Goal: Ask a question: Seek information or help from site administrators or community

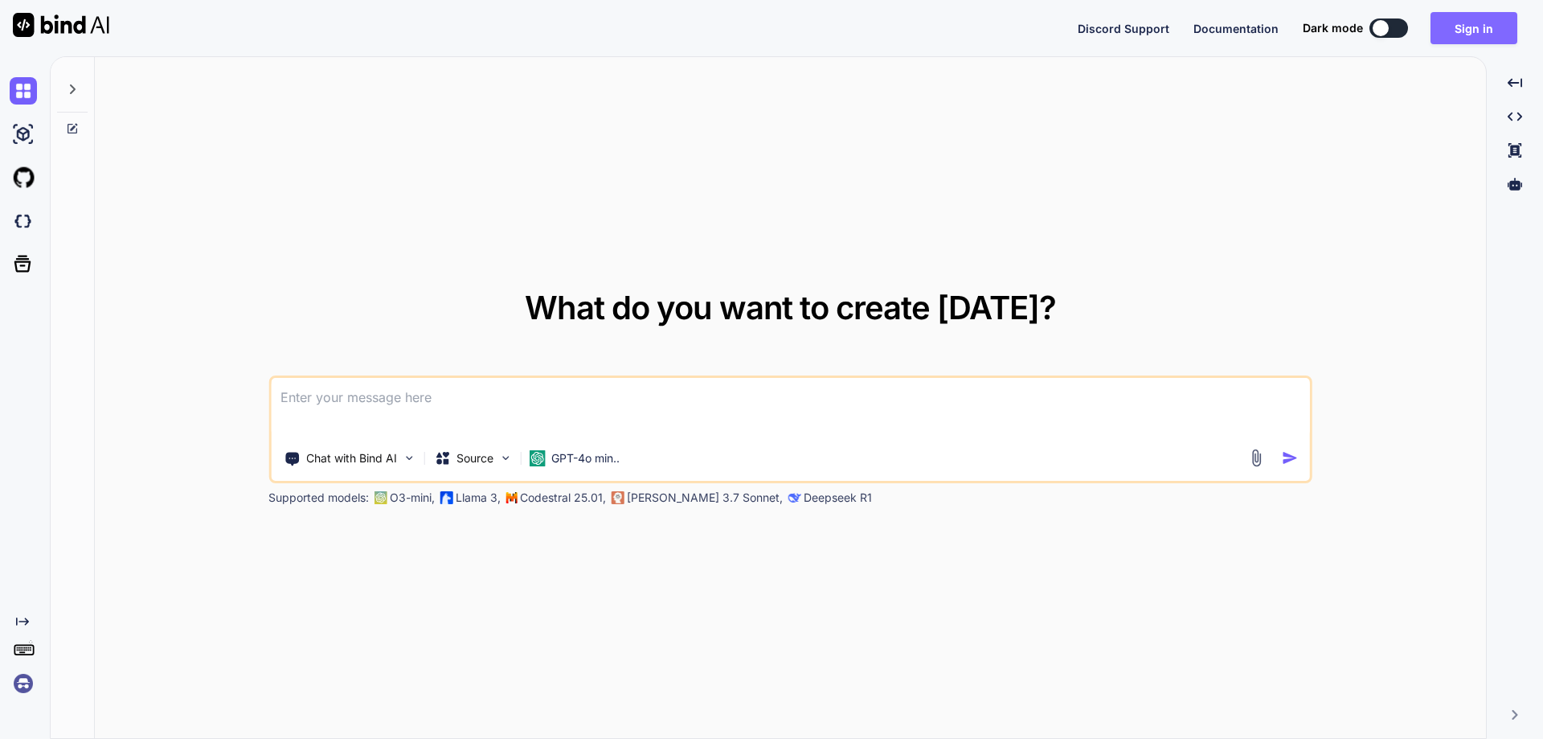
click at [1457, 27] on button "Sign in" at bounding box center [1474, 28] width 87 height 32
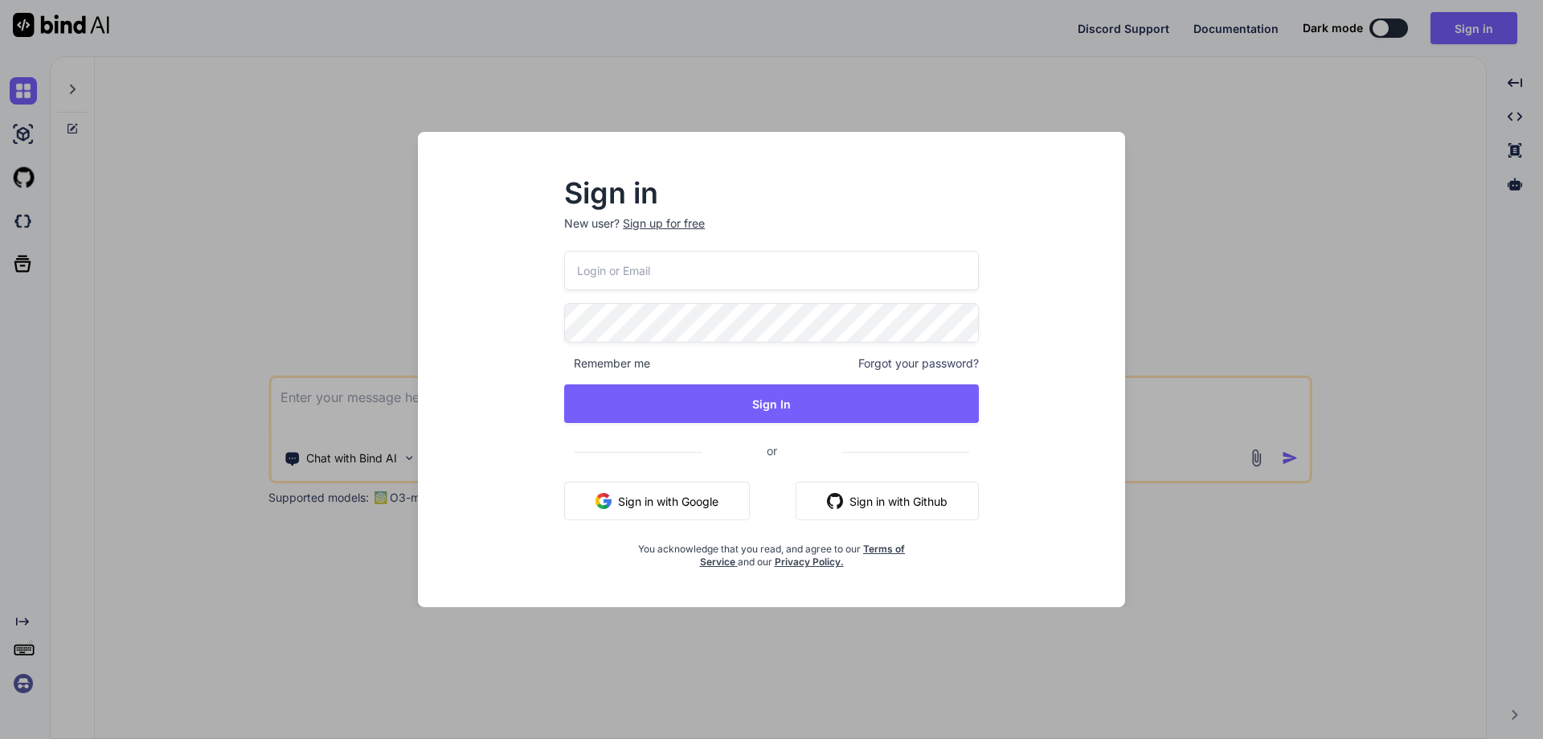
click at [760, 265] on input "email" at bounding box center [771, 270] width 415 height 39
type input "[PERSON_NAME][EMAIL_ADDRESS][DOMAIN_NAME]"
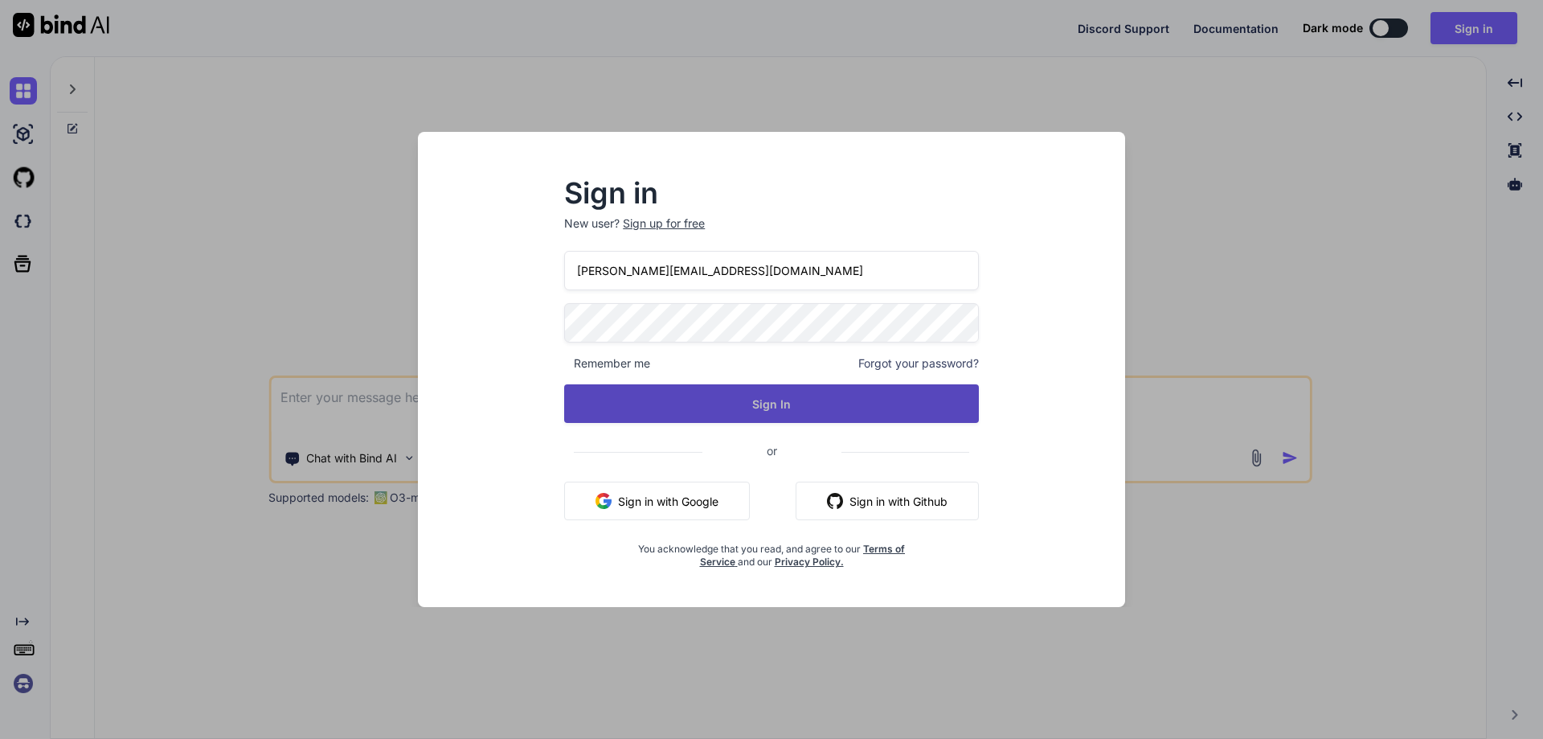
click at [788, 404] on button "Sign In" at bounding box center [771, 403] width 415 height 39
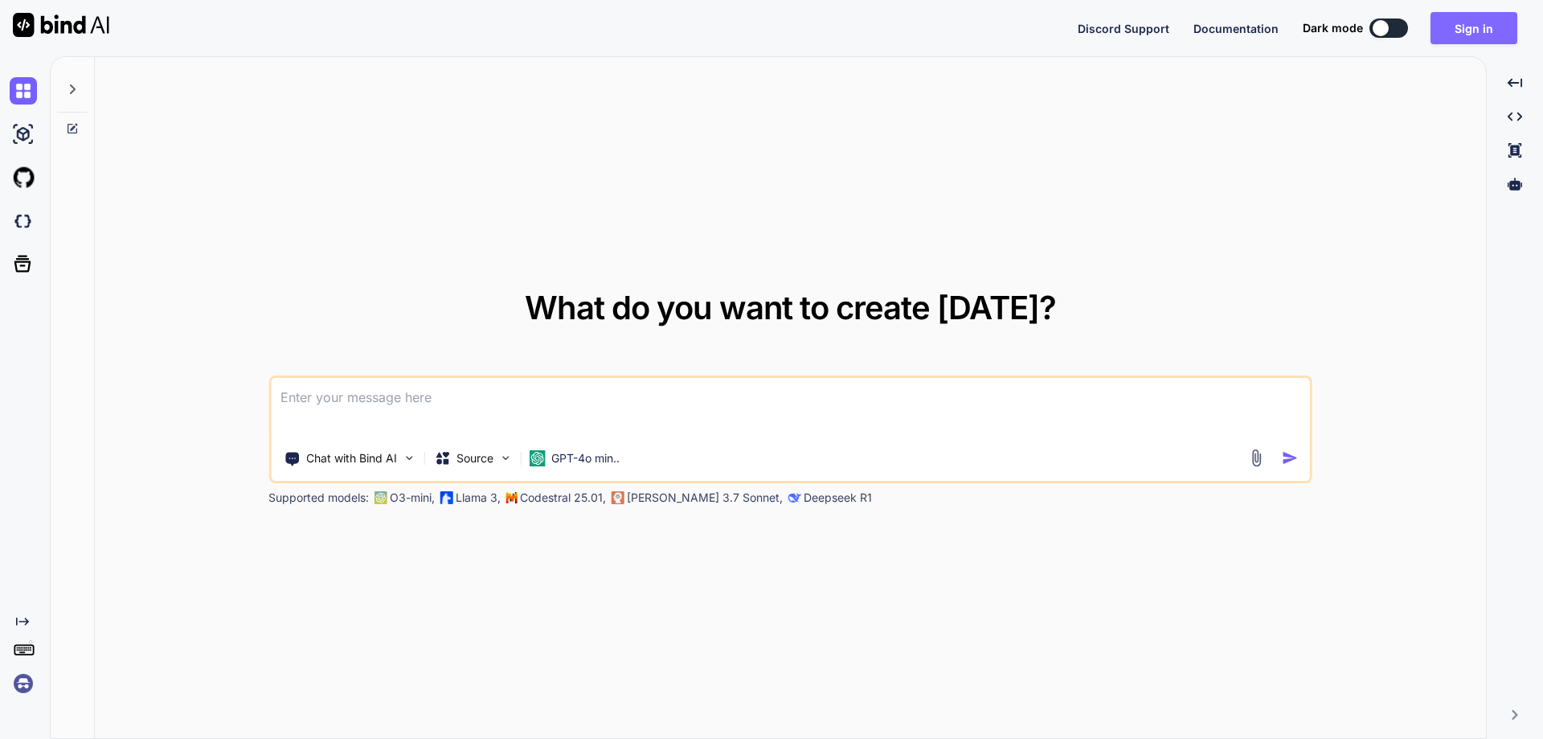
click at [1466, 34] on button "Sign in" at bounding box center [1474, 28] width 87 height 32
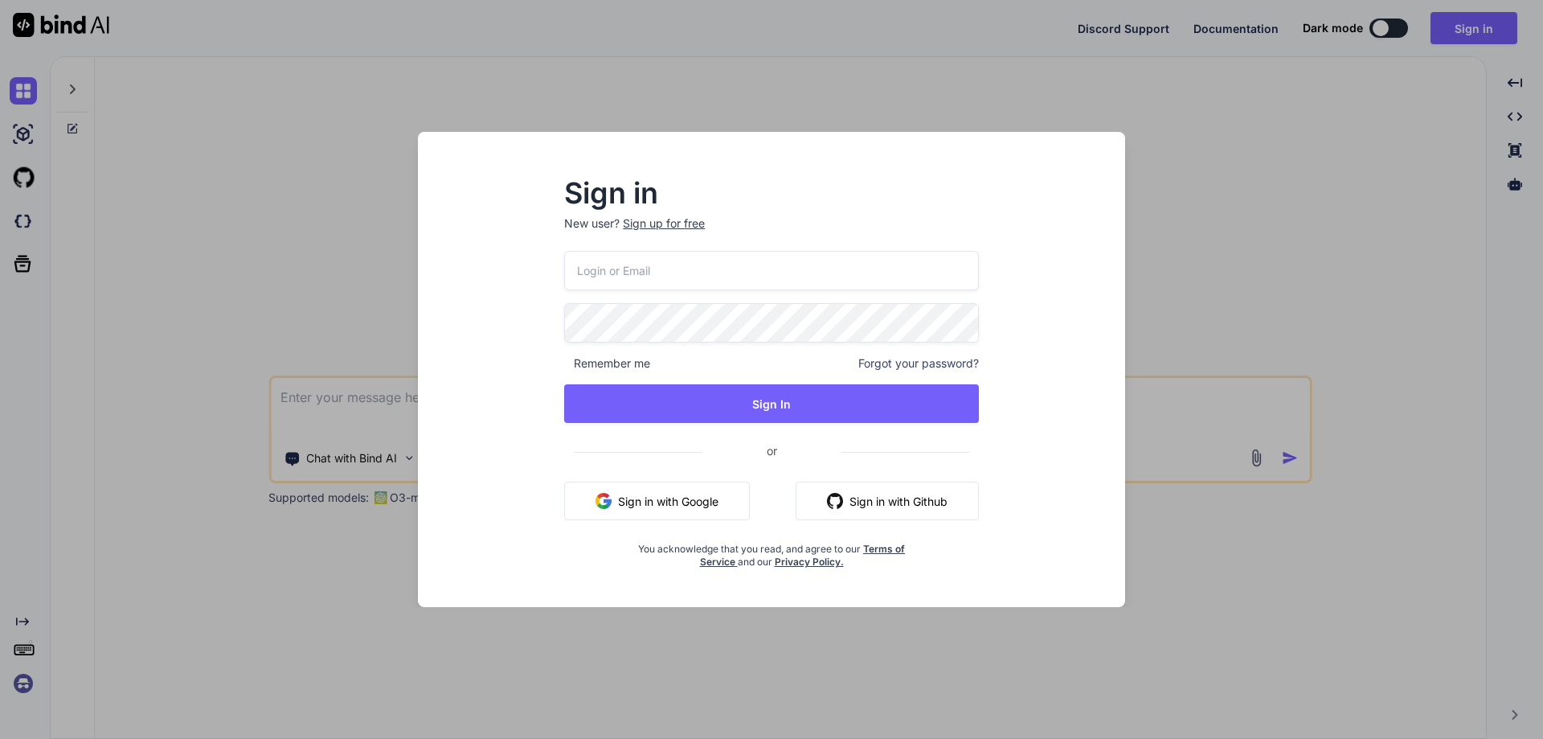
click at [654, 281] on input "email" at bounding box center [771, 270] width 415 height 39
type input "[PERSON_NAME][EMAIL_ADDRESS][DOMAIN_NAME]"
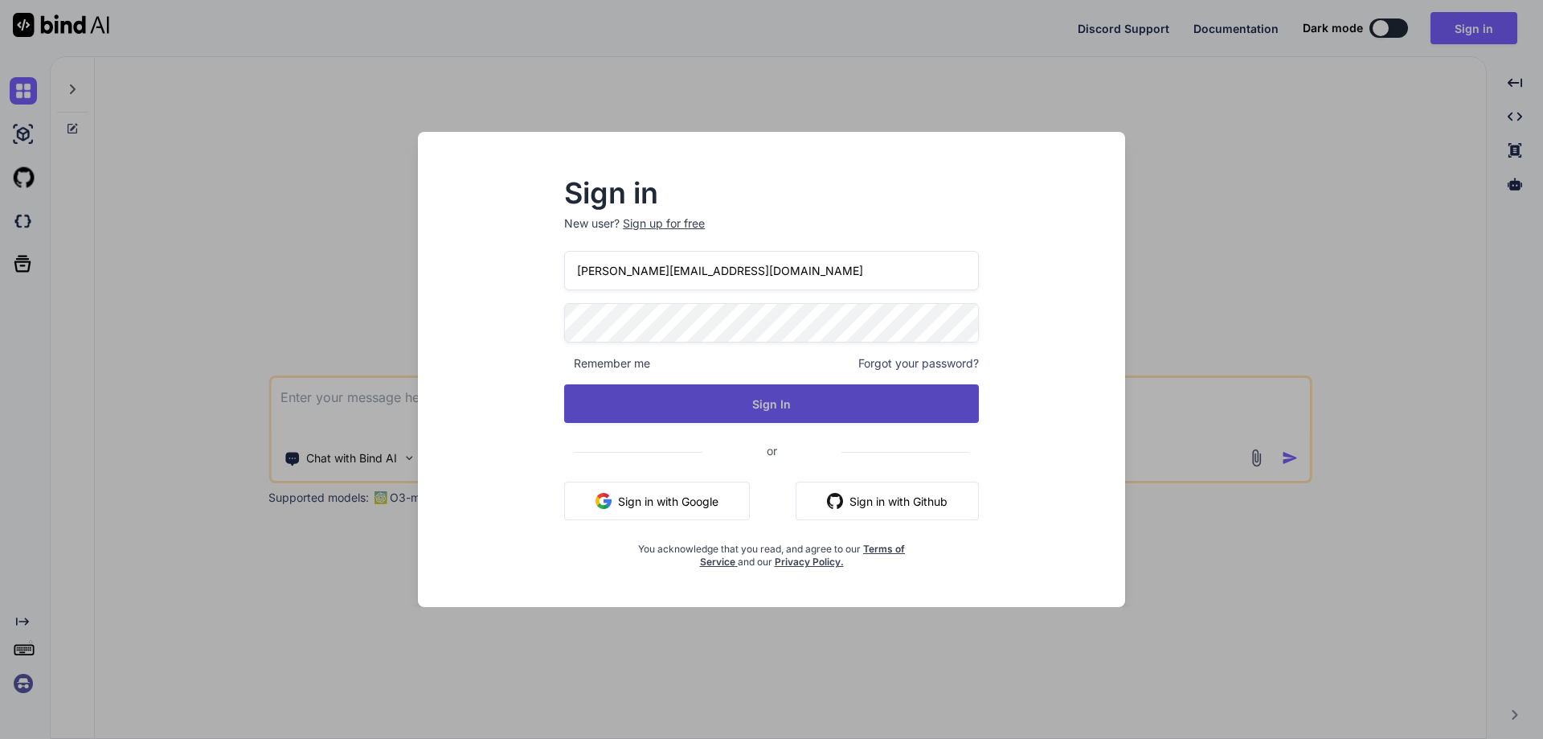
click at [731, 416] on button "Sign In" at bounding box center [771, 403] width 415 height 39
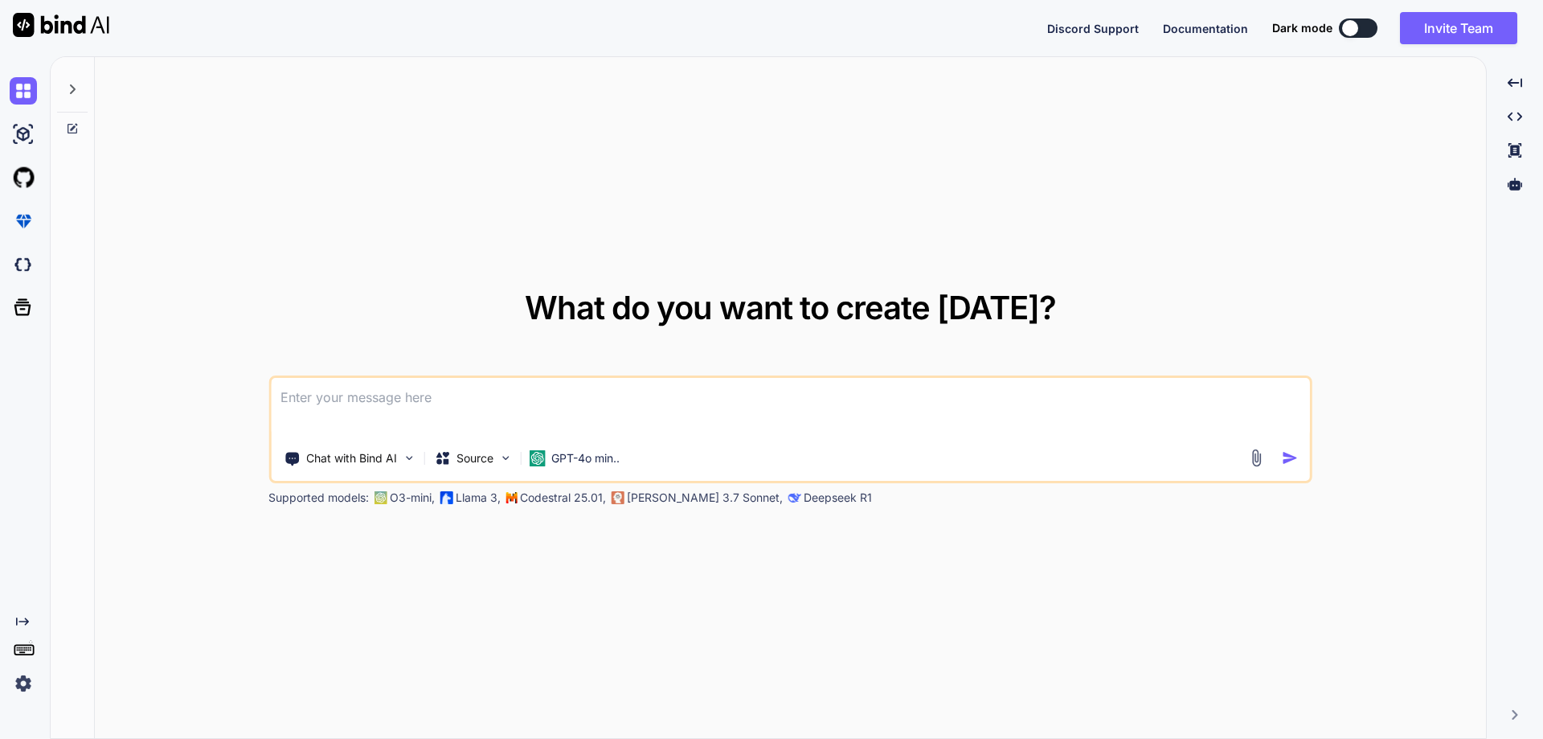
click at [1008, 421] on textarea at bounding box center [790, 407] width 1039 height 59
paste textarea "i have a web url that i am opening in the web browser using Launcher.OpenAsync(…"
type textarea "i have a web url that i am opening in the web browser using Launcher.OpenAsync(…"
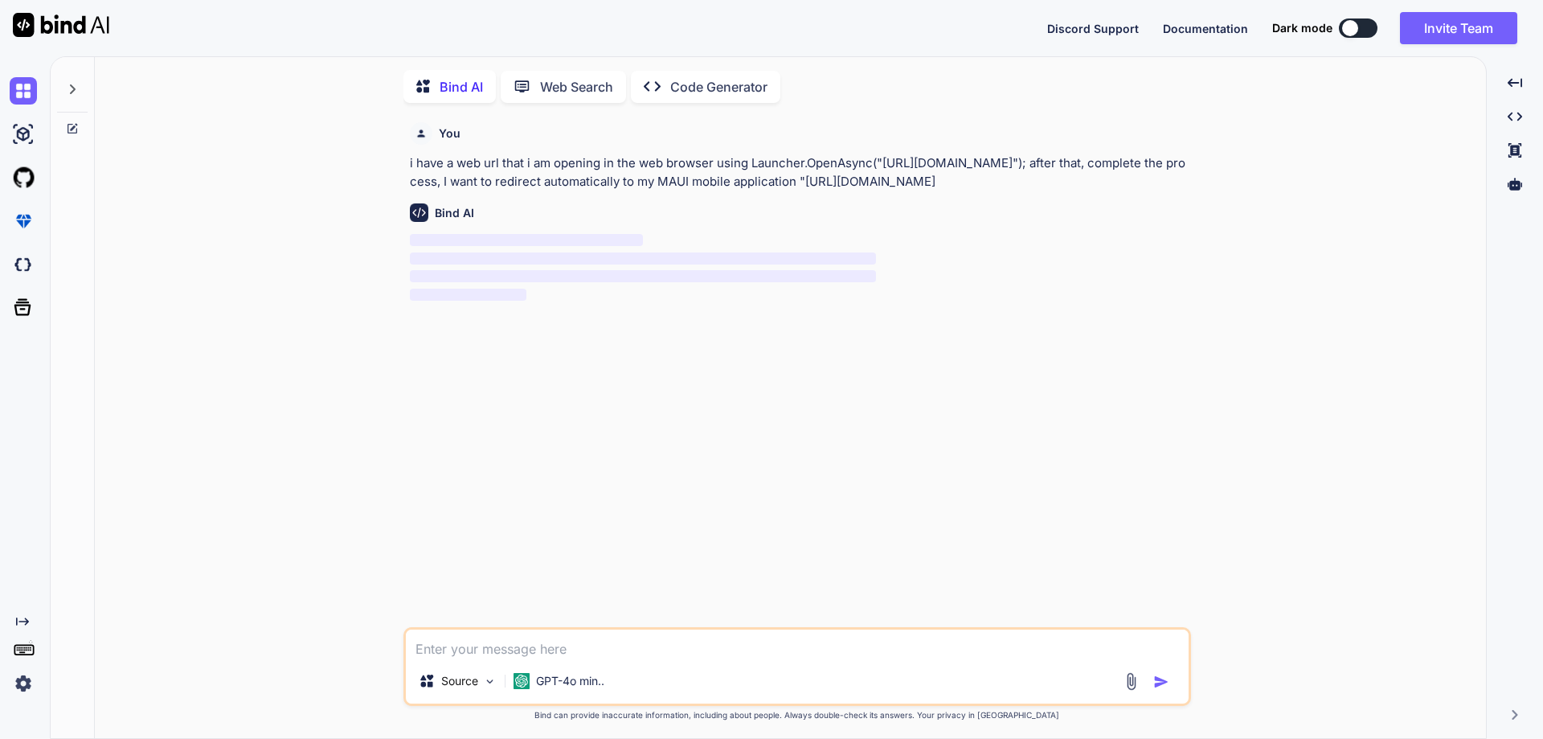
scroll to position [6, 0]
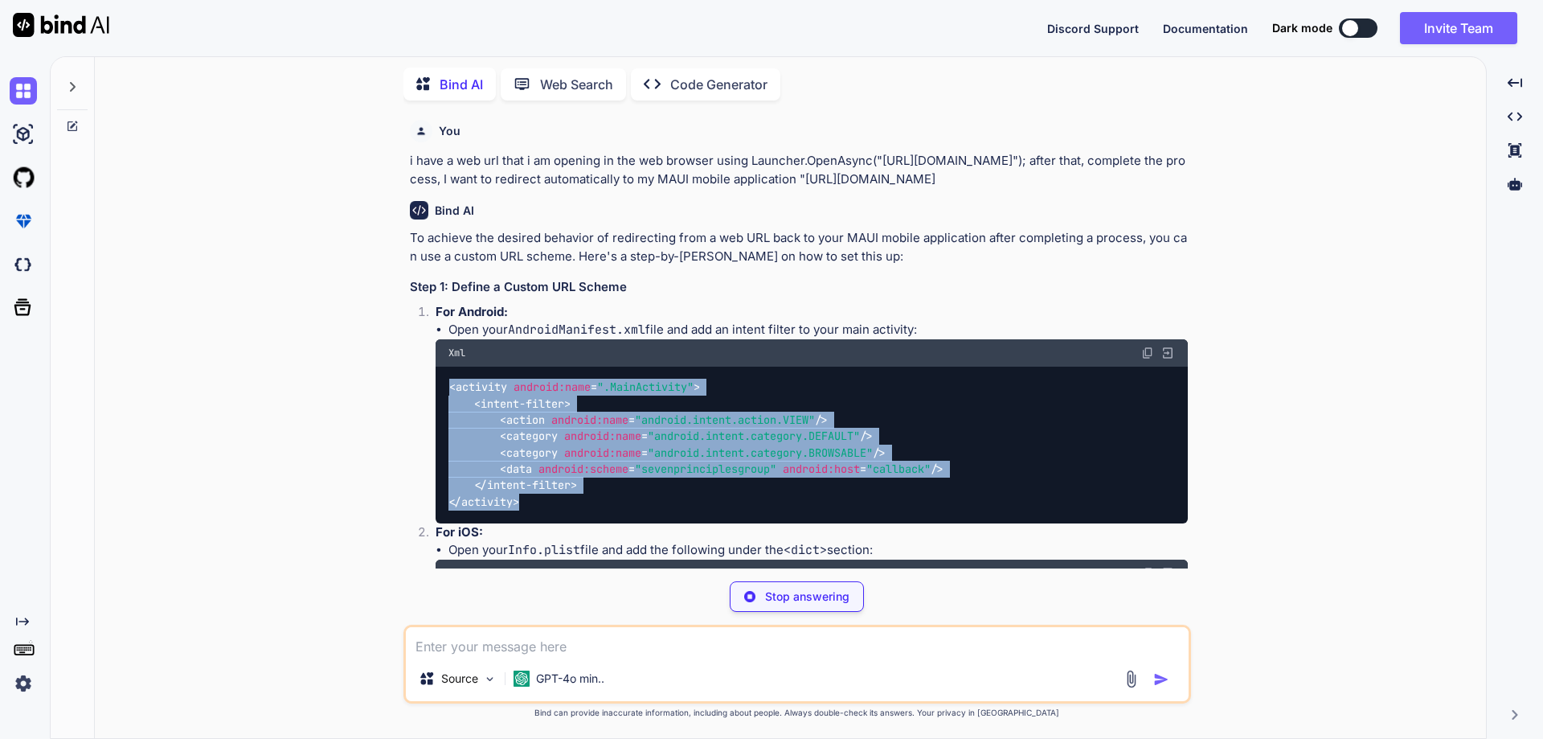
drag, startPoint x: 449, startPoint y: 407, endPoint x: 538, endPoint y: 515, distance: 140.0
click at [538, 515] on div "< activity android:name = ".MainActivity" > < intent-filter > < action android:…" at bounding box center [812, 444] width 752 height 157
copy code "< activity android:name = ".MainActivity" > < intent-filter > < action android:…"
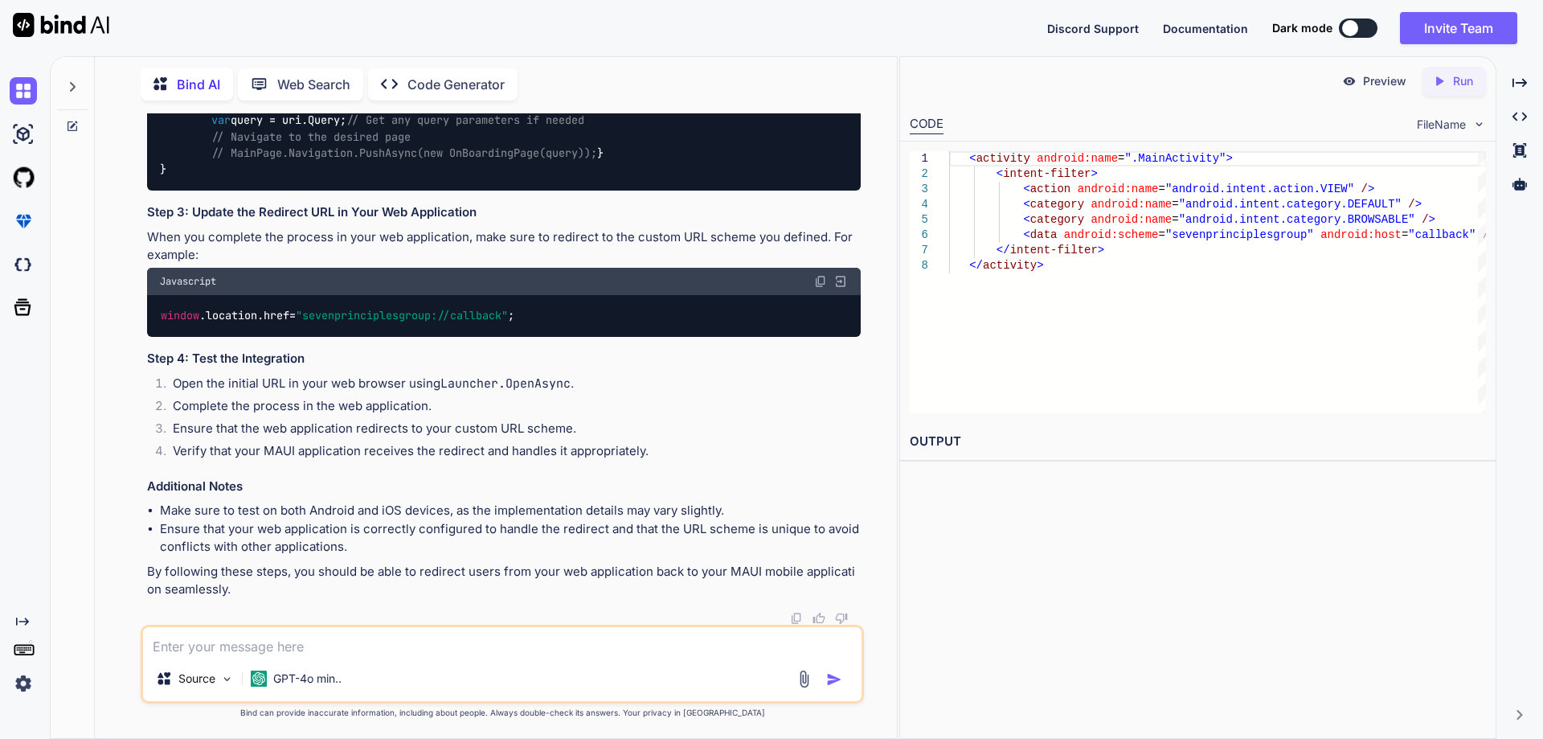
scroll to position [964, 0]
click at [344, 640] on textarea at bounding box center [502, 641] width 719 height 29
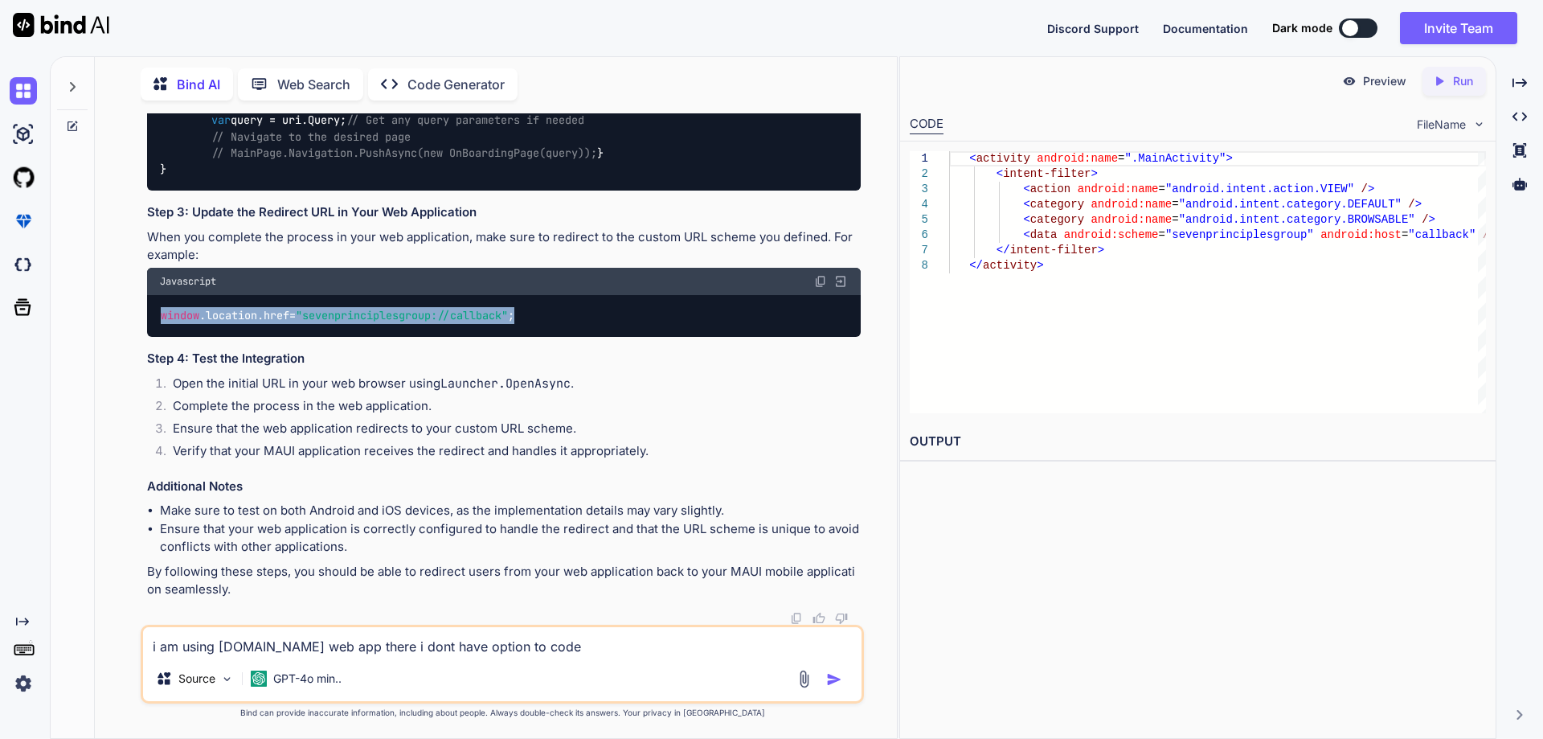
drag, startPoint x: 575, startPoint y: 314, endPoint x: 132, endPoint y: 321, distance: 442.9
click at [132, 321] on div "You i have a web url that i am opening in the web browser using Launcher.OpenAs…" at bounding box center [502, 425] width 789 height 624
copy code "window . location . href = "sevenprinciplesgroup://callback" ;"
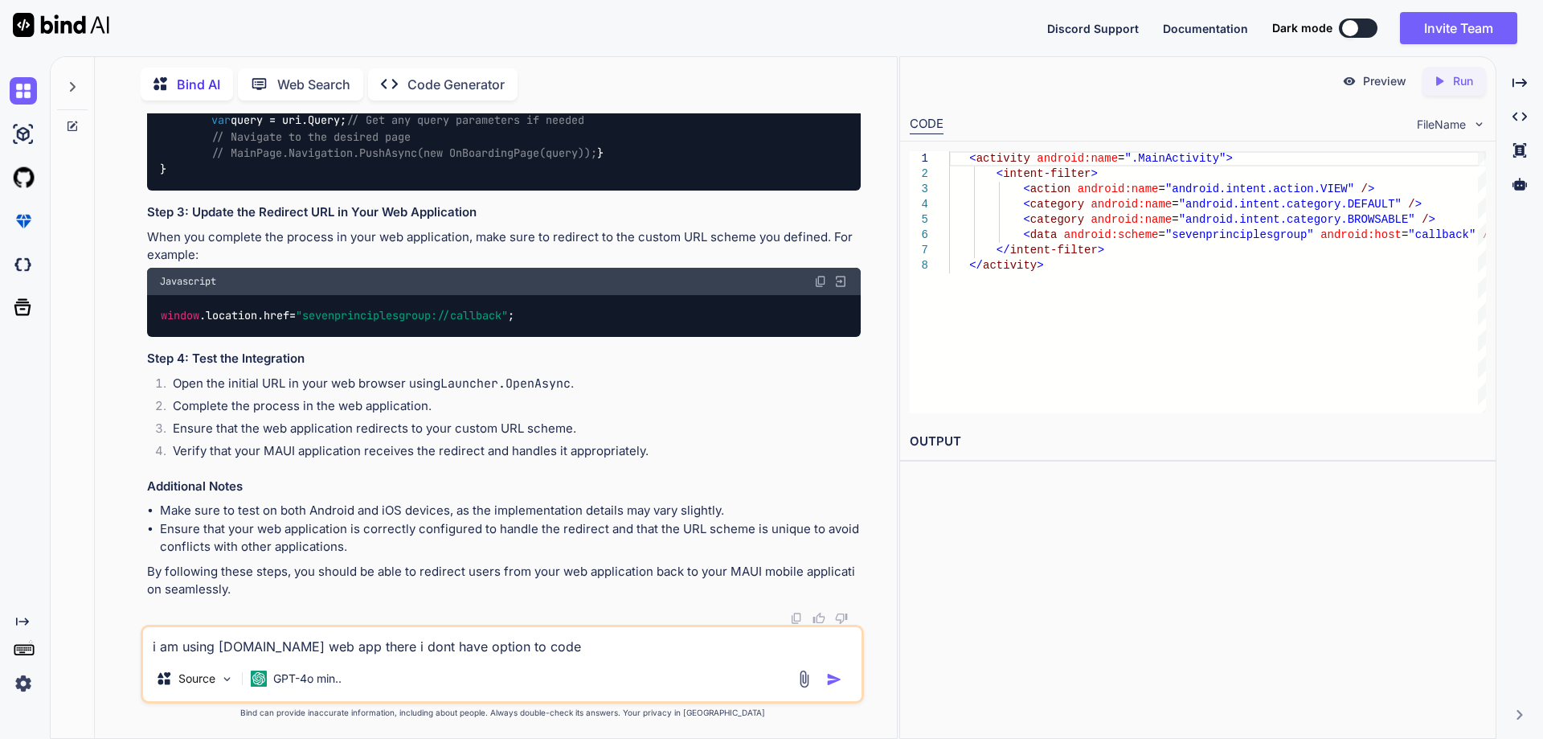
click at [503, 661] on div "i am using [DOMAIN_NAME] web app there i dont have option to code Source GPT-4o…" at bounding box center [502, 663] width 723 height 79
click at [540, 649] on textarea "i am using [DOMAIN_NAME] web app there i dont have option to code" at bounding box center [502, 641] width 719 height 29
paste textarea "window.location.href = "sevenprinciplesgroup://callback";"
type textarea "i am using [DOMAIN_NAME] web app there i dont have option to code so i cant upd…"
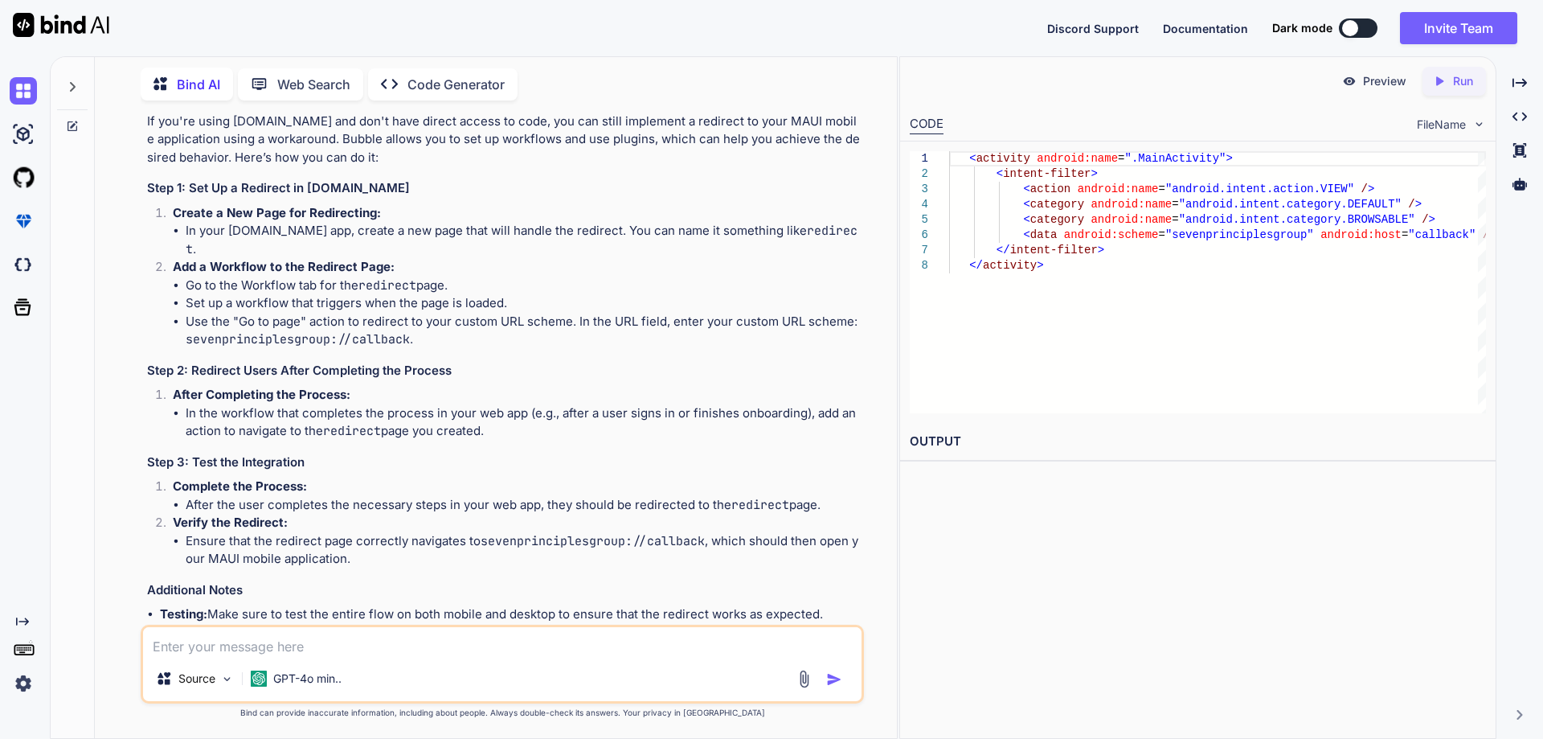
scroll to position [1554, 0]
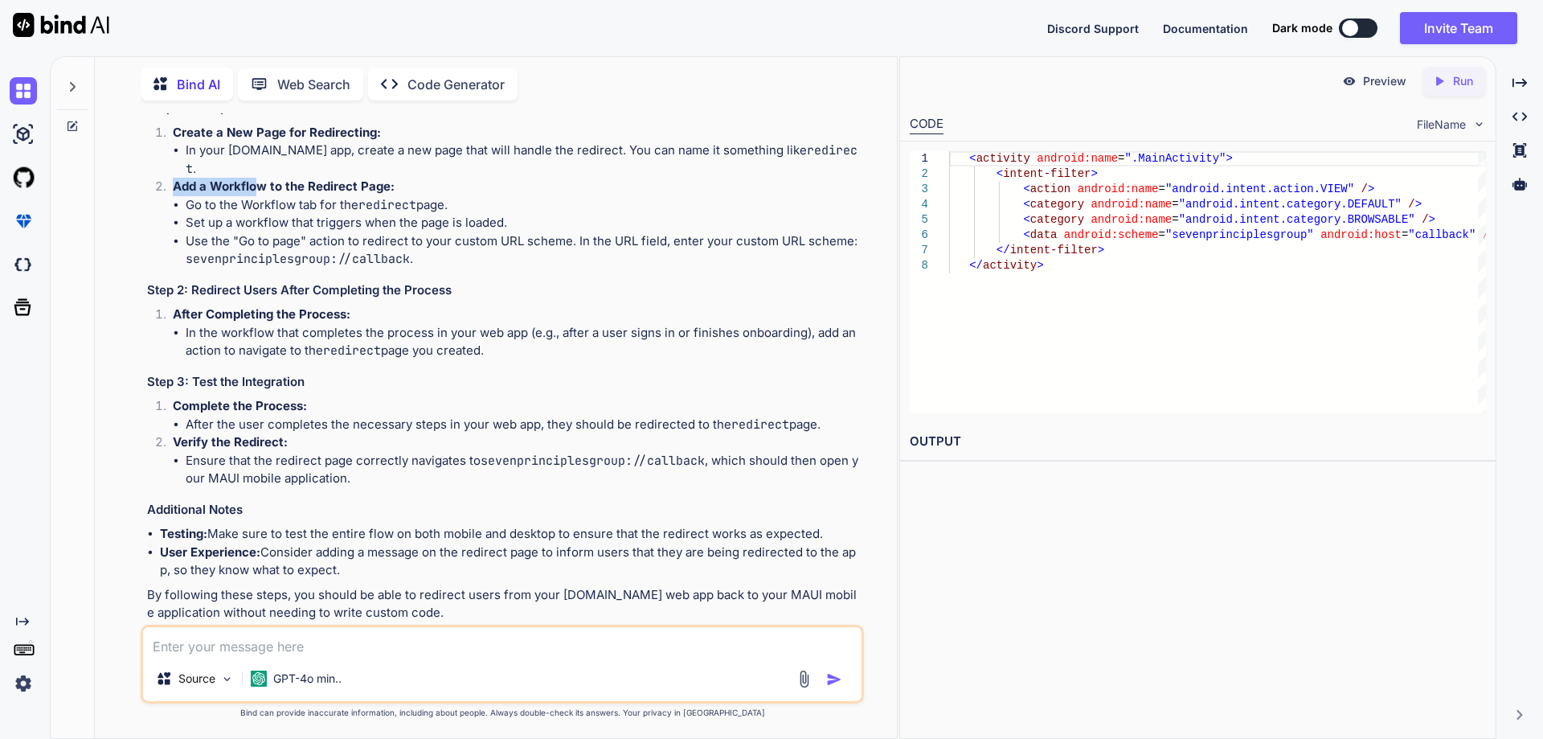
drag, startPoint x: 172, startPoint y: 289, endPoint x: 257, endPoint y: 287, distance: 85.2
click at [257, 268] on li "Add a Workflow to the Redirect Page: Go to the Workflow tab for the redirect pa…" at bounding box center [510, 223] width 701 height 91
drag, startPoint x: 308, startPoint y: 309, endPoint x: 394, endPoint y: 306, distance: 86.0
click at [394, 215] on li "Go to the Workflow tab for the redirect page." at bounding box center [523, 205] width 675 height 18
drag, startPoint x: 193, startPoint y: 344, endPoint x: 237, endPoint y: 342, distance: 44.3
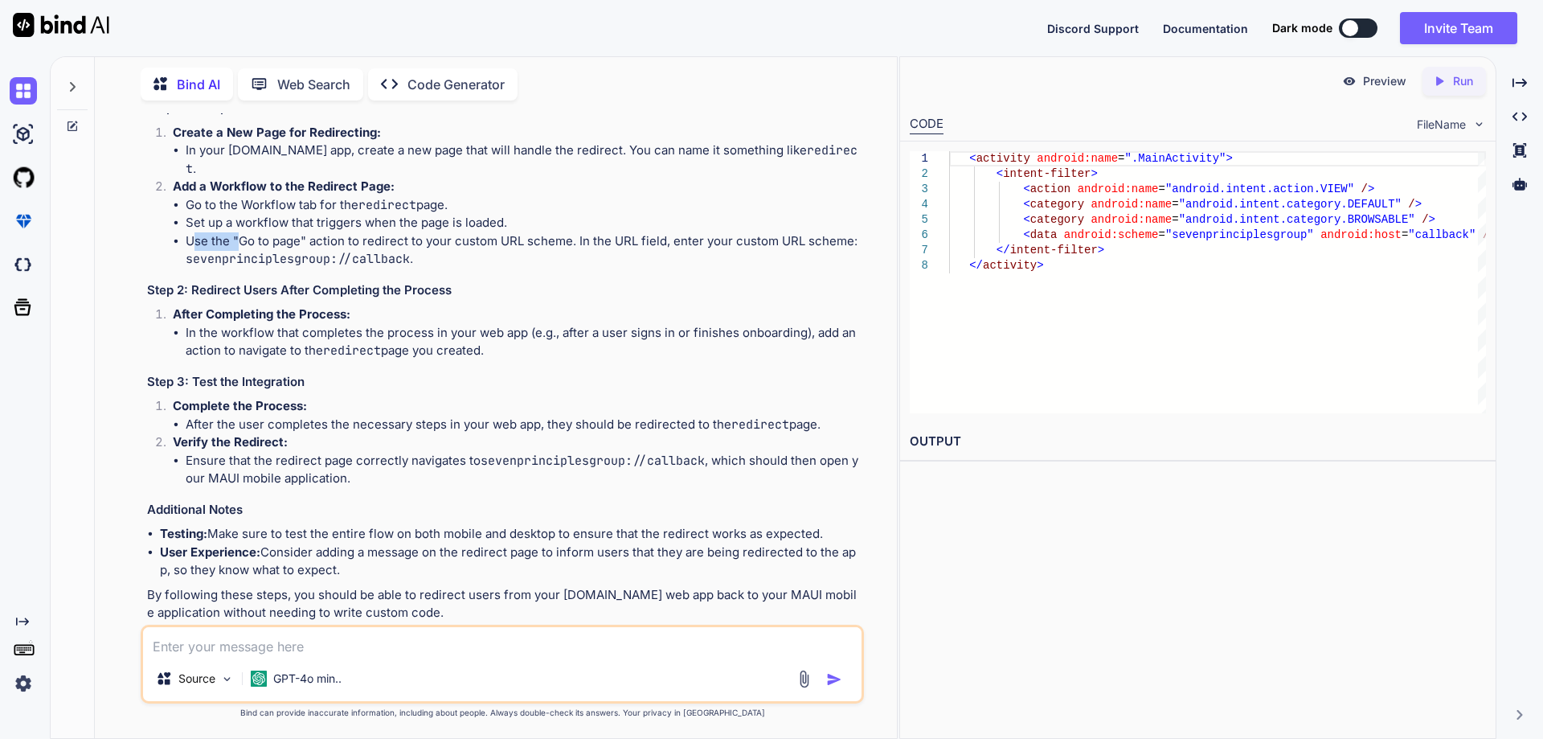
click at [237, 268] on li "Use the "Go to page" action to redirect to your custom URL scheme. In the URL f…" at bounding box center [523, 250] width 675 height 36
click at [241, 268] on li "Use the "Go to page" action to redirect to your custom URL scheme. In the URL f…" at bounding box center [523, 250] width 675 height 36
click at [257, 268] on li "Use the "Go to page" action to redirect to your custom URL scheme. In the URL f…" at bounding box center [523, 250] width 675 height 36
drag, startPoint x: 236, startPoint y: 342, endPoint x: 301, endPoint y: 338, distance: 64.4
click at [301, 268] on li "Use the "Go to page" action to redirect to your custom URL scheme. In the URL f…" at bounding box center [523, 250] width 675 height 36
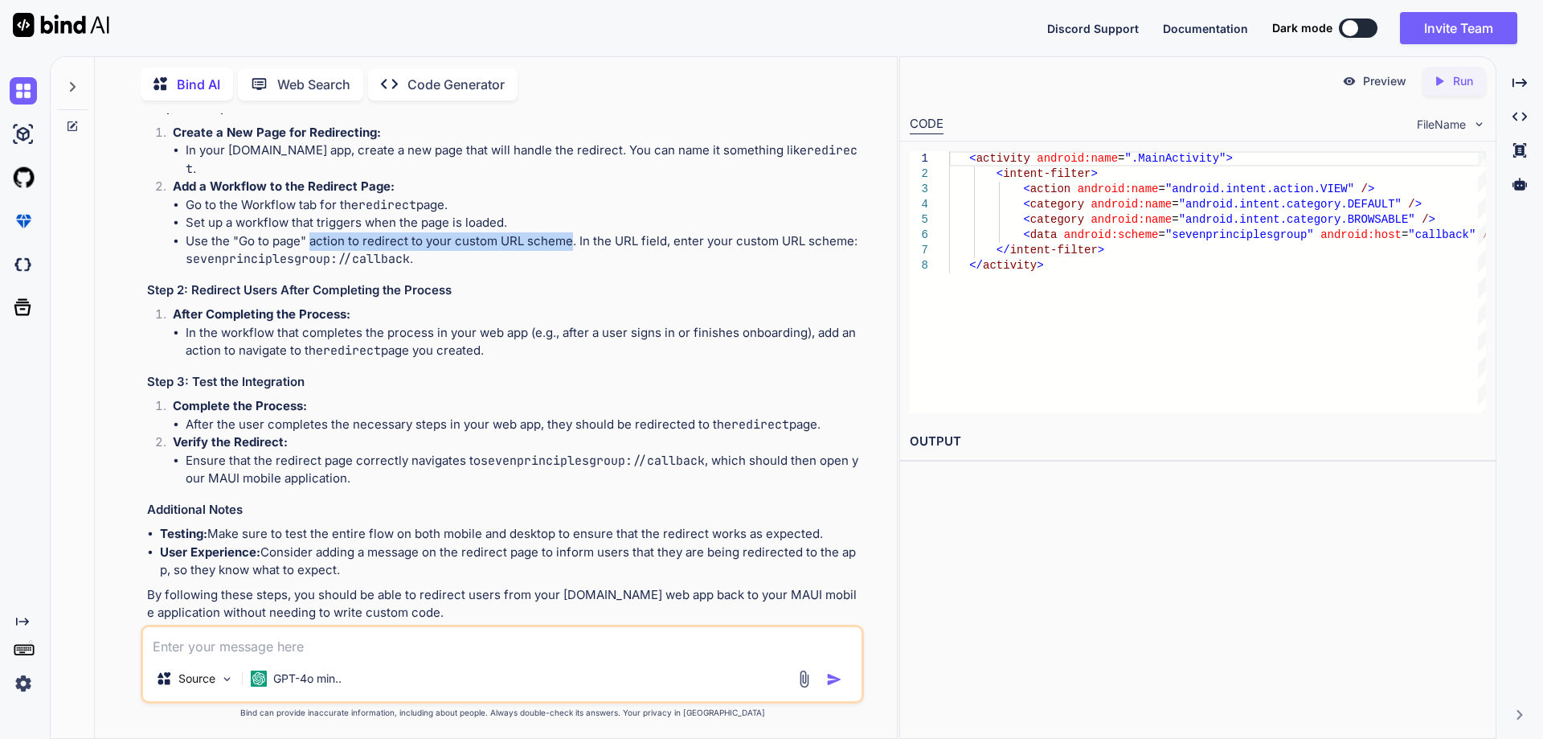
drag, startPoint x: 310, startPoint y: 338, endPoint x: 570, endPoint y: 340, distance: 259.6
click at [570, 268] on li "Use the "Go to page" action to redirect to your custom URL scheme. In the URL f…" at bounding box center [523, 250] width 675 height 36
drag, startPoint x: 579, startPoint y: 340, endPoint x: 623, endPoint y: 342, distance: 43.5
click at [623, 268] on li "Use the "Go to page" action to redirect to your custom URL scheme. In the URL f…" at bounding box center [523, 250] width 675 height 36
drag, startPoint x: 636, startPoint y: 343, endPoint x: 662, endPoint y: 341, distance: 26.6
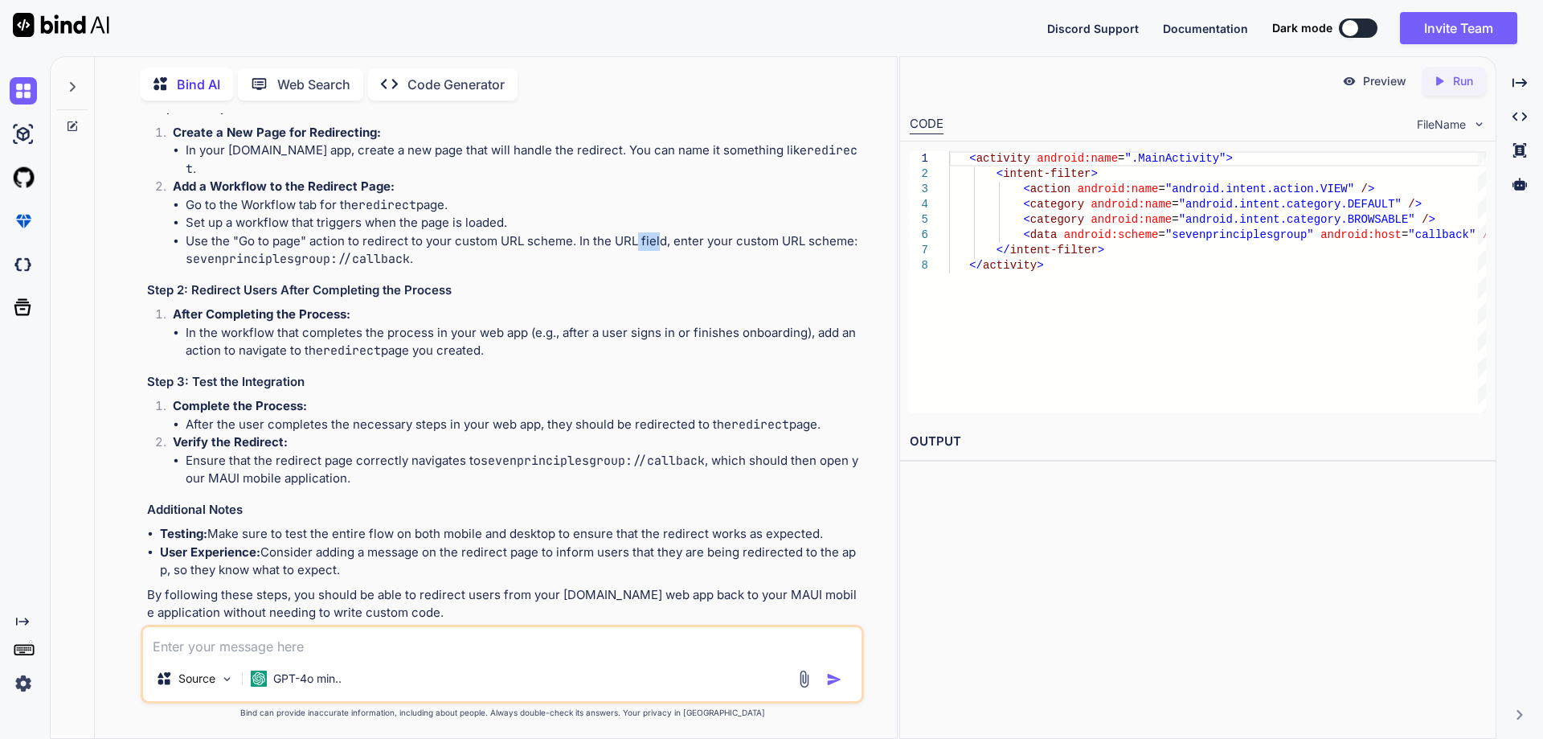
click at [659, 268] on li "Use the "Go to page" action to redirect to your custom URL scheme. In the URL f…" at bounding box center [523, 250] width 675 height 36
drag, startPoint x: 672, startPoint y: 339, endPoint x: 802, endPoint y: 346, distance: 130.4
click at [802, 268] on li "Use the "Go to page" action to redirect to your custom URL scheme. In the URL f…" at bounding box center [523, 250] width 675 height 36
drag, startPoint x: 814, startPoint y: 342, endPoint x: 855, endPoint y: 342, distance: 41.0
click at [855, 268] on li "Use the "Go to page" action to redirect to your custom URL scheme. In the URL f…" at bounding box center [523, 250] width 675 height 36
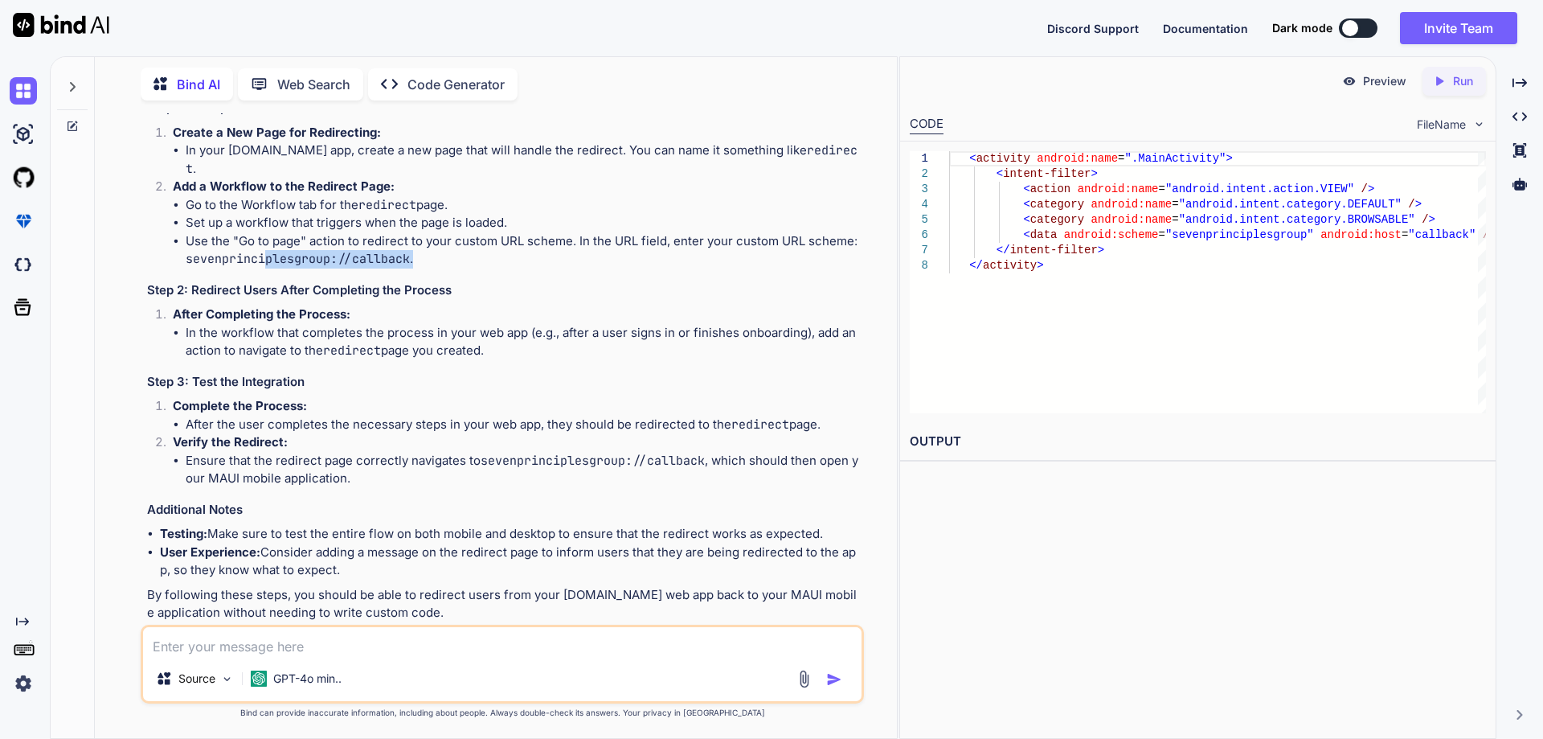
drag, startPoint x: 264, startPoint y: 360, endPoint x: 433, endPoint y: 358, distance: 168.8
click at [433, 268] on li "Use the "Go to page" action to redirect to your custom URL scheme. In the URL f…" at bounding box center [523, 250] width 675 height 36
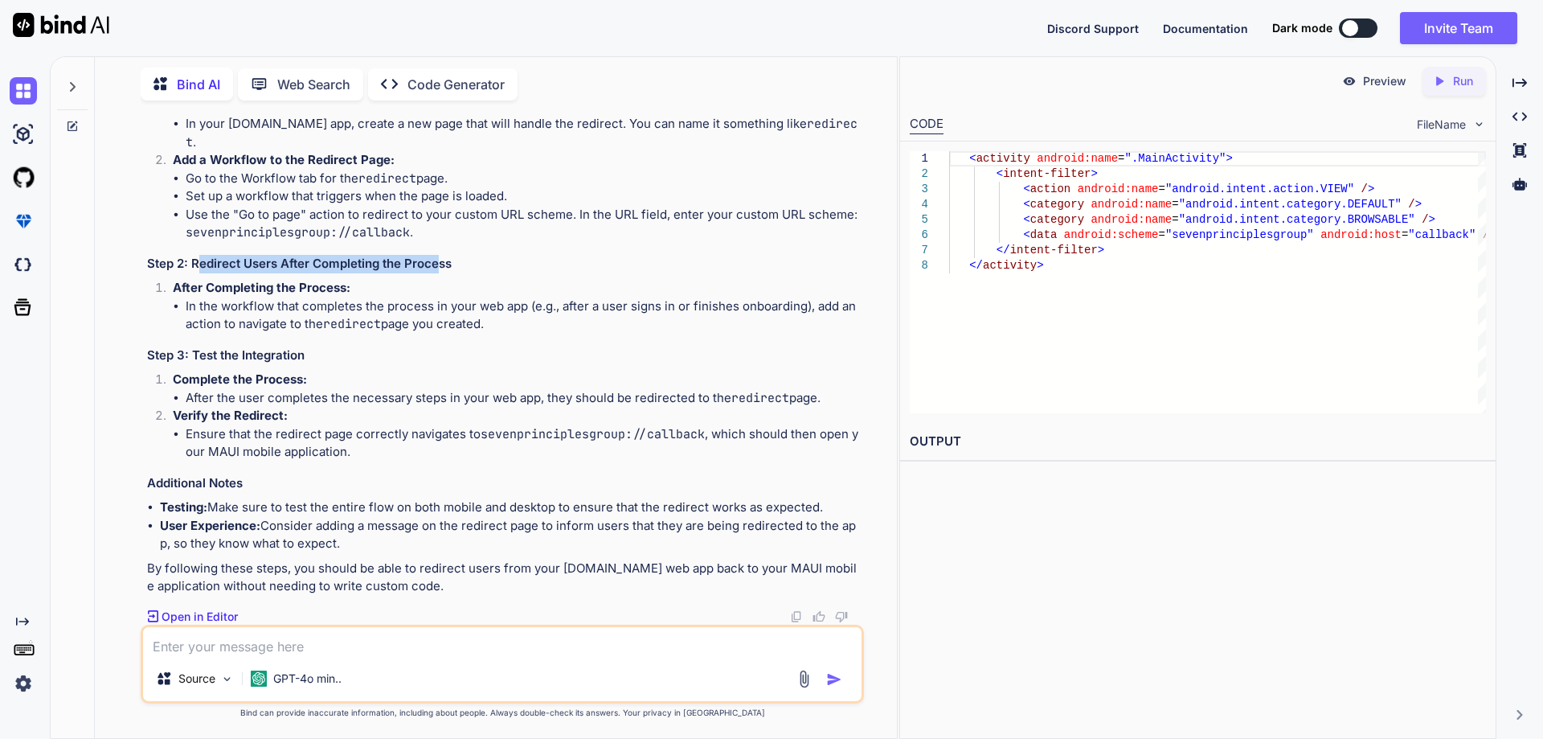
drag, startPoint x: 198, startPoint y: 313, endPoint x: 440, endPoint y: 310, distance: 242.7
click at [440, 273] on h3 "Step 2: Redirect Users After Completing the Process" at bounding box center [504, 264] width 714 height 18
drag, startPoint x: 176, startPoint y: 338, endPoint x: 316, endPoint y: 335, distance: 139.9
click at [316, 295] on strong "After Completing the Process:" at bounding box center [262, 287] width 178 height 15
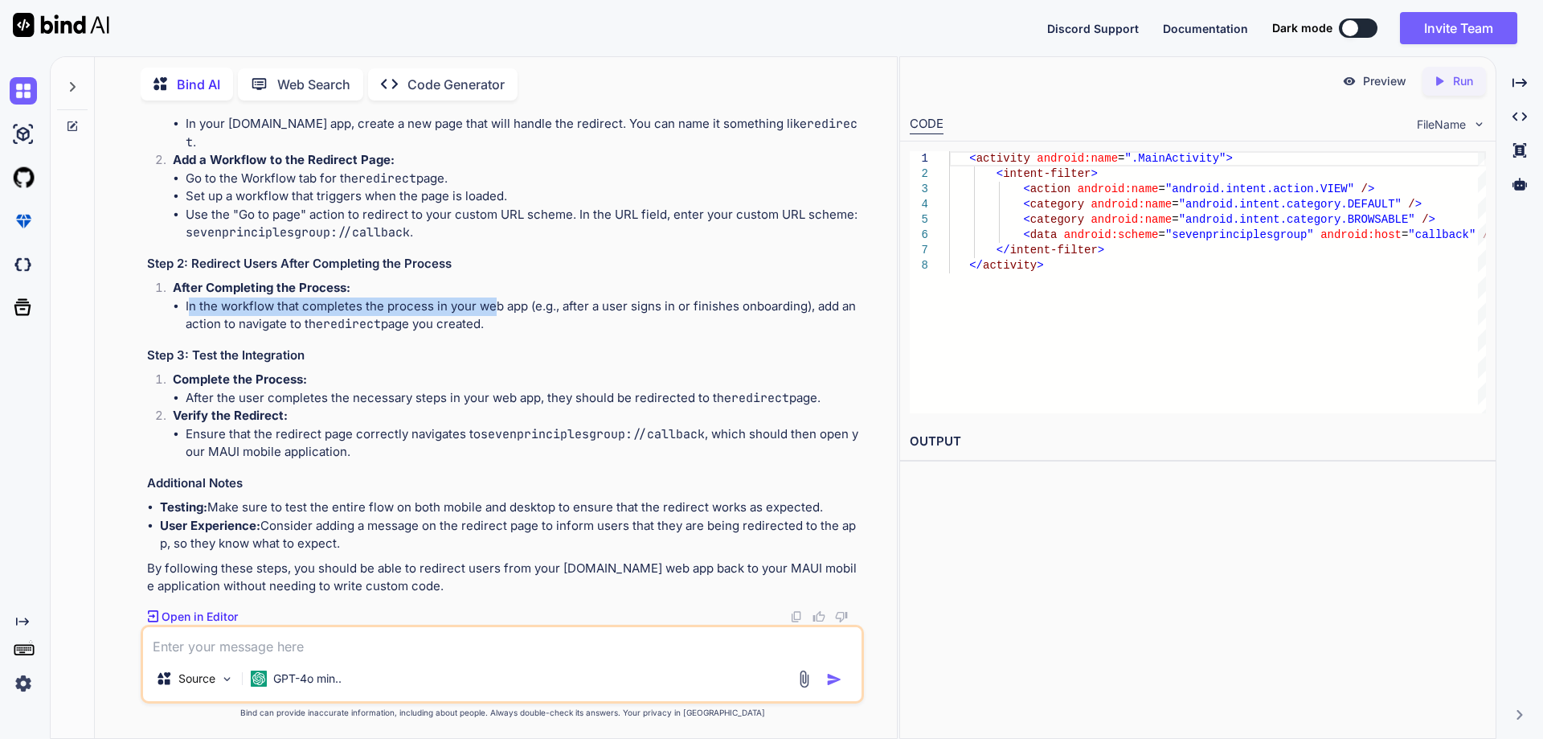
drag, startPoint x: 188, startPoint y: 354, endPoint x: 493, endPoint y: 358, distance: 304.6
click at [493, 334] on li "In the workflow that completes the process in your web app (e.g., after a user …" at bounding box center [523, 315] width 675 height 36
drag, startPoint x: 571, startPoint y: 350, endPoint x: 711, endPoint y: 357, distance: 140.0
click at [711, 334] on li "In the workflow that completes the process in your web app (e.g., after a user …" at bounding box center [523, 315] width 675 height 36
drag, startPoint x: 815, startPoint y: 352, endPoint x: 629, endPoint y: 371, distance: 187.5
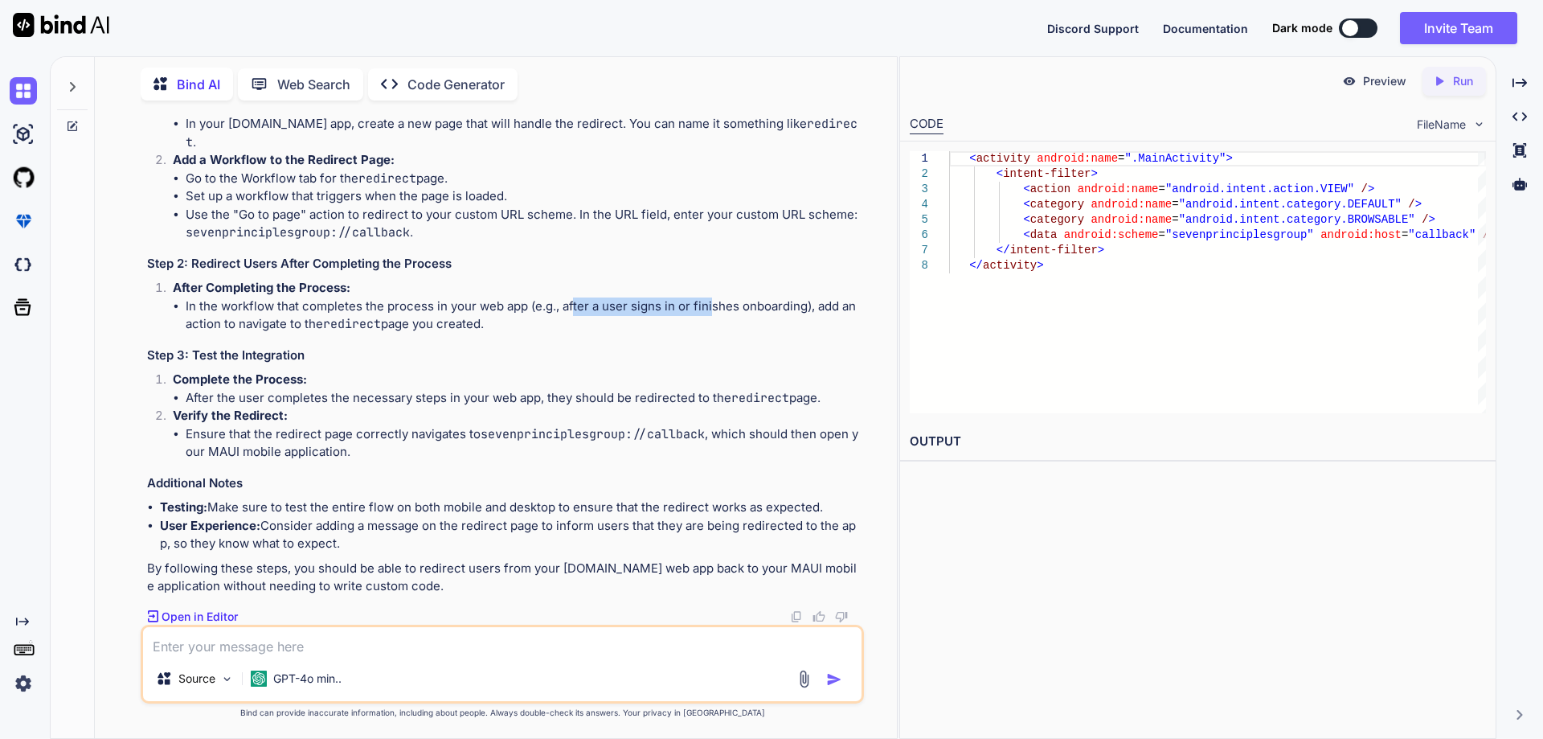
click at [629, 334] on li "In the workflow that completes the process in your web app (e.g., after a user …" at bounding box center [523, 315] width 675 height 36
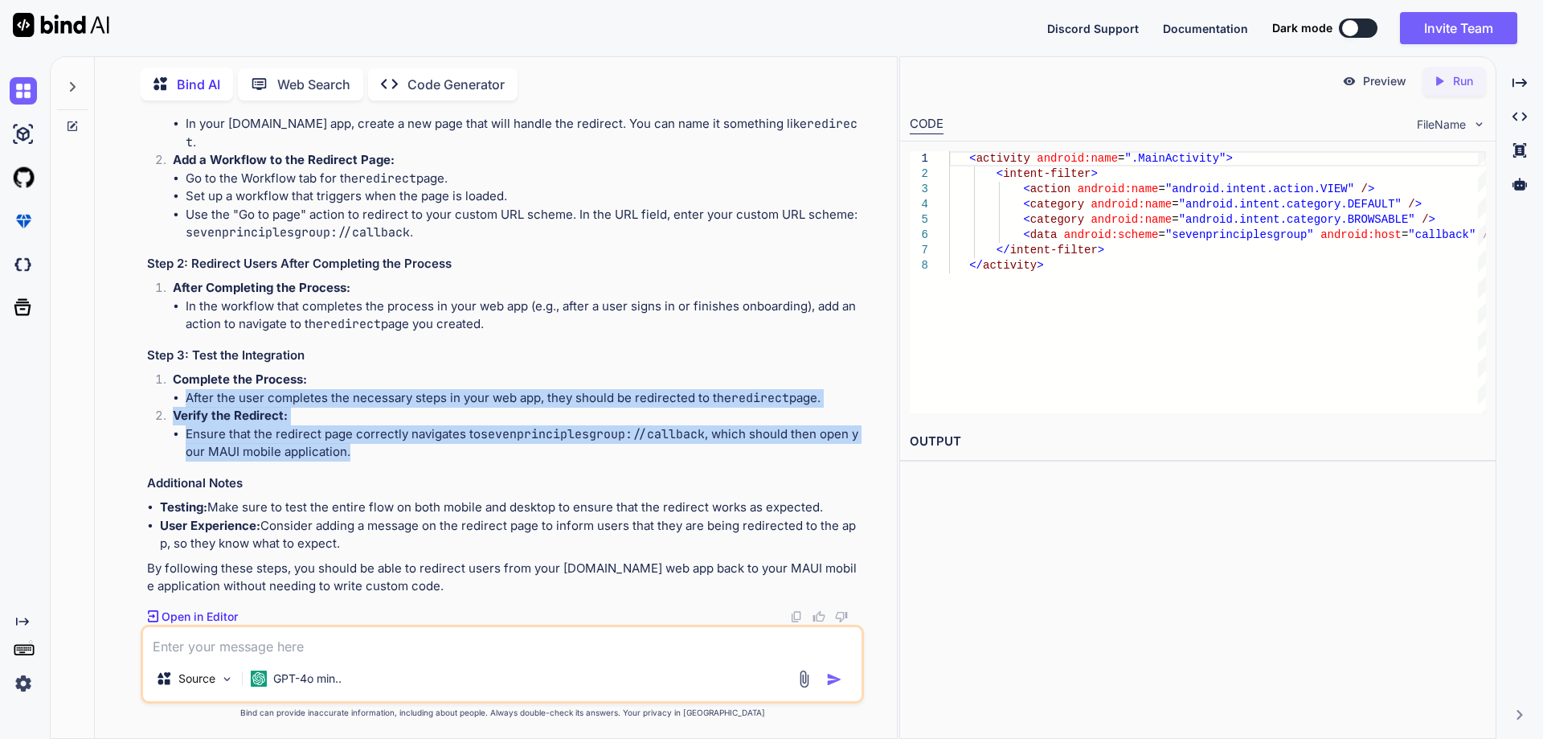
drag, startPoint x: 186, startPoint y: 399, endPoint x: 431, endPoint y: 450, distance: 249.7
click at [431, 450] on ol "Complete the Process: After the user completes the necessary steps in your web …" at bounding box center [504, 416] width 714 height 91
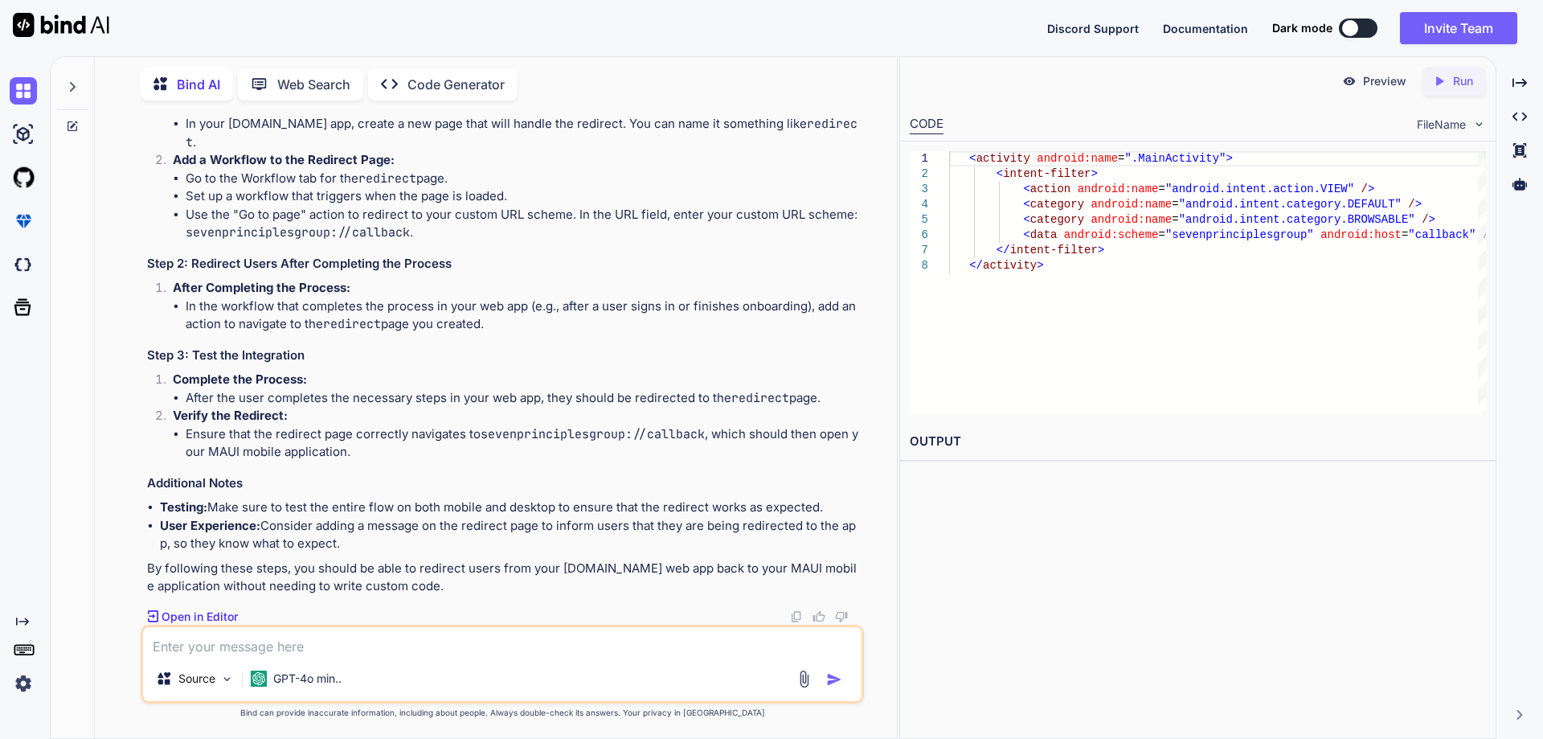
click at [300, 633] on textarea at bounding box center [502, 641] width 719 height 29
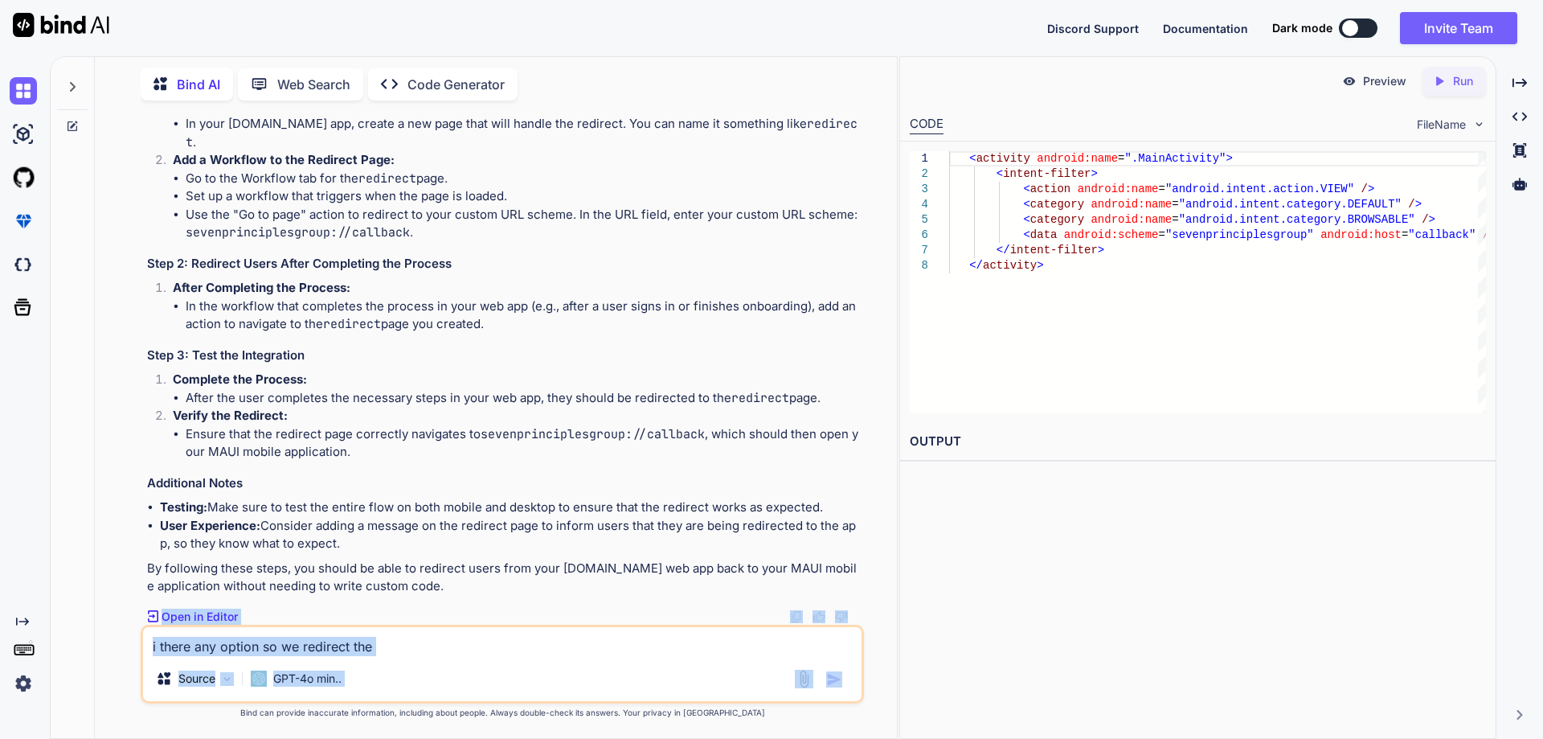
click at [219, 738] on html "Discord Support Documentation Dark mode Invite Team Created with Pixso. Created…" at bounding box center [771, 369] width 1543 height 739
click at [412, 653] on textarea "i there any option so we redirect the" at bounding box center [502, 641] width 719 height 29
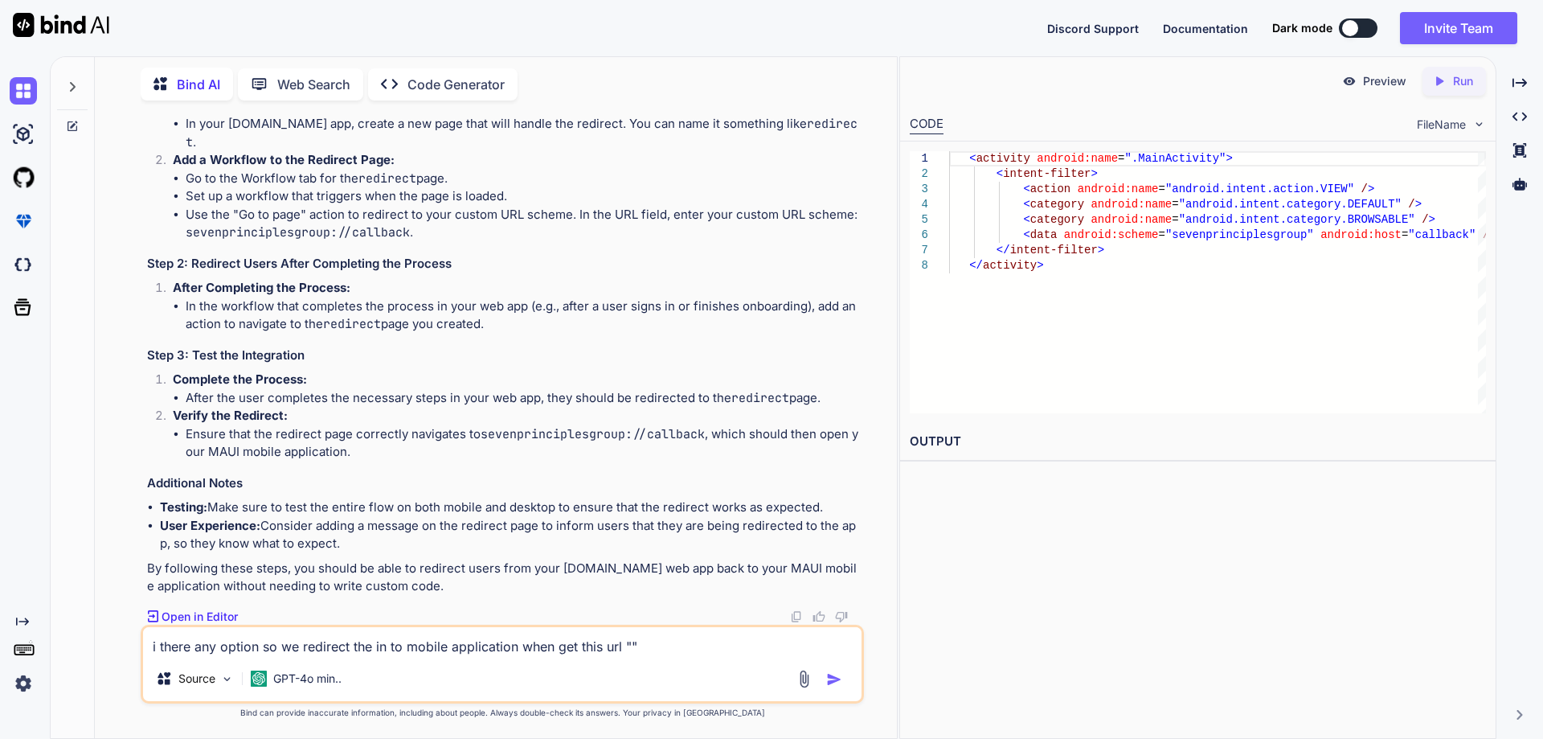
paste textarea "[URL][DOMAIN_NAME]"
type textarea "i there any option so we redirect the in to mobile application when get this ur…"
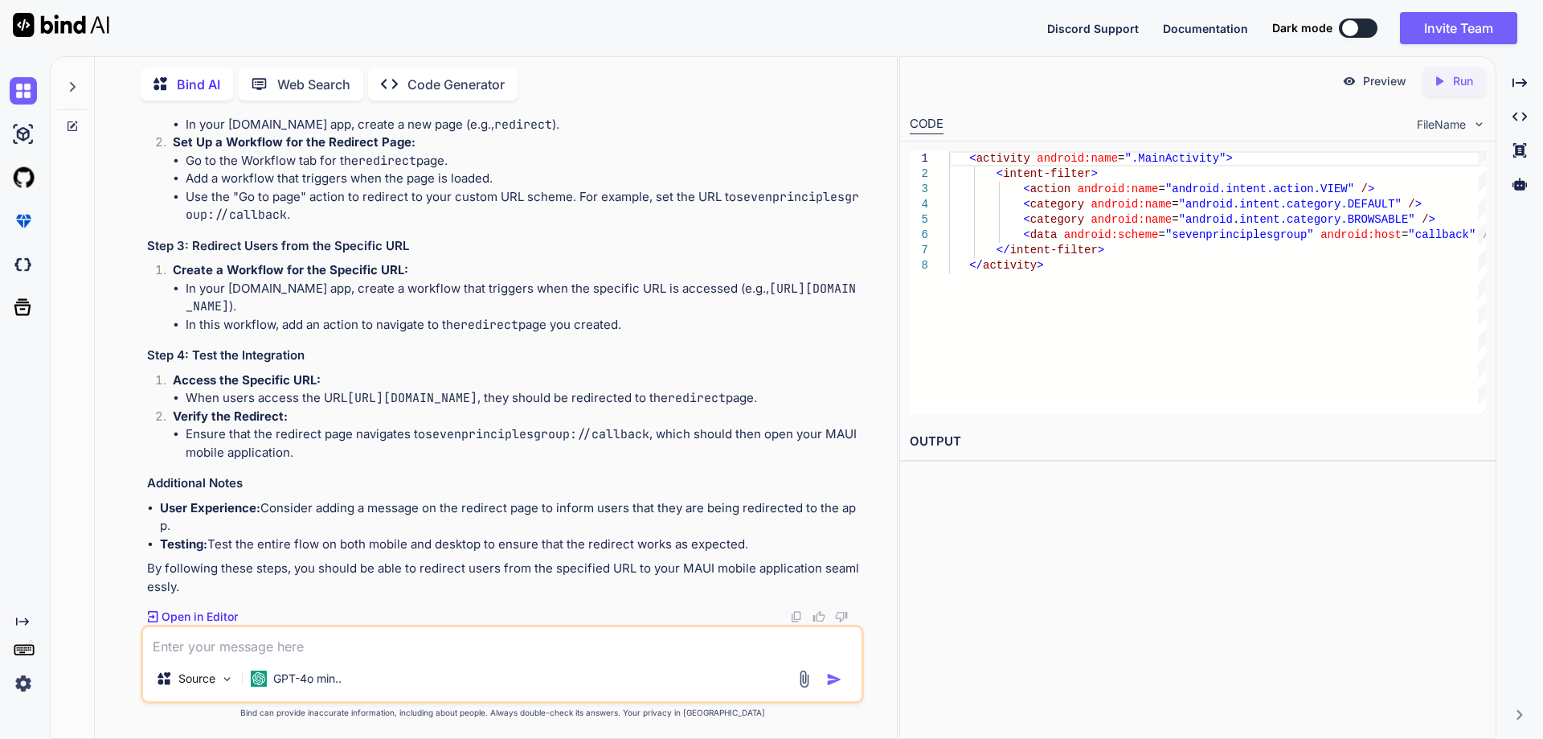
scroll to position [2448, 0]
click at [363, 649] on textarea at bounding box center [502, 641] width 719 height 29
click at [350, 653] on textarea at bounding box center [502, 641] width 719 height 29
drag, startPoint x: 350, startPoint y: 381, endPoint x: 324, endPoint y: 395, distance: 29.5
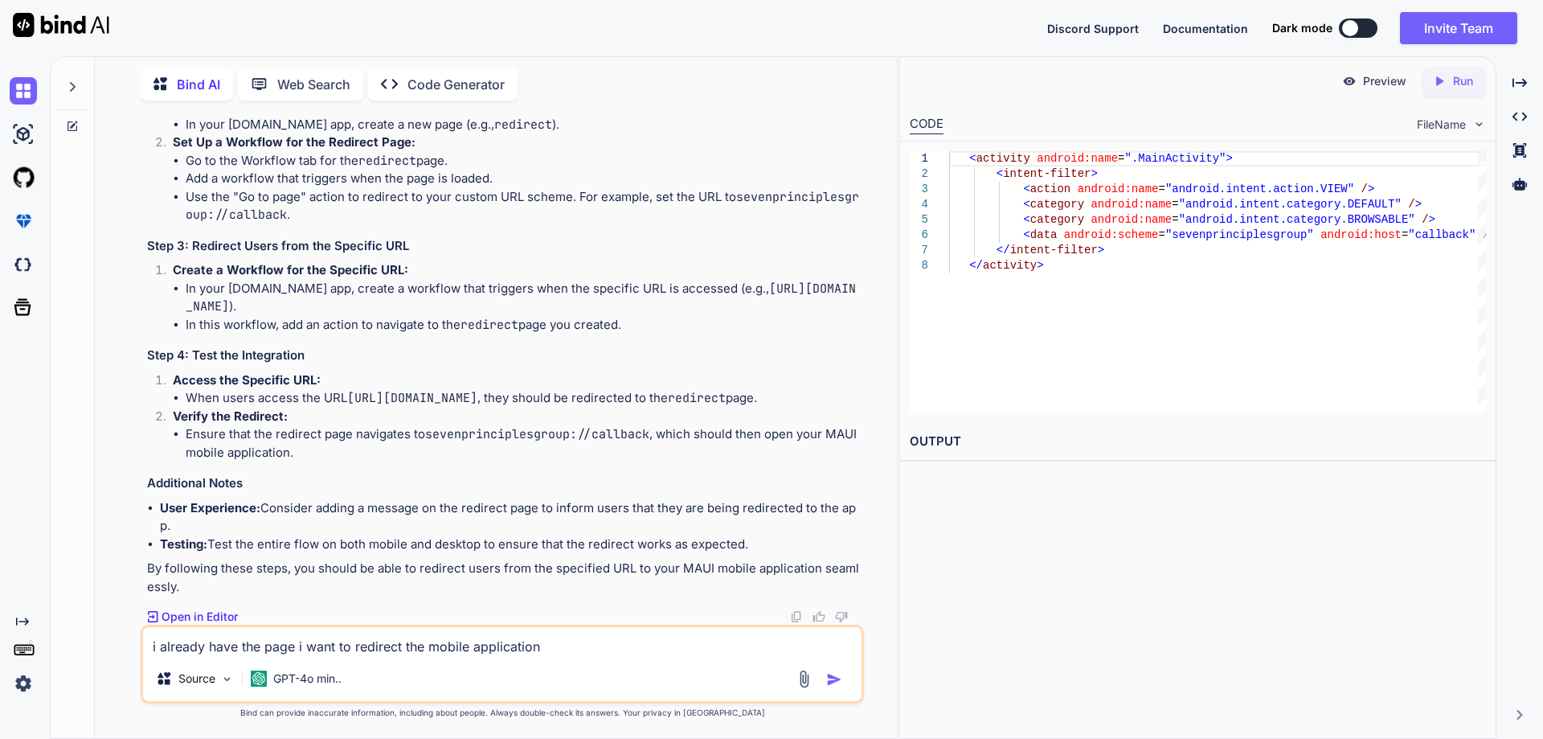
click at [324, 395] on li "When users access the URL [URL][DOMAIN_NAME] , they should be redirected to the…" at bounding box center [523, 398] width 675 height 18
copy code "[URL][DOMAIN_NAME]"
click at [576, 641] on textarea "i already have the page i want to redirect the mobile application" at bounding box center [502, 641] width 719 height 29
paste textarea "[URL][DOMAIN_NAME]"
type textarea "i already have the page i want to redirect the mobile application when get this…"
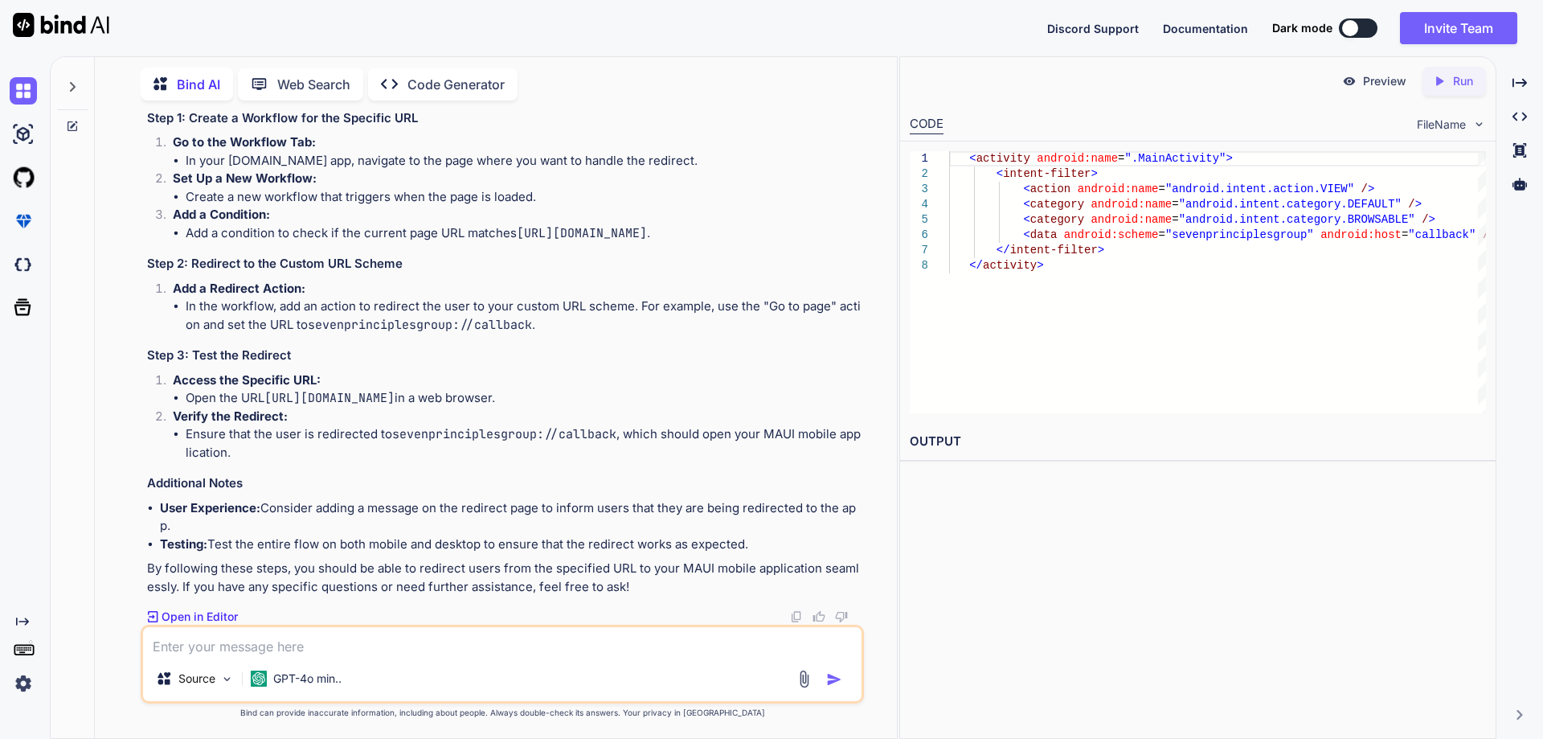
scroll to position [3263, 0]
click at [388, 636] on textarea at bounding box center [502, 641] width 719 height 29
type textarea "give me full code"
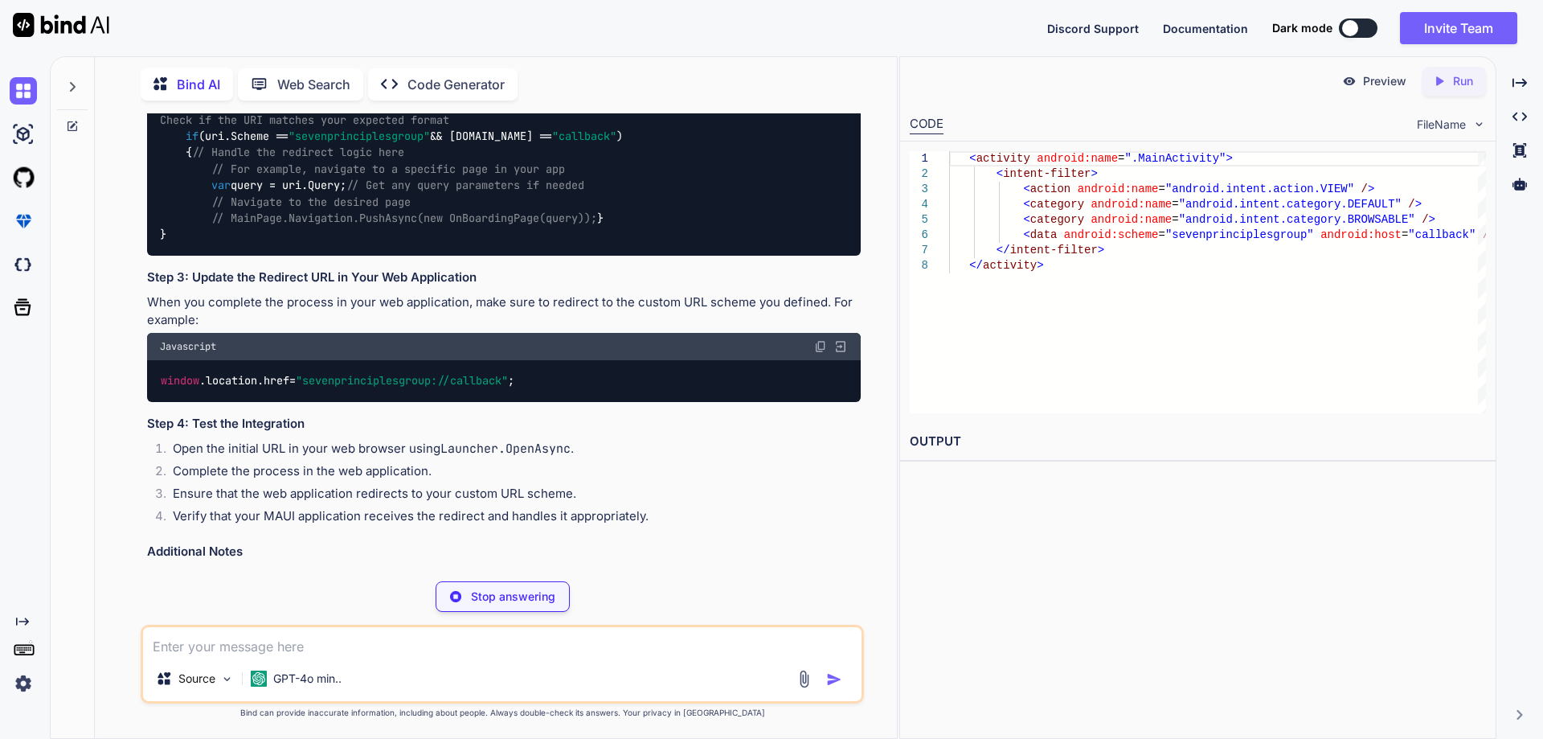
scroll to position [780, 0]
drag, startPoint x: 176, startPoint y: 354, endPoint x: 158, endPoint y: 143, distance: 211.3
click at [158, 143] on div "protected override void OnAppLinkRequestReceived ( Uri uri ) { base .OnAppLinkR…" at bounding box center [504, 171] width 714 height 174
copy code "protected override void OnAppLinkRequestReceived ( Uri uri ) { base .OnAppLinkR…"
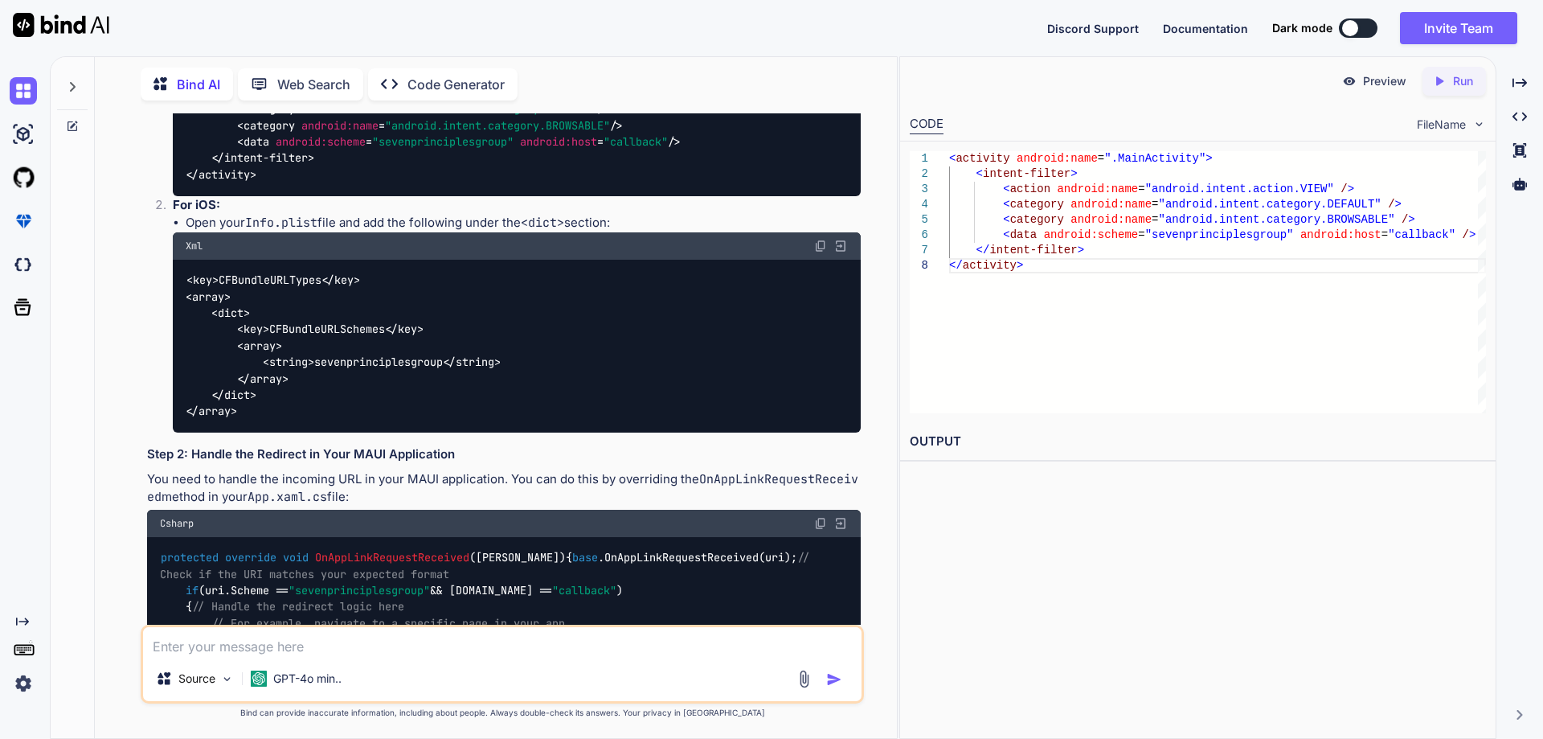
scroll to position [298, 0]
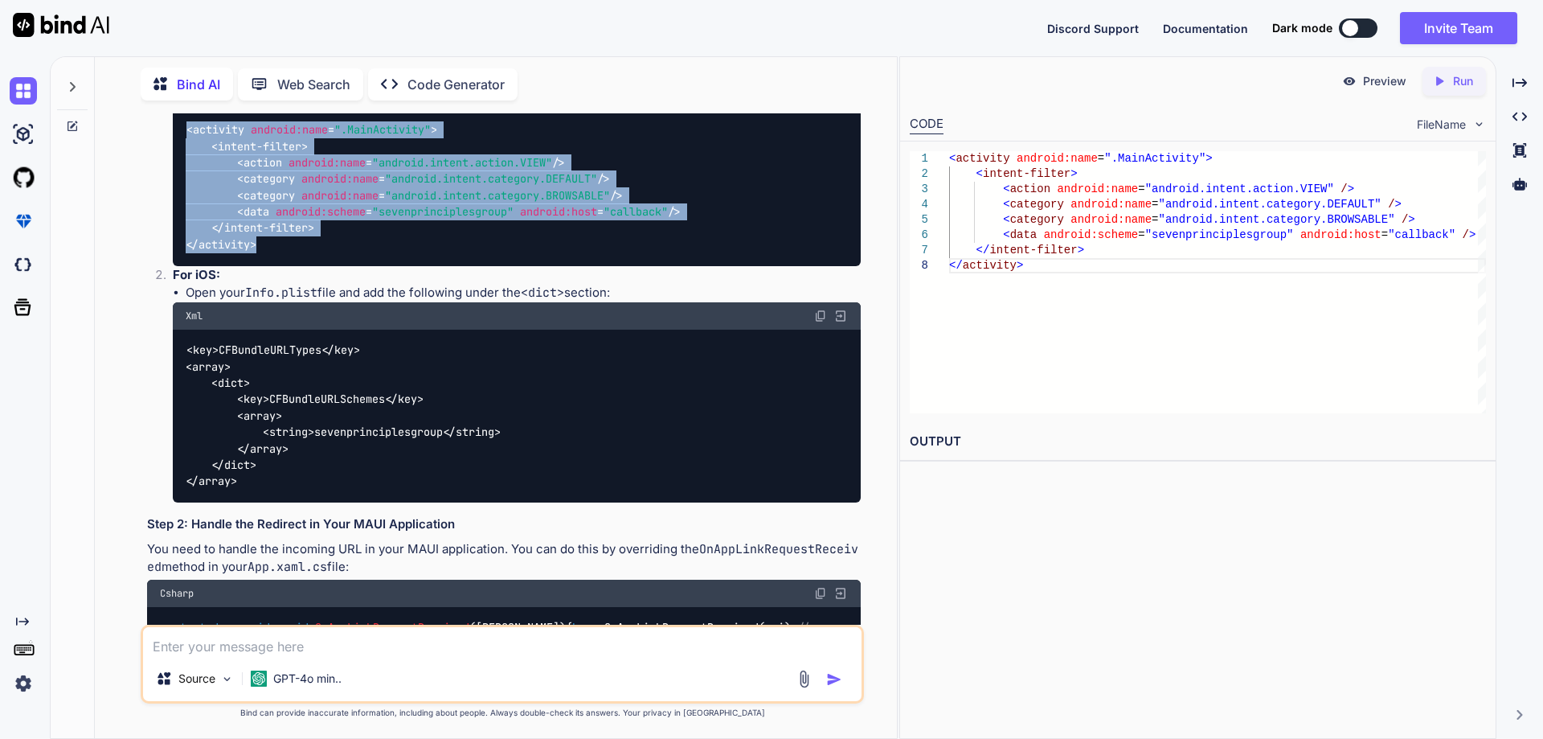
drag, startPoint x: 268, startPoint y: 246, endPoint x: 174, endPoint y: 125, distance: 153.5
click at [174, 125] on li "For Android: Open your AndroidManifest.xml file and add an intent filter to you…" at bounding box center [510, 156] width 701 height 220
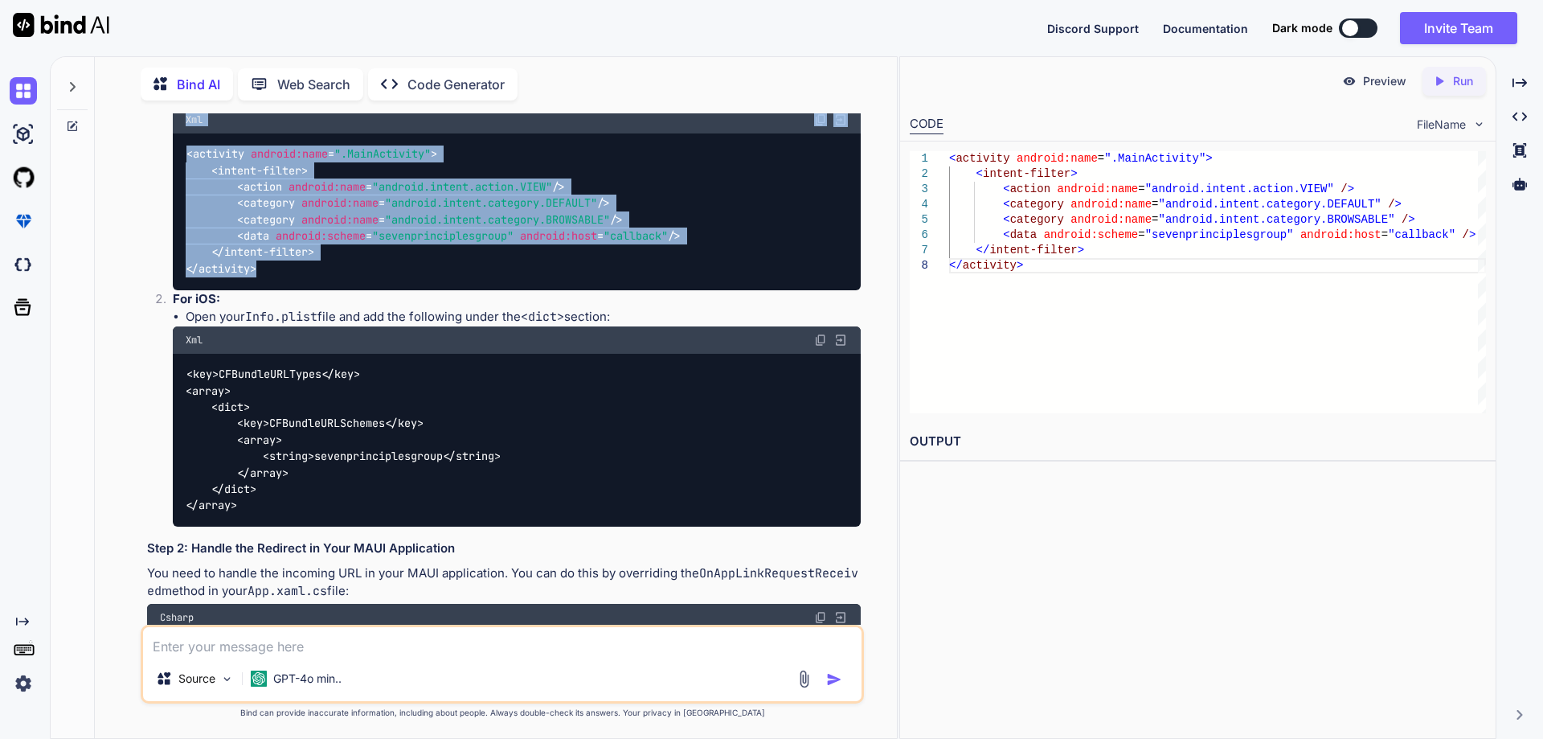
click at [190, 253] on code "< activity android:name = ".MainActivity" > < intent-filter > < action android:…" at bounding box center [433, 210] width 495 height 131
drag, startPoint x: 186, startPoint y: 187, endPoint x: 257, endPoint y: 309, distance: 141.6
click at [257, 290] on div "< activity android:name = ".MainActivity" > < intent-filter > < action android:…" at bounding box center [517, 211] width 688 height 157
copy code "< activity android:name = ".MainActivity" > < intent-filter > < action android:…"
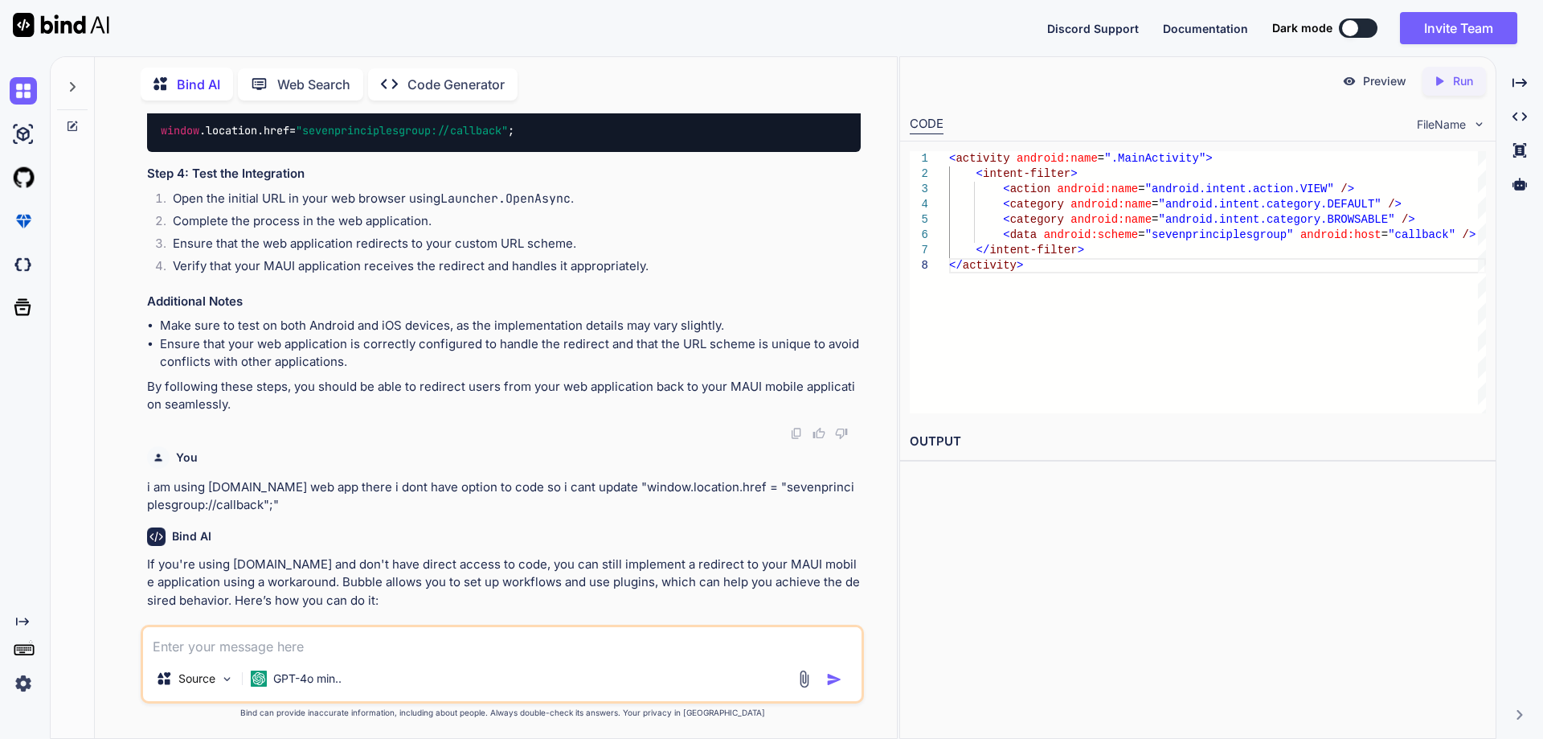
scroll to position [1037, 0]
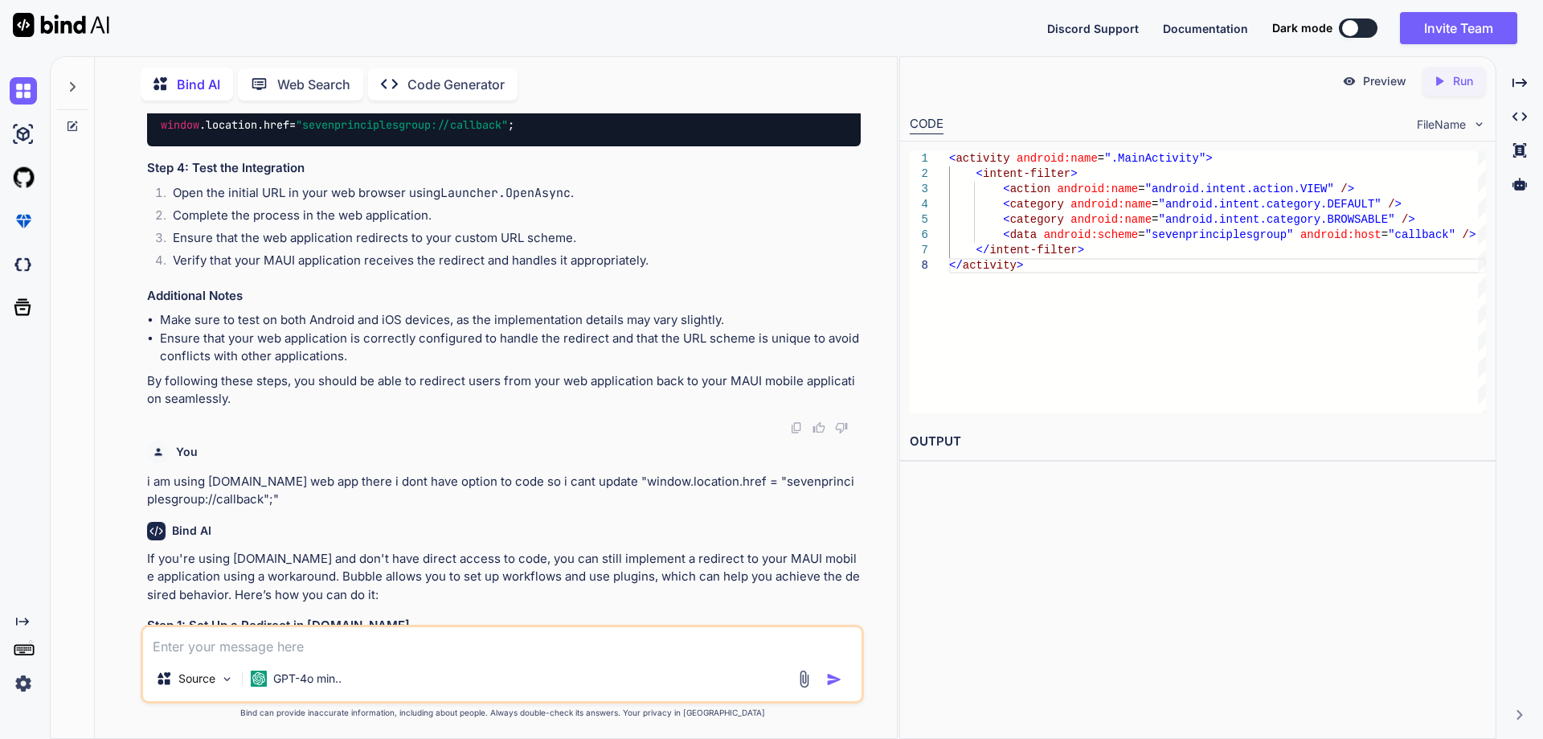
click at [313, 655] on textarea at bounding box center [502, 641] width 719 height 29
click at [448, 649] on textarea "is there any option without changing in bubble" at bounding box center [502, 641] width 719 height 29
click at [375, 650] on textarea "is there any option without changing in the bubble" at bounding box center [502, 641] width 719 height 29
click at [538, 649] on textarea "is there any option without changing anything in the bubble" at bounding box center [502, 641] width 719 height 29
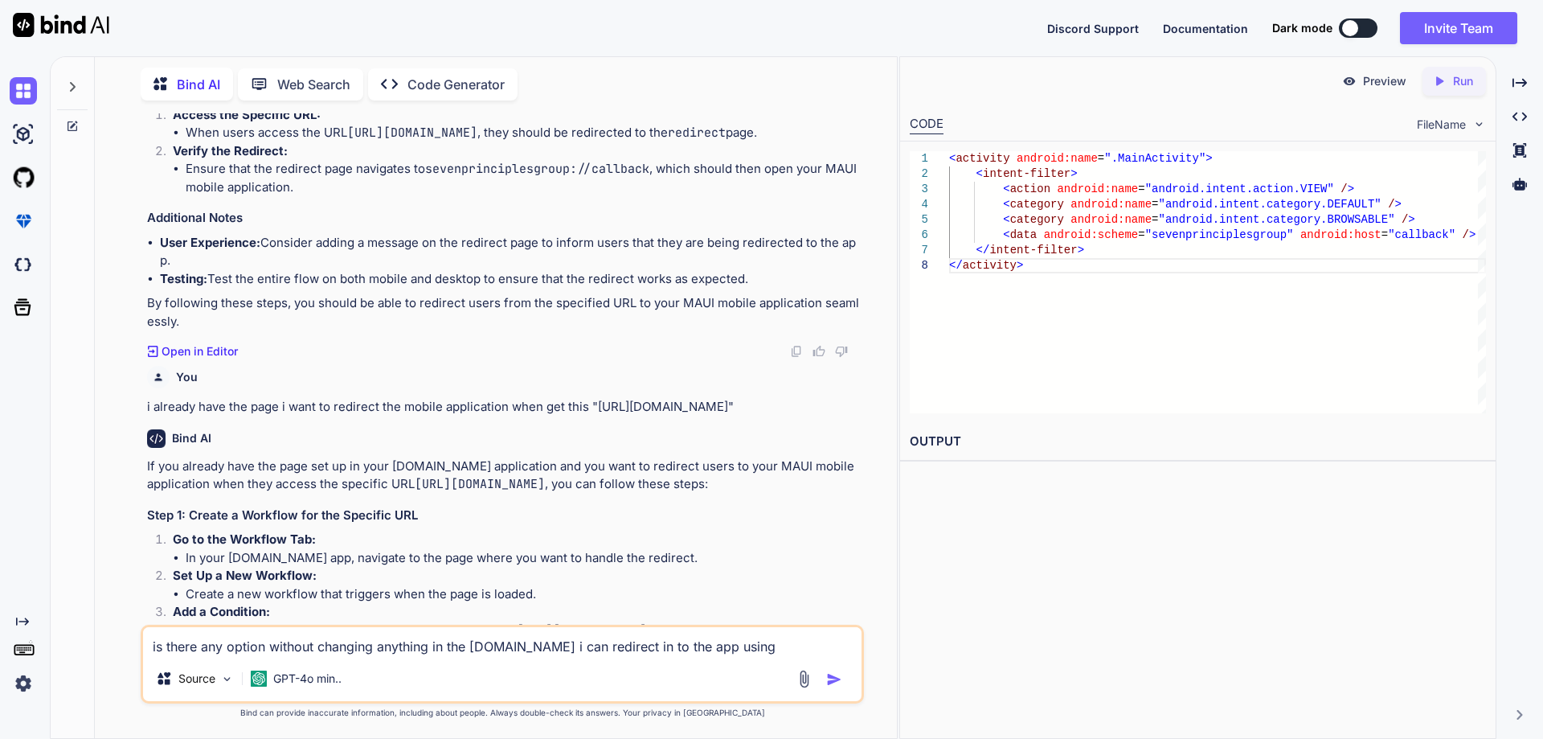
scroll to position [2644, 0]
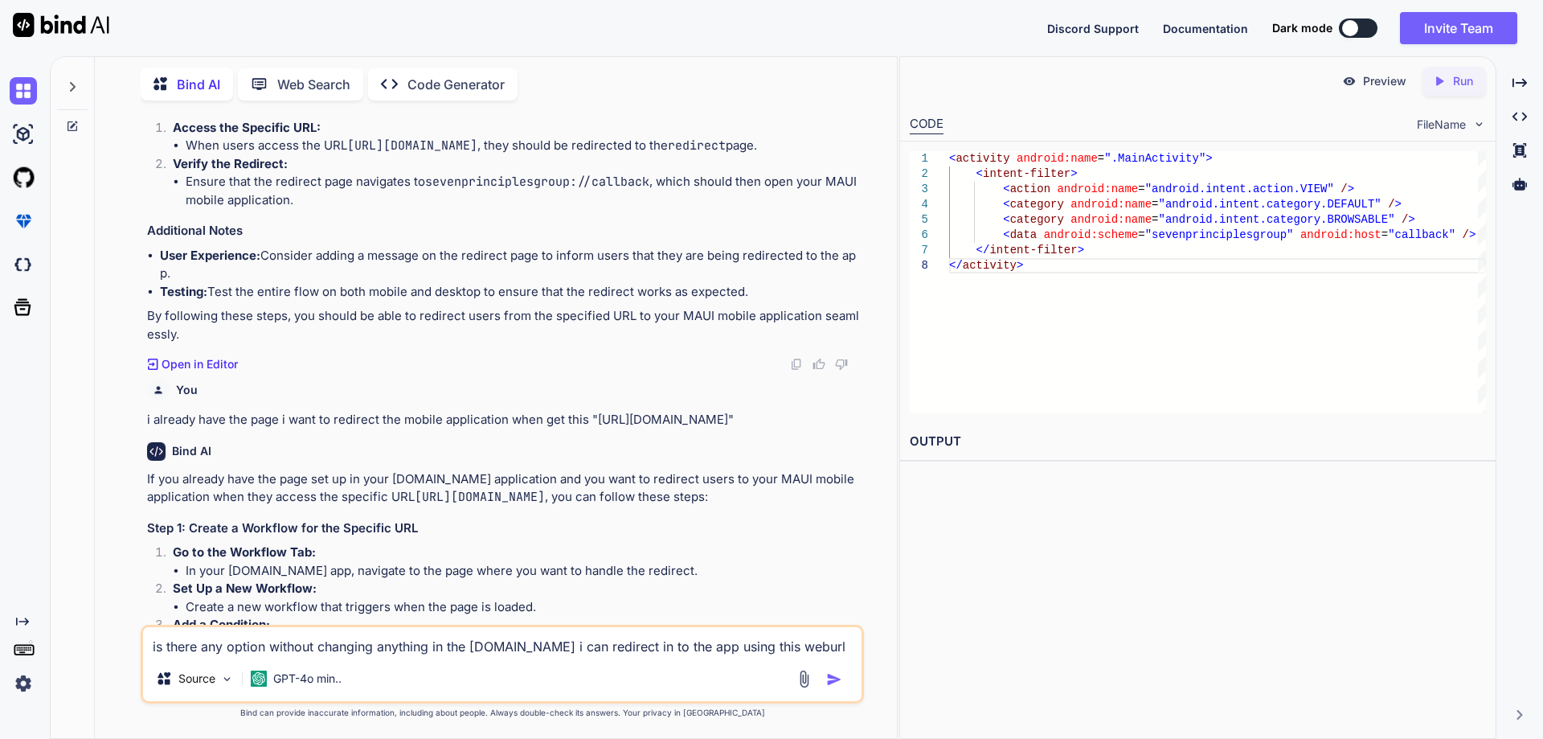
paste textarea "[URL][DOMAIN_NAME]"
type textarea "is there any option without changing anything in the [DOMAIN_NAME] i can redire…"
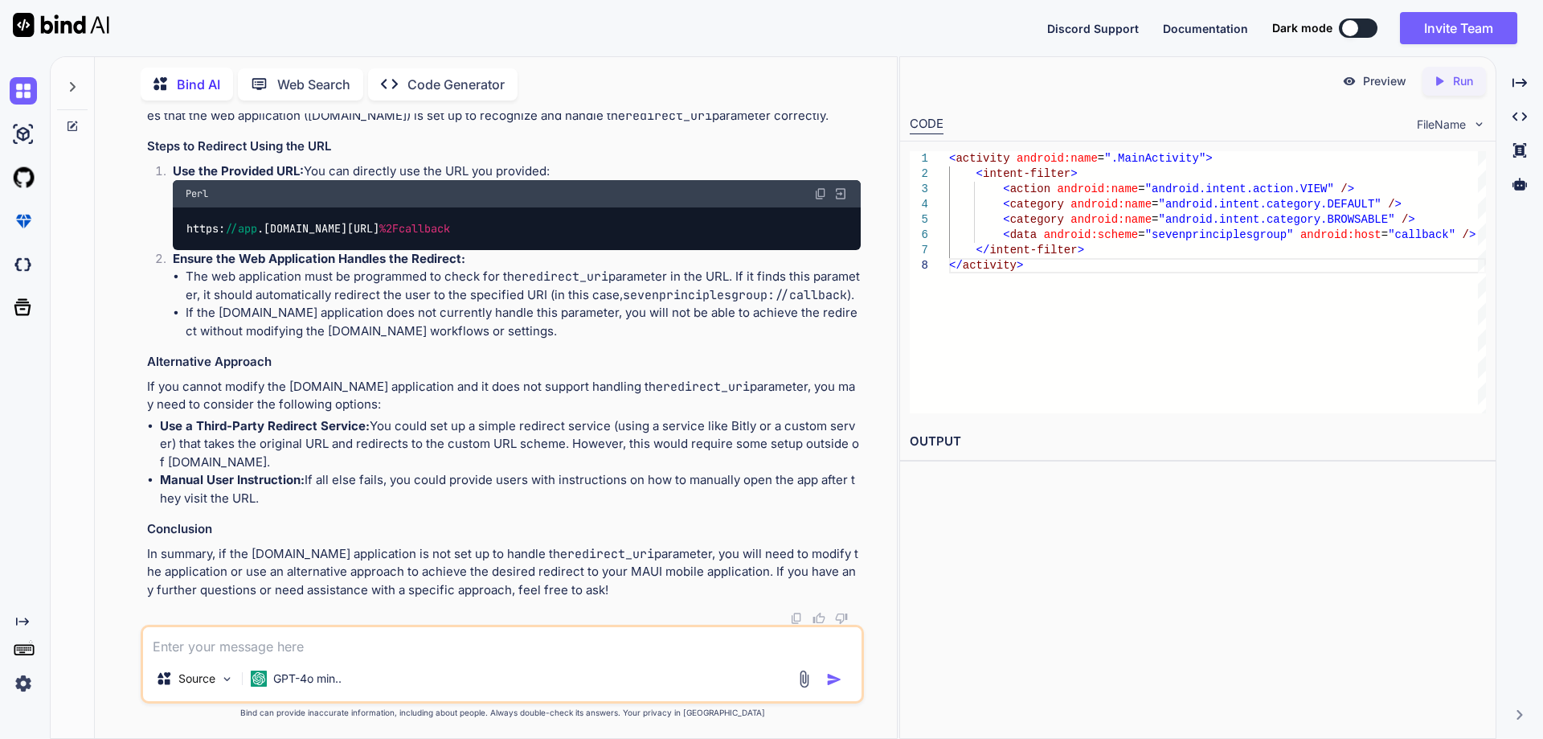
scroll to position [5276, 0]
drag, startPoint x: 261, startPoint y: 366, endPoint x: 278, endPoint y: 381, distance: 22.2
click at [278, 125] on p "If you want to redirect users to your MAUI mobile application using the provide…" at bounding box center [504, 98] width 714 height 55
drag, startPoint x: 293, startPoint y: 387, endPoint x: 473, endPoint y: 387, distance: 180.0
click at [473, 125] on p "If you want to redirect users to your MAUI mobile application using the provide…" at bounding box center [504, 98] width 714 height 55
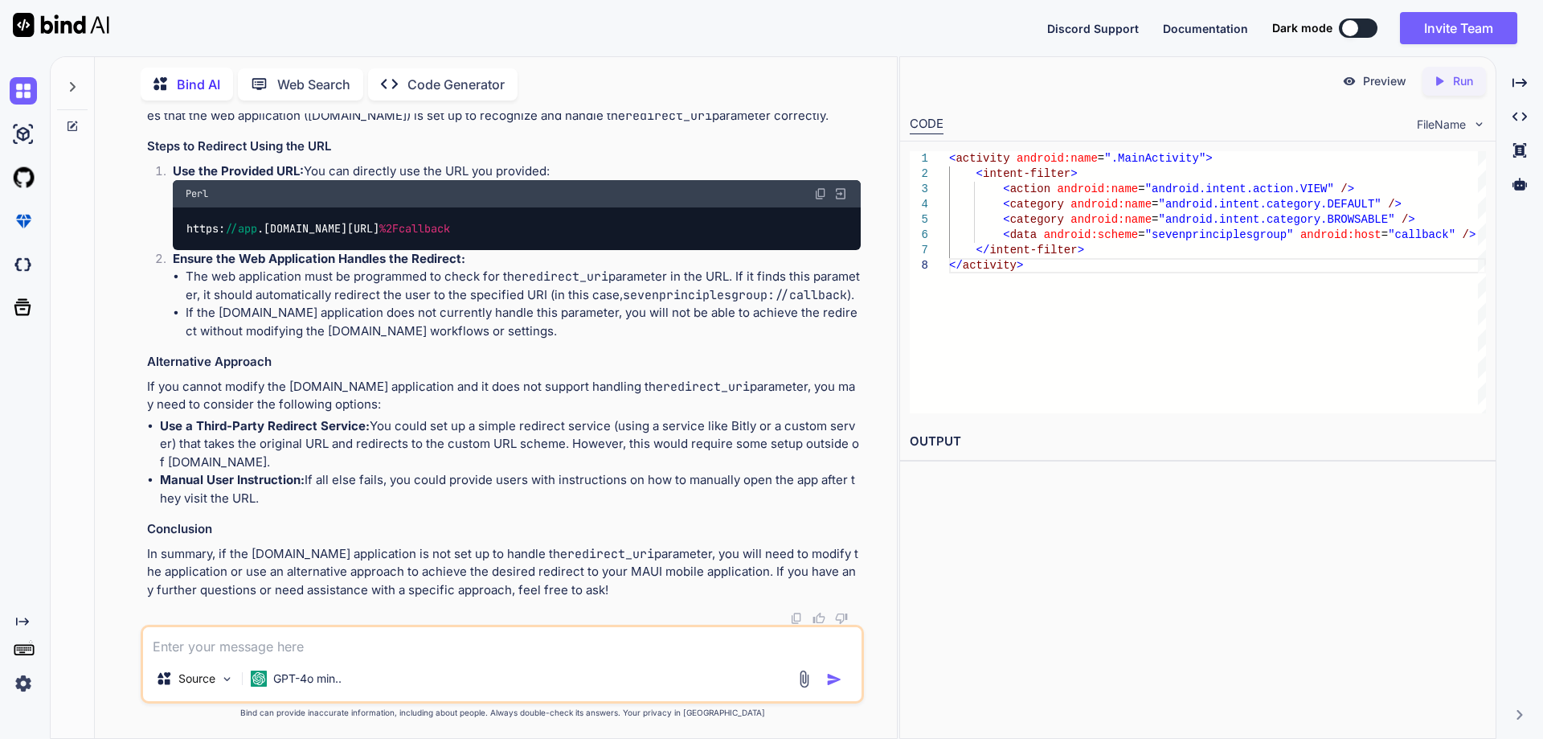
drag, startPoint x: 481, startPoint y: 386, endPoint x: 594, endPoint y: 387, distance: 112.5
click at [594, 125] on p "If you want to redirect users to your MAUI mobile application using the provide…" at bounding box center [504, 98] width 714 height 55
click at [230, 237] on code "https: //app .[DOMAIN_NAME][URL] %2Fcallback" at bounding box center [319, 228] width 266 height 17
drag, startPoint x: 614, startPoint y: 387, endPoint x: 628, endPoint y: 387, distance: 13.7
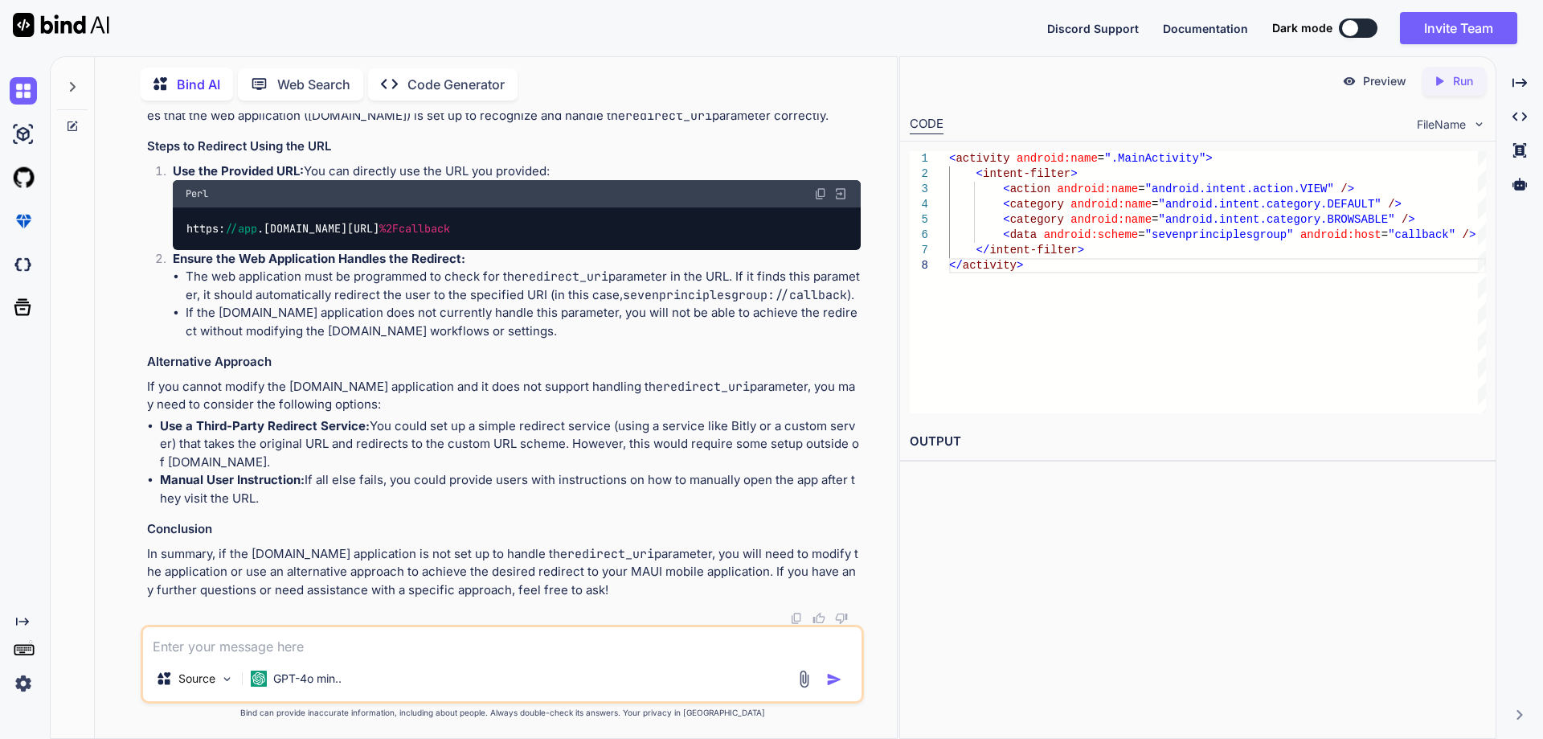
click at [628, 125] on p "If you want to redirect users to your MAUI mobile application using the provide…" at bounding box center [504, 98] width 714 height 55
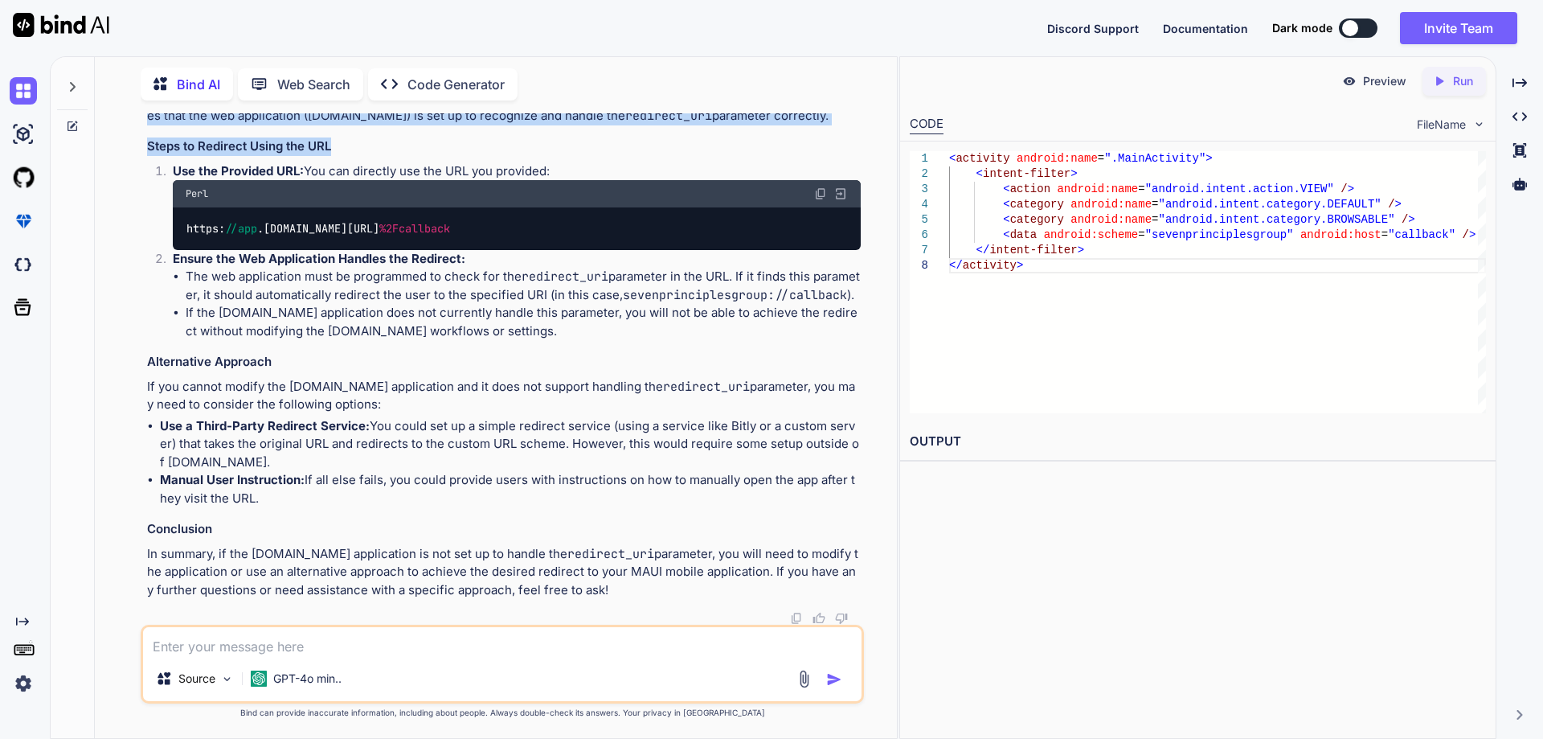
drag, startPoint x: 635, startPoint y: 387, endPoint x: 711, endPoint y: 416, distance: 81.9
click at [711, 416] on div "If you want to redirect users to your MAUI mobile application using the provide…" at bounding box center [504, 335] width 714 height 528
click at [512, 125] on p "If you want to redirect users to your MAUI mobile application using the provide…" at bounding box center [504, 98] width 714 height 55
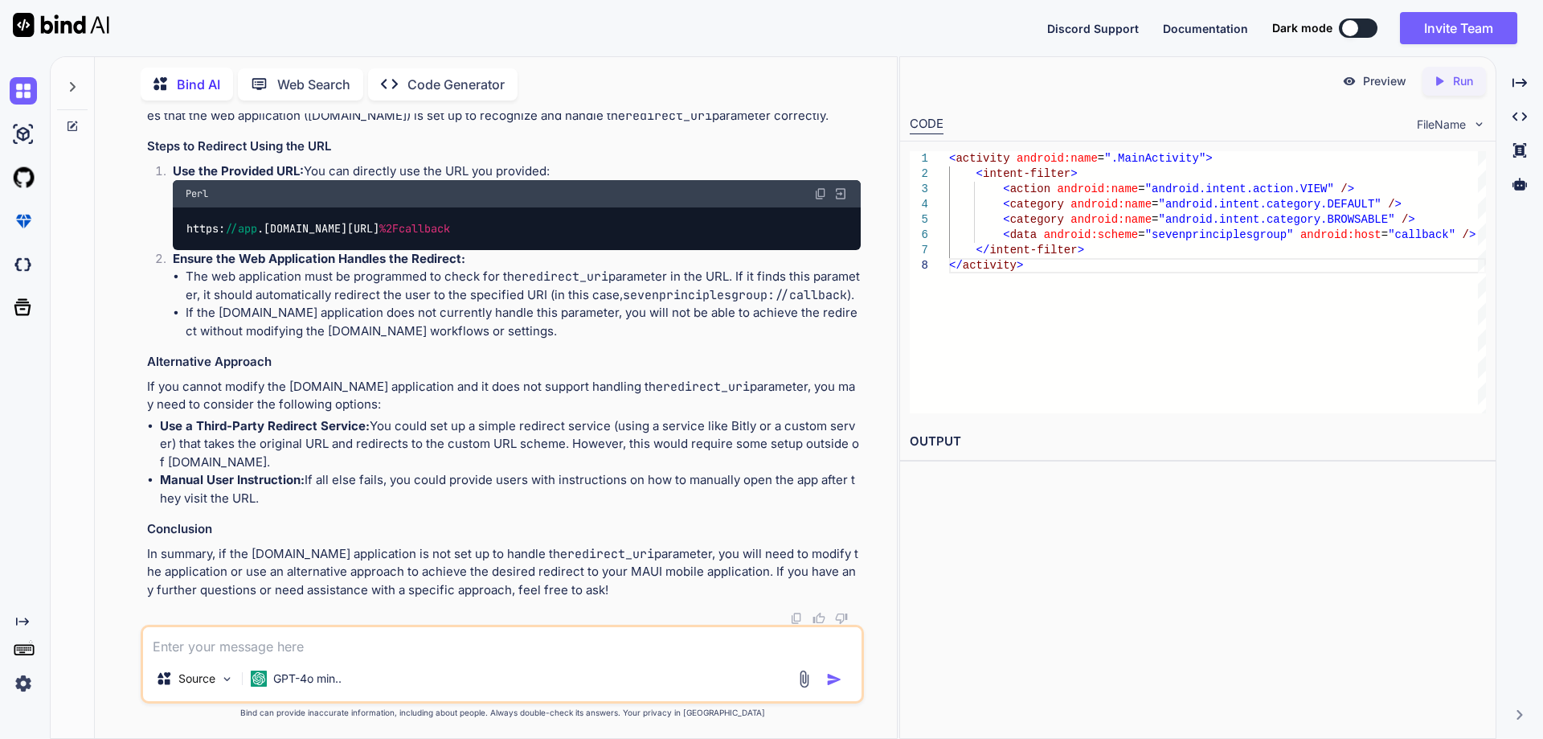
scroll to position [5437, 0]
drag, startPoint x: 199, startPoint y: 438, endPoint x: 608, endPoint y: 433, distance: 409.1
click at [608, 304] on li "The web application must be programmed to check for the redirect_uri parameter …" at bounding box center [523, 286] width 675 height 36
click at [631, 304] on li "The web application must be programmed to check for the redirect_uri parameter …" at bounding box center [523, 286] width 675 height 36
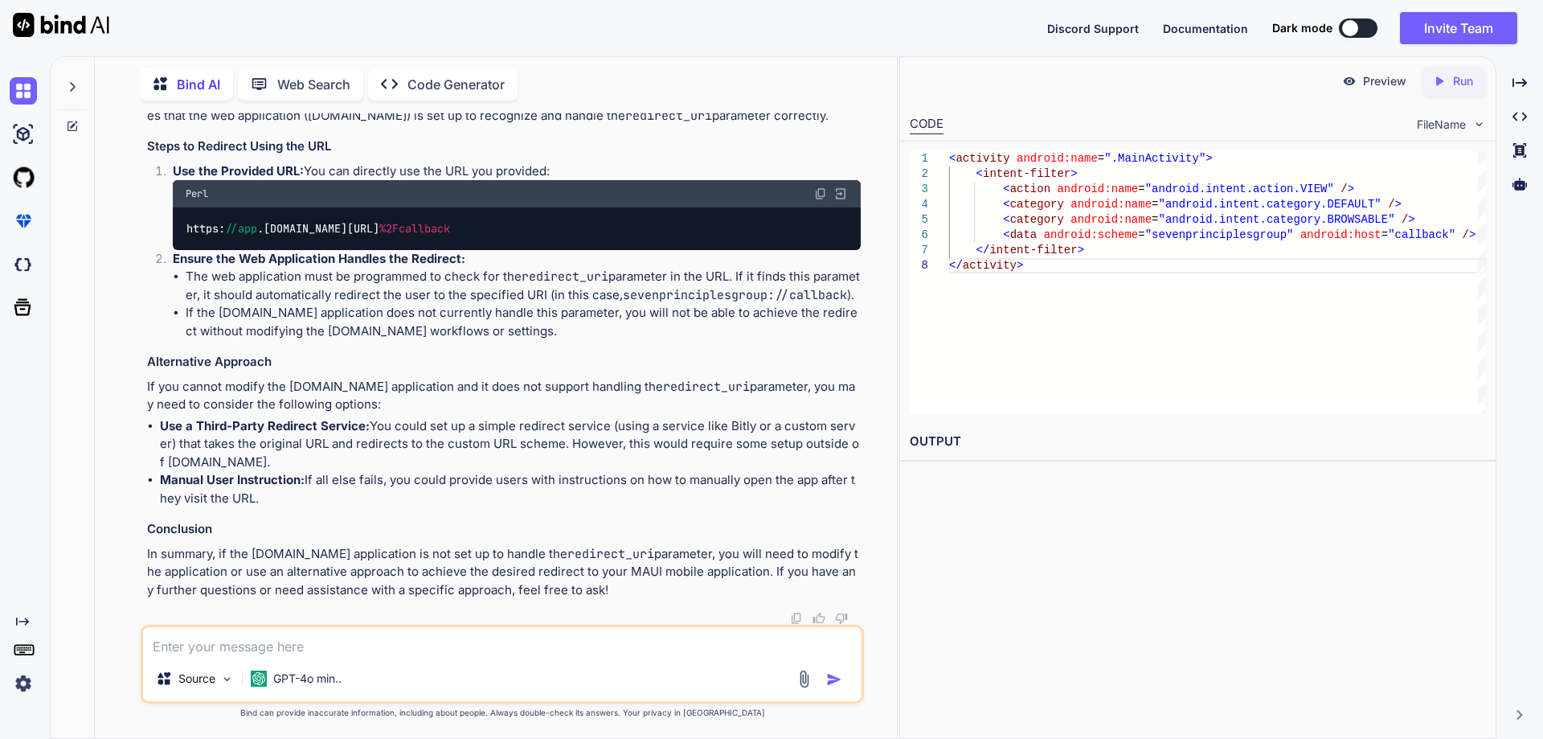
click at [712, 304] on li "The web application must be programmed to check for the redirect_uri parameter …" at bounding box center [523, 286] width 675 height 36
click at [682, 304] on li "The web application must be programmed to check for the redirect_uri parameter …" at bounding box center [523, 286] width 675 height 36
click at [680, 304] on li "The web application must be programmed to check for the redirect_uri parameter …" at bounding box center [523, 286] width 675 height 36
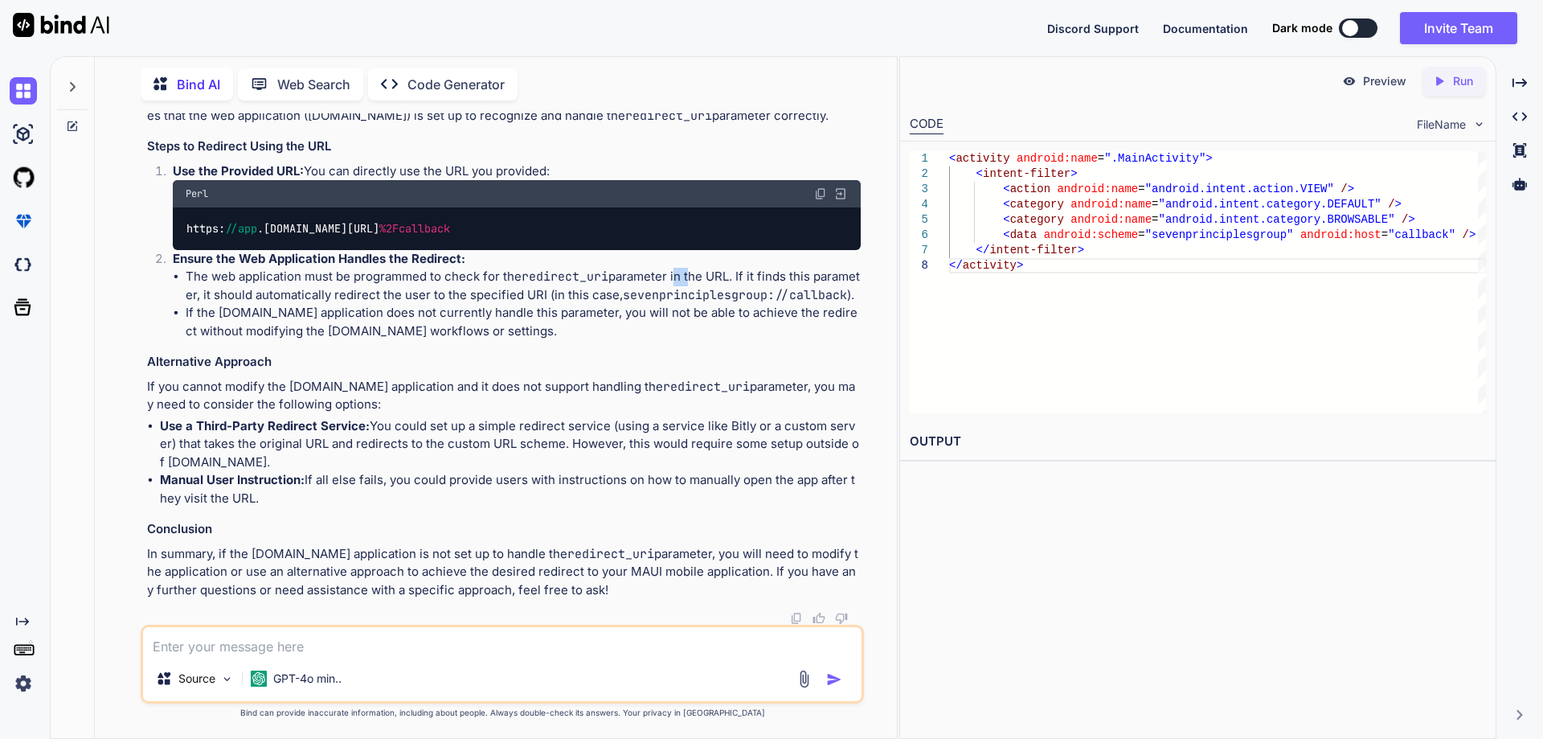
click at [680, 304] on li "The web application must be programmed to check for the redirect_uri parameter …" at bounding box center [523, 286] width 675 height 36
click at [697, 304] on li "The web application must be programmed to check for the redirect_uri parameter …" at bounding box center [523, 286] width 675 height 36
click at [716, 304] on li "The web application must be programmed to check for the redirect_uri parameter …" at bounding box center [523, 286] width 675 height 36
click at [718, 304] on li "The web application must be programmed to check for the redirect_uri parameter …" at bounding box center [523, 286] width 675 height 36
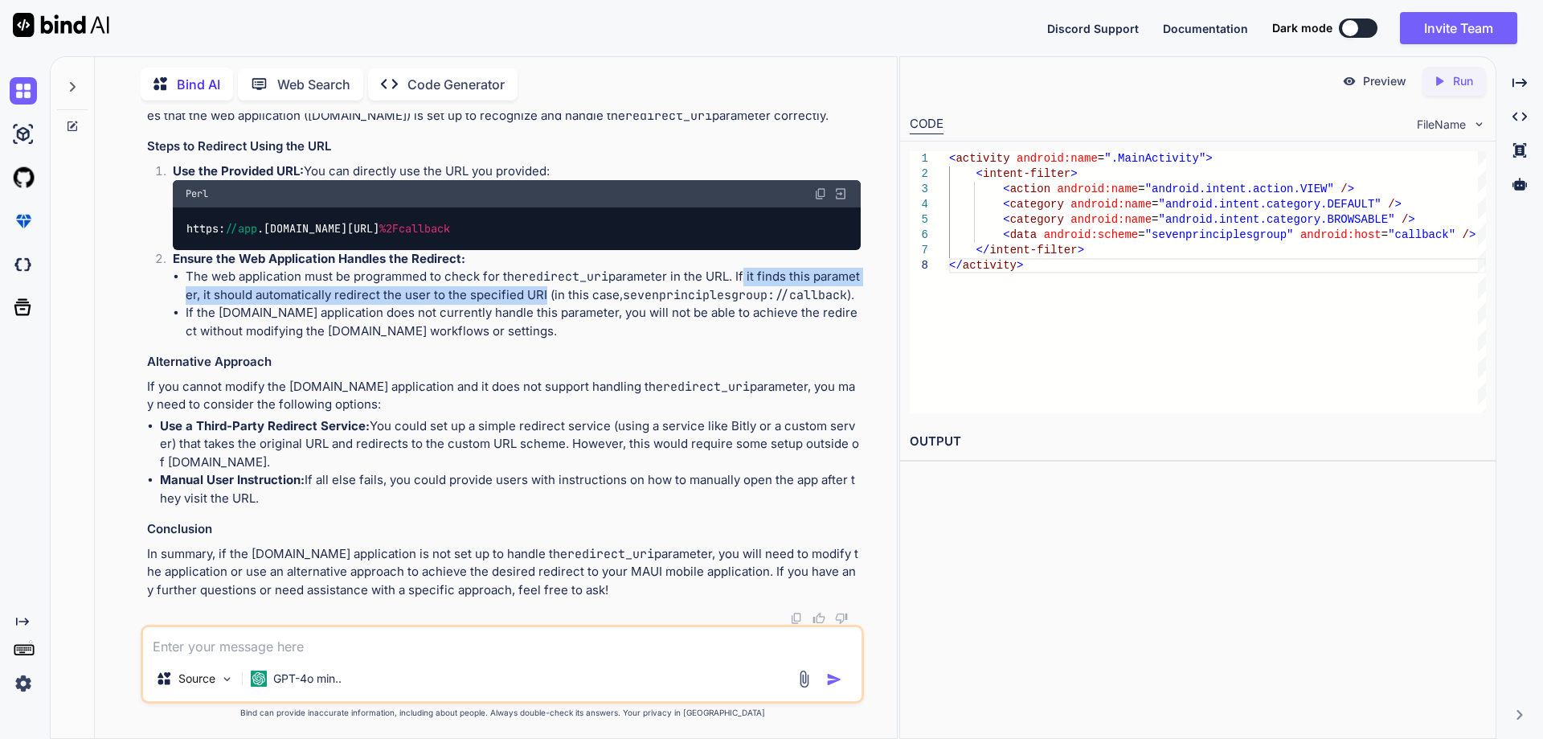
drag, startPoint x: 746, startPoint y: 436, endPoint x: 542, endPoint y: 457, distance: 205.2
click at [542, 304] on li "The web application must be programmed to check for the redirect_uri parameter …" at bounding box center [523, 286] width 675 height 36
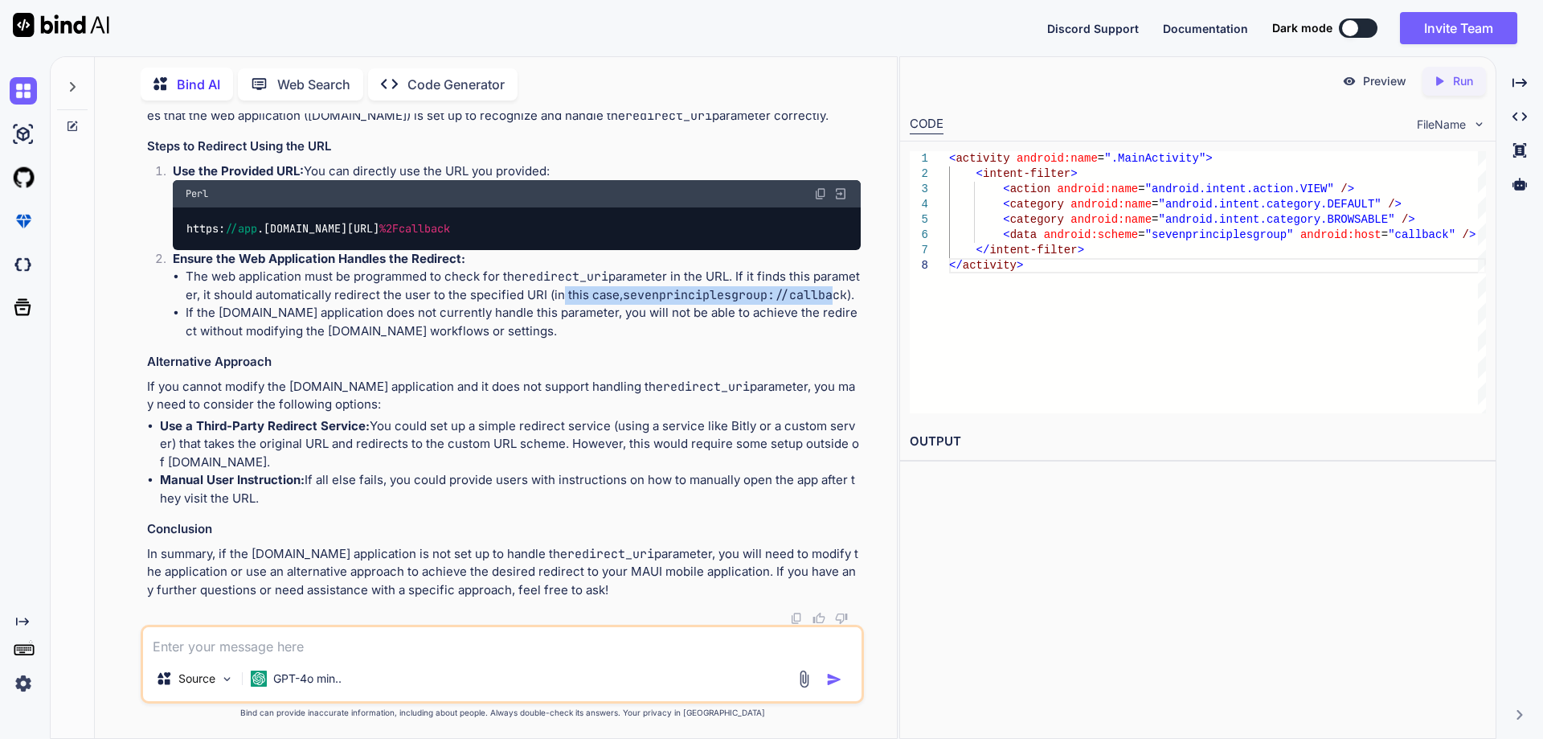
drag, startPoint x: 556, startPoint y: 457, endPoint x: 525, endPoint y: 460, distance: 31.4
click at [825, 304] on li "The web application must be programmed to check for the redirect_uri parameter …" at bounding box center [523, 286] width 675 height 36
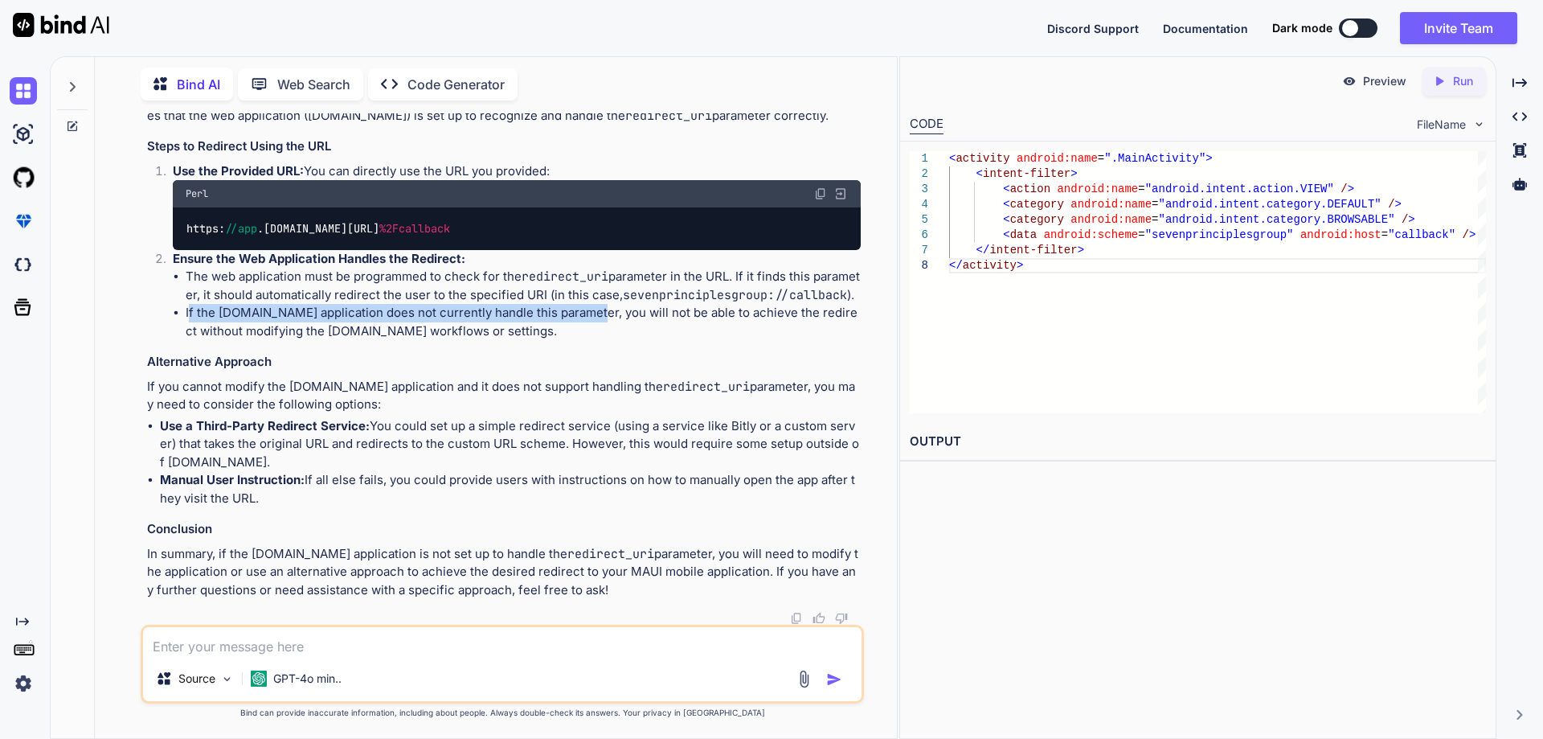
drag, startPoint x: 189, startPoint y: 473, endPoint x: 577, endPoint y: 477, distance: 388.2
click at [577, 340] on li "If the [DOMAIN_NAME] application does not currently handle this parameter, you …" at bounding box center [523, 322] width 675 height 36
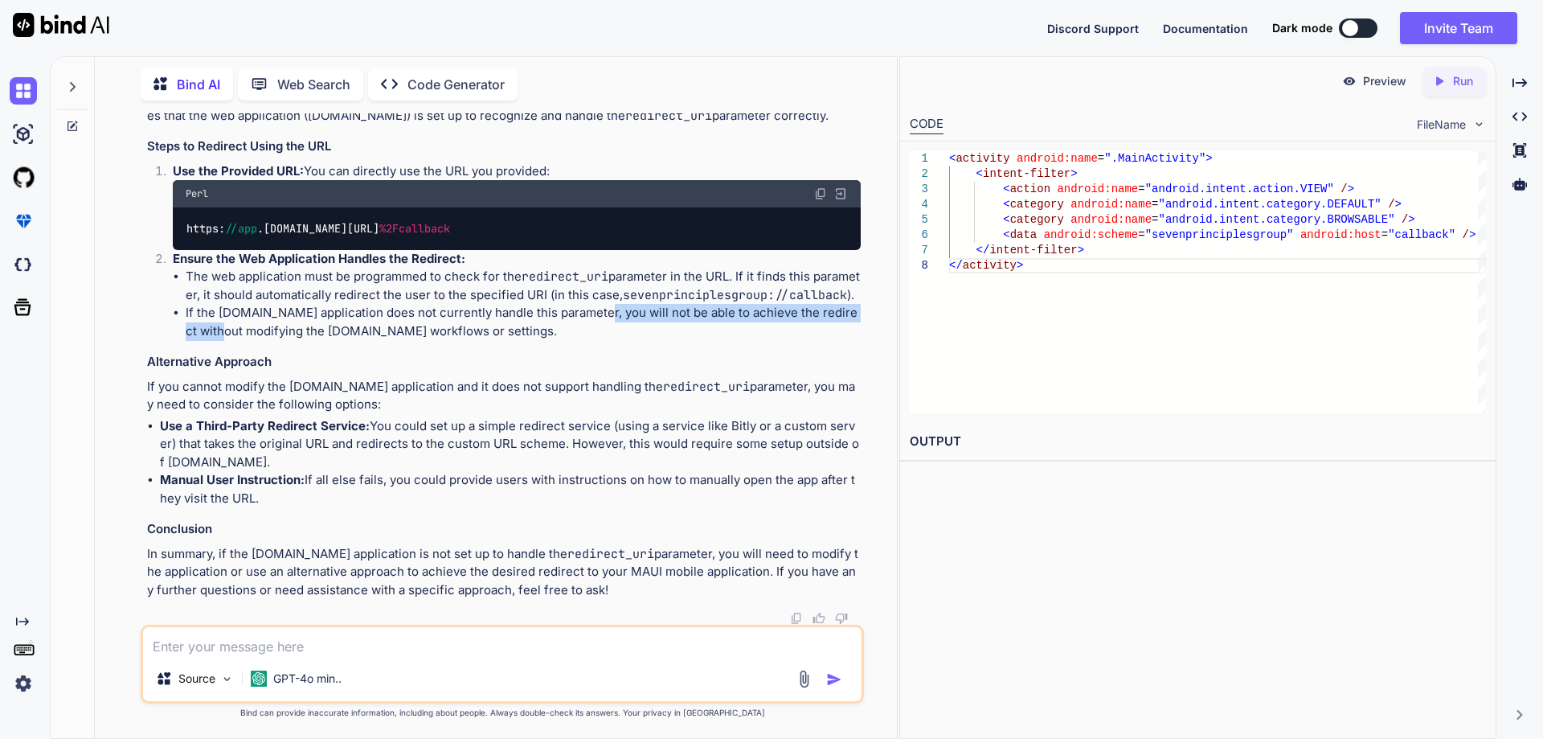
drag, startPoint x: 587, startPoint y: 475, endPoint x: 196, endPoint y: 494, distance: 391.1
click at [196, 340] on li "If the [DOMAIN_NAME] application does not currently handle this parameter, you …" at bounding box center [523, 322] width 675 height 36
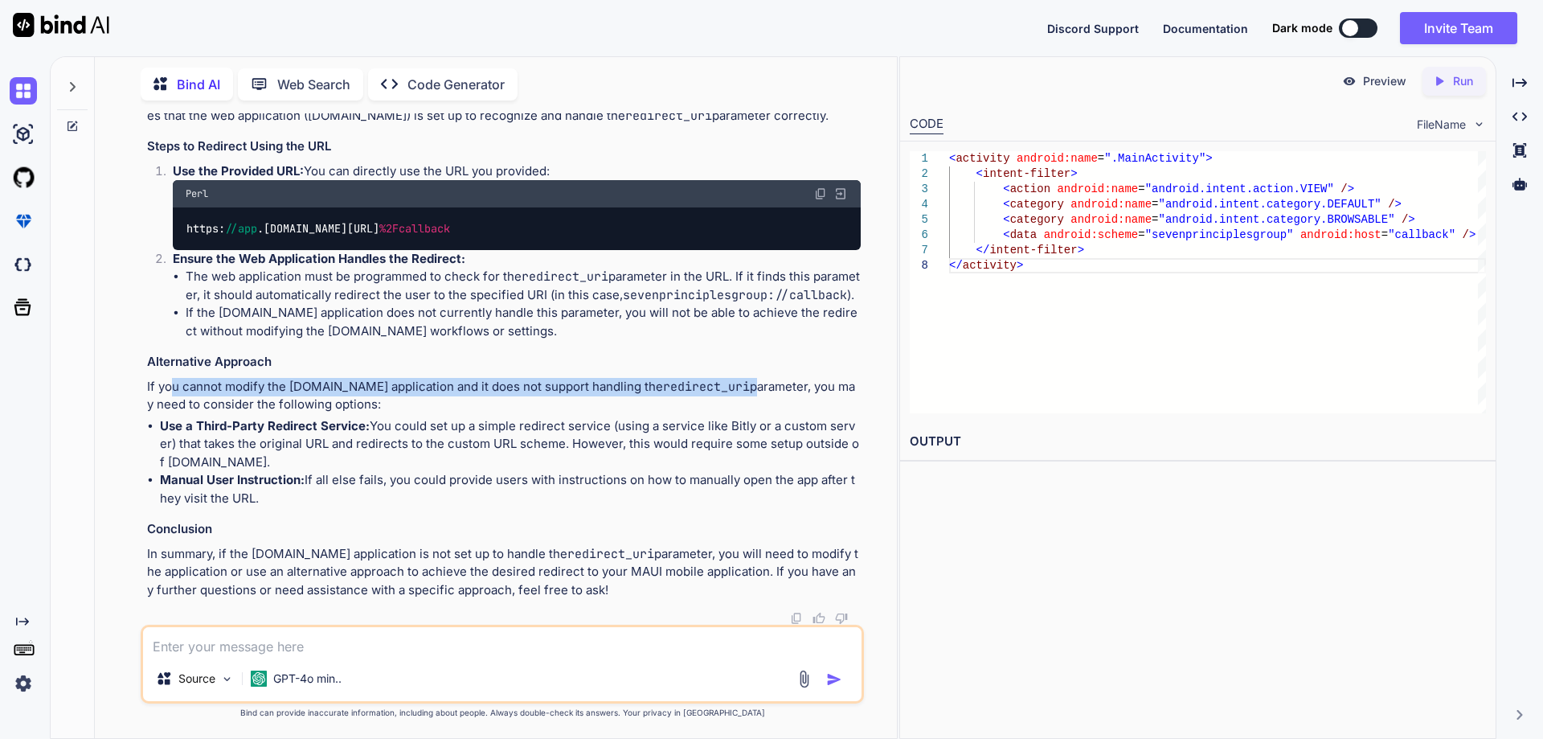
drag, startPoint x: 170, startPoint y: 389, endPoint x: 714, endPoint y: 383, distance: 544.1
click at [714, 383] on p "If you cannot modify the [DOMAIN_NAME] application and it does not support hand…" at bounding box center [504, 396] width 714 height 36
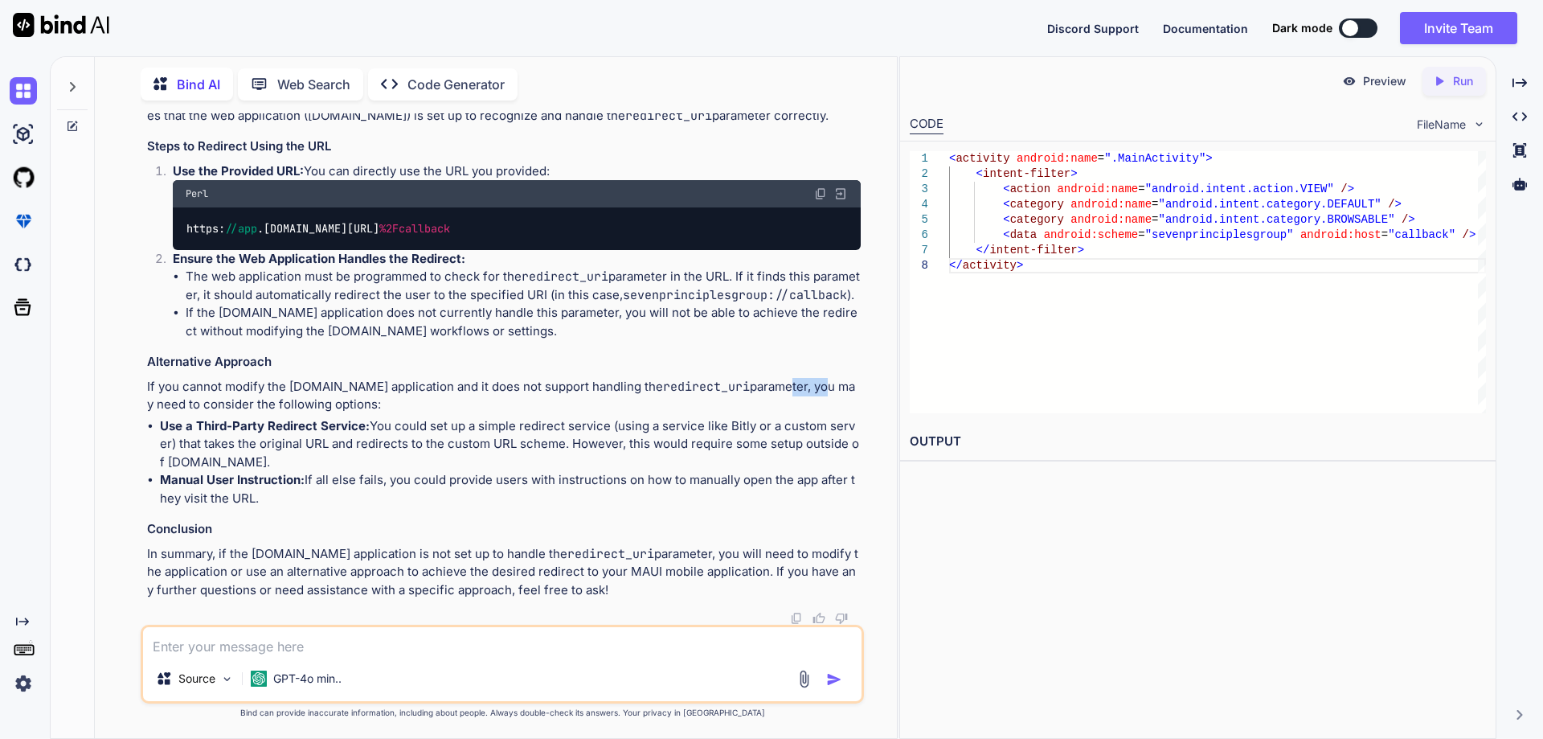
drag, startPoint x: 743, startPoint y: 389, endPoint x: 803, endPoint y: 388, distance: 59.5
click at [788, 388] on p "If you cannot modify the [DOMAIN_NAME] application and it does not support hand…" at bounding box center [504, 396] width 714 height 36
drag, startPoint x: 803, startPoint y: 388, endPoint x: 342, endPoint y: 408, distance: 461.8
click at [342, 408] on p "If you cannot modify the [DOMAIN_NAME] application and it does not support hand…" at bounding box center [504, 396] width 714 height 36
click at [274, 455] on p "Use a Third-Party Redirect Service: You could set up a simple redirect service …" at bounding box center [510, 444] width 701 height 55
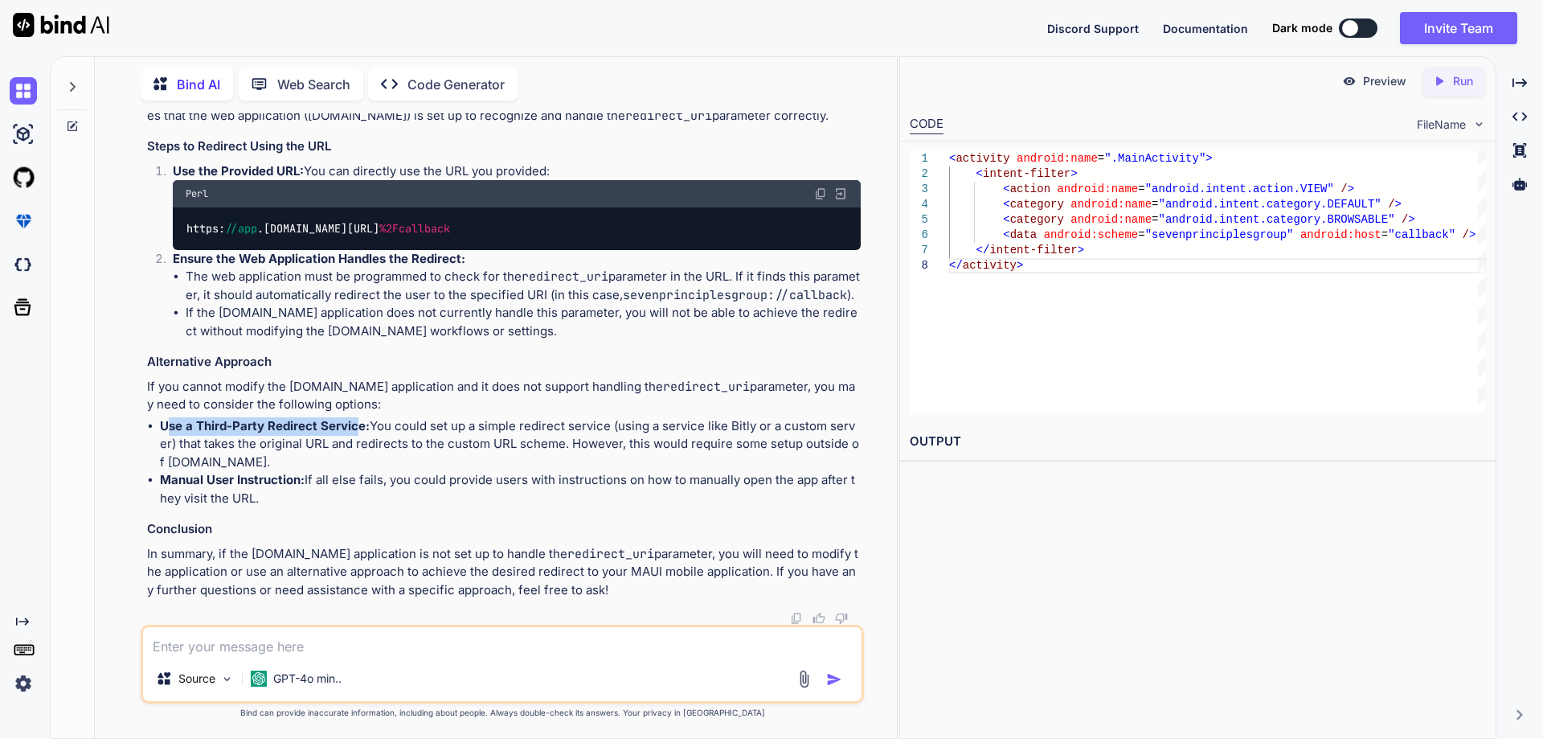
drag, startPoint x: 170, startPoint y: 431, endPoint x: 355, endPoint y: 429, distance: 184.9
click at [355, 429] on strong "Use a Third-Party Redirect Service:" at bounding box center [265, 425] width 210 height 15
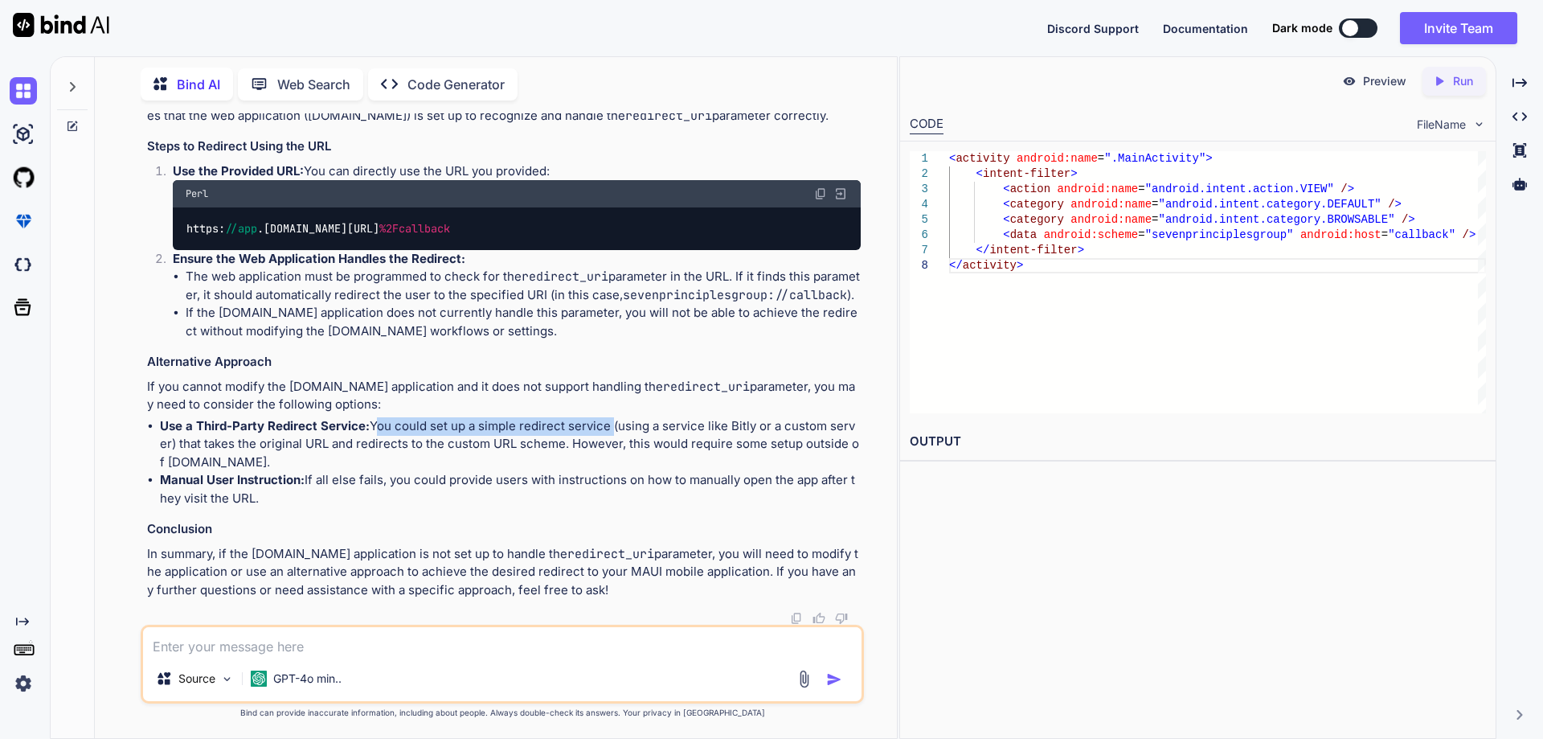
drag, startPoint x: 371, startPoint y: 424, endPoint x: 611, endPoint y: 424, distance: 239.5
click at [611, 424] on p "Use a Third-Party Redirect Service: You could set up a simple redirect service …" at bounding box center [510, 444] width 701 height 55
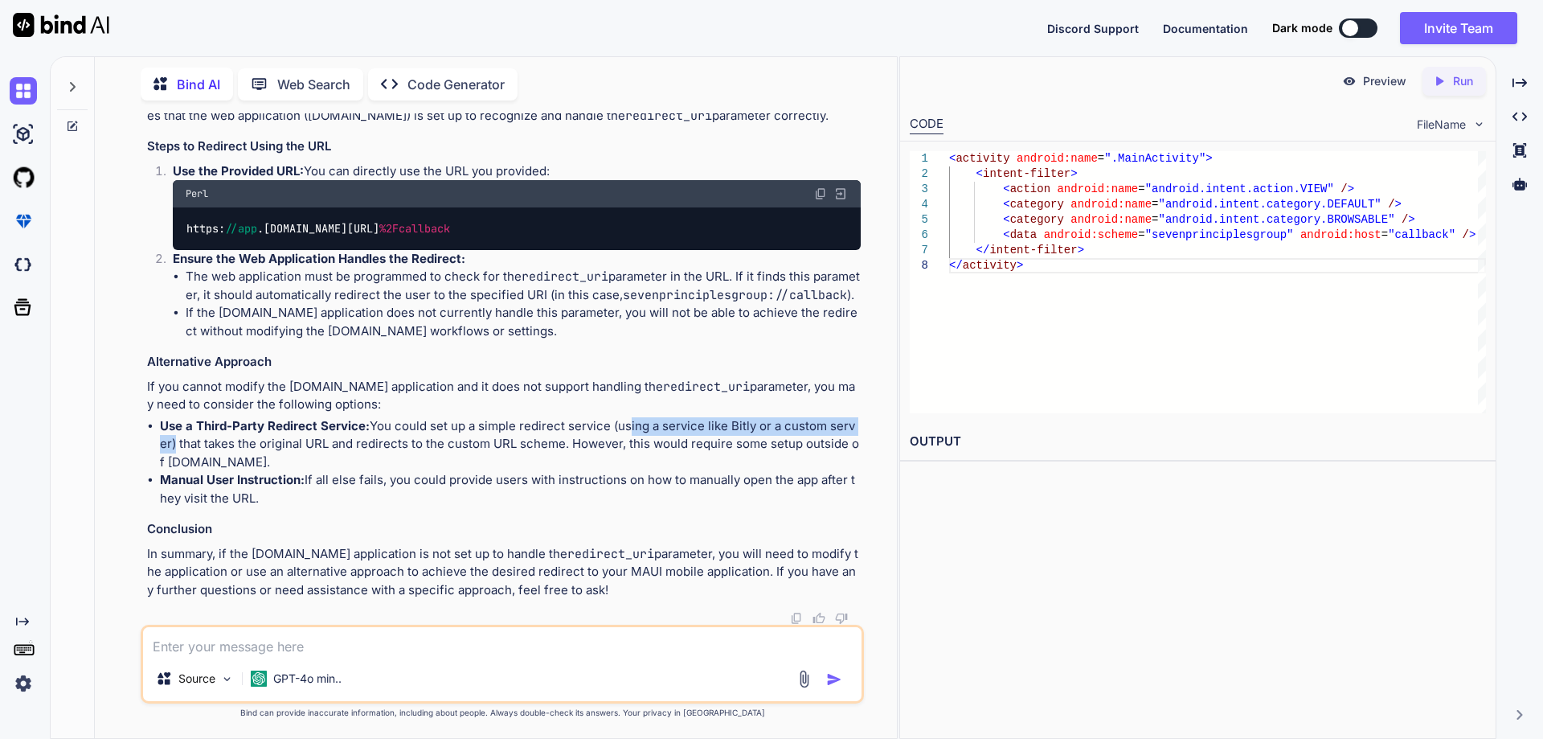
drag, startPoint x: 628, startPoint y: 425, endPoint x: 163, endPoint y: 442, distance: 464.9
click at [163, 442] on p "Use a Third-Party Redirect Service: You could set up a simple redirect service …" at bounding box center [510, 444] width 701 height 55
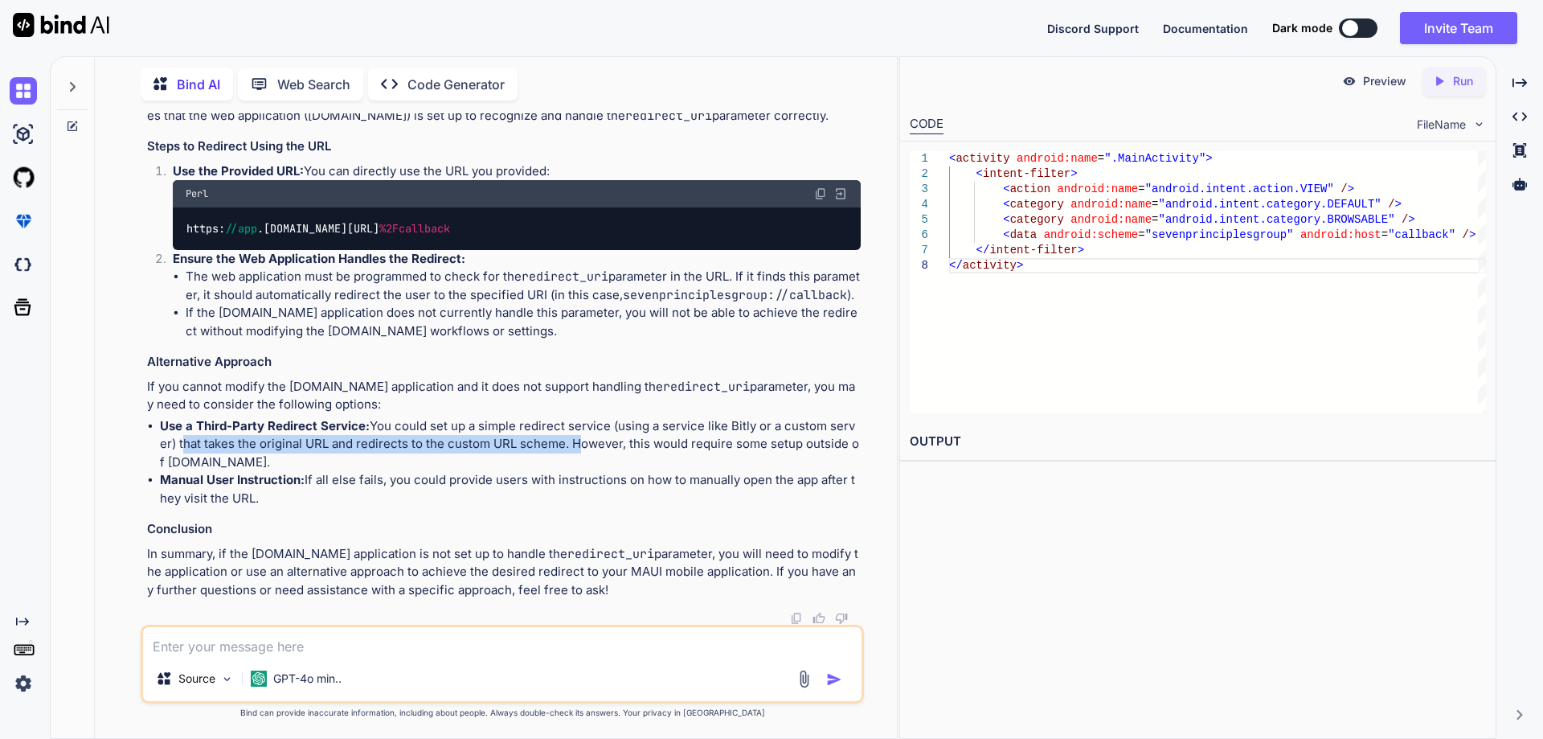
drag, startPoint x: 172, startPoint y: 442, endPoint x: 563, endPoint y: 442, distance: 391.4
click at [563, 442] on p "Use a Third-Party Redirect Service: You could set up a simple redirect service …" at bounding box center [510, 444] width 701 height 55
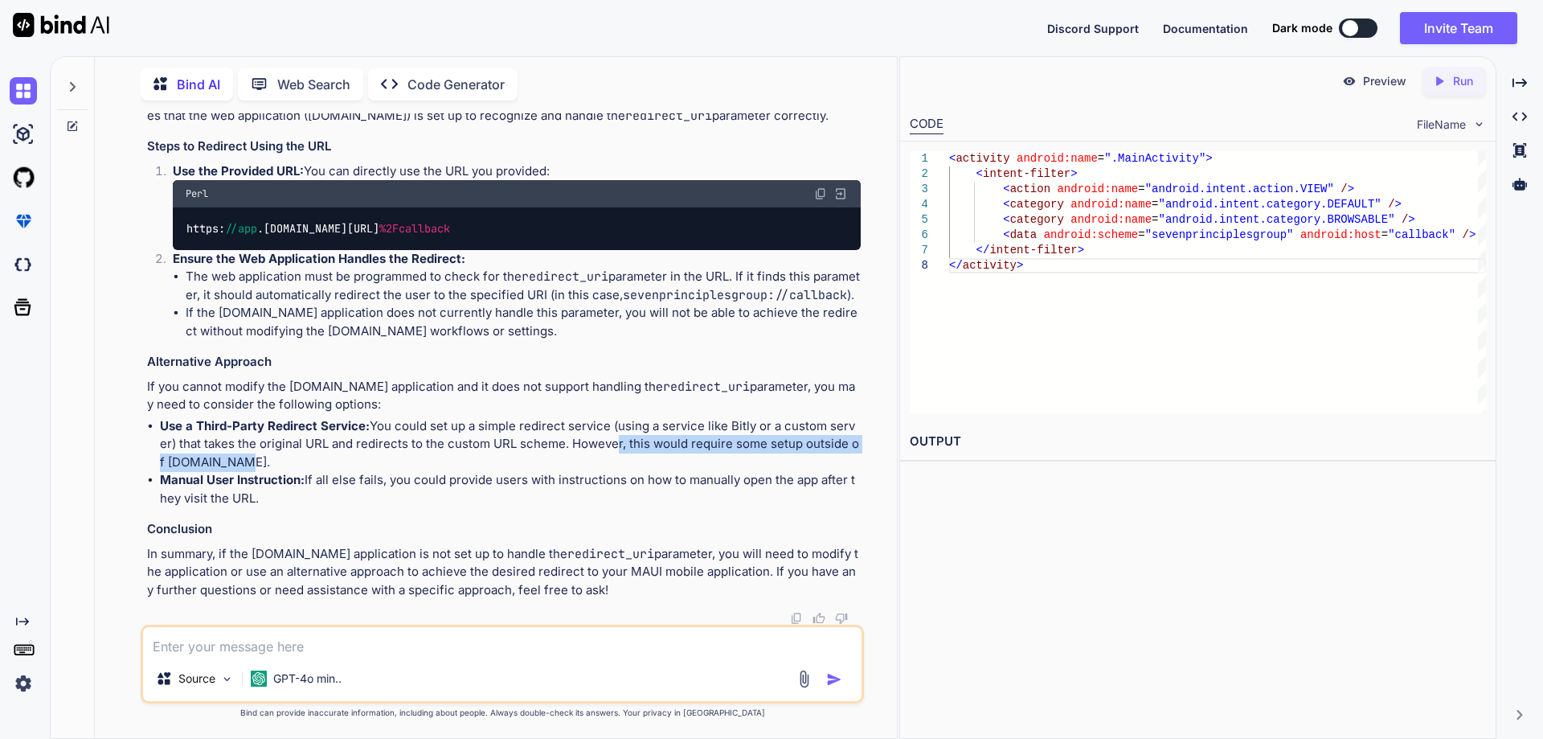
drag, startPoint x: 604, startPoint y: 444, endPoint x: 351, endPoint y: 482, distance: 255.2
click at [424, 465] on p "Use a Third-Party Redirect Service: You could set up a simple redirect service …" at bounding box center [510, 444] width 701 height 55
click at [312, 487] on p "Manual User Instruction: If all else fails, you could provide users with instru…" at bounding box center [510, 489] width 701 height 36
drag, startPoint x: 308, startPoint y: 479, endPoint x: 385, endPoint y: 485, distance: 77.4
click at [385, 485] on p "Manual User Instruction: If all else fails, you could provide users with instru…" at bounding box center [510, 489] width 701 height 36
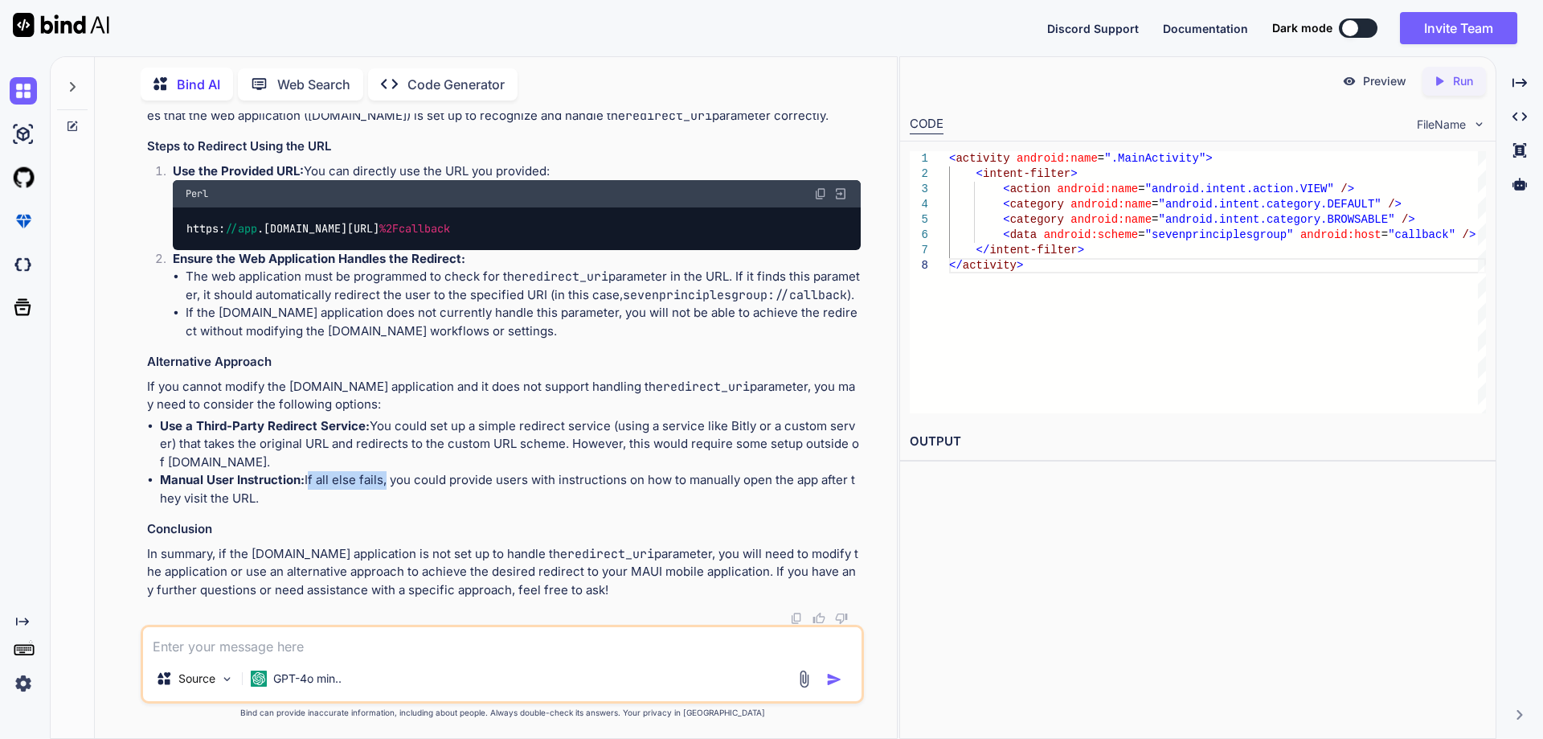
drag, startPoint x: 398, startPoint y: 481, endPoint x: 266, endPoint y: 495, distance: 132.5
click at [266, 495] on p "Manual User Instruction: If all else fails, you could provide users with instru…" at bounding box center [510, 489] width 701 height 36
drag, startPoint x: 329, startPoint y: 326, endPoint x: 615, endPoint y: 321, distance: 286.2
click at [615, 125] on p "If you want to redirect users to your MAUI mobile application using the provide…" at bounding box center [504, 98] width 714 height 55
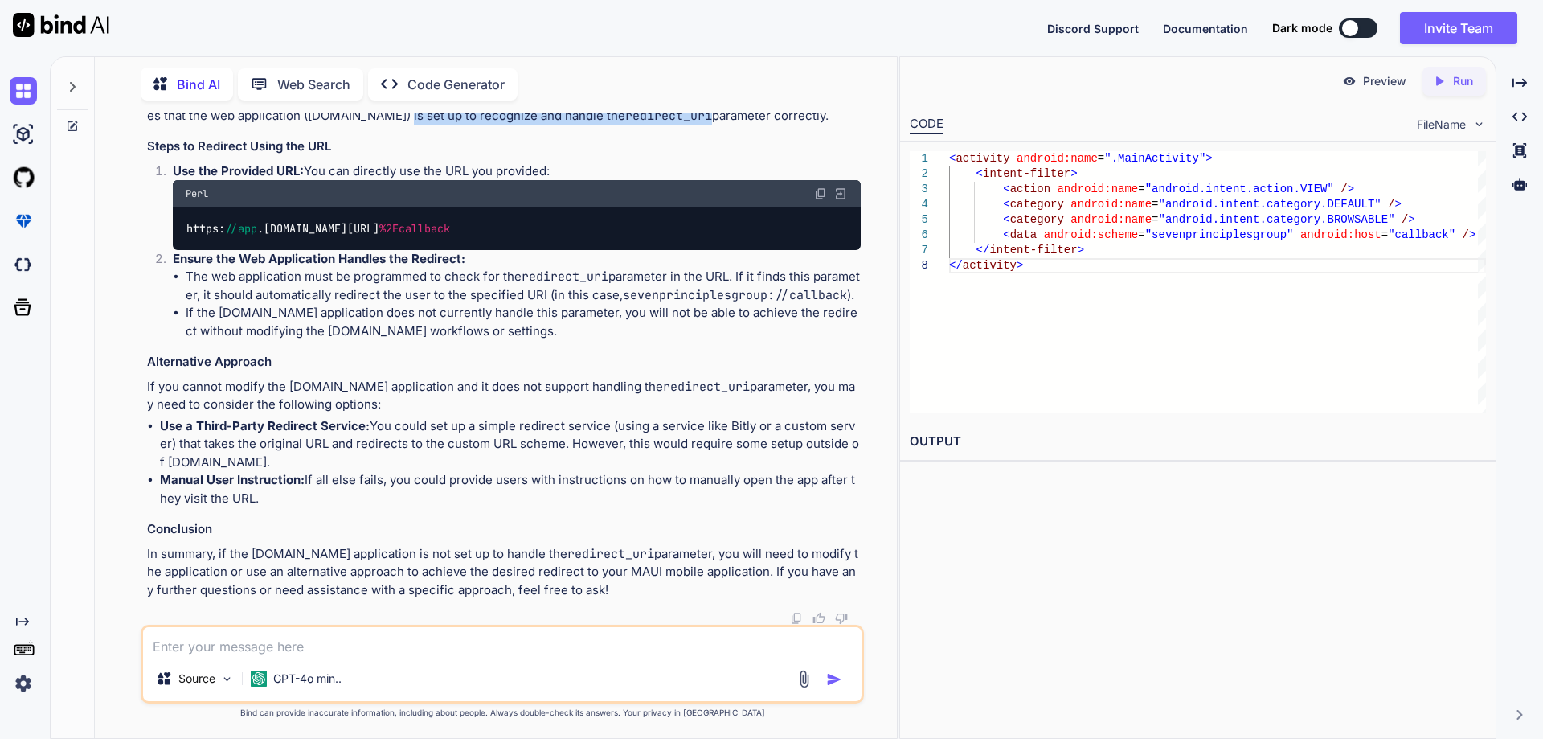
copy p "set up to recognize and handle the redirect_uri"
click at [358, 648] on textarea at bounding box center [502, 641] width 719 height 29
paste textarea "set up to recognize and handle the redirect_uri"
type textarea "how to set up to recognize and handle the redirect_uri in [DOMAIN_NAME]"
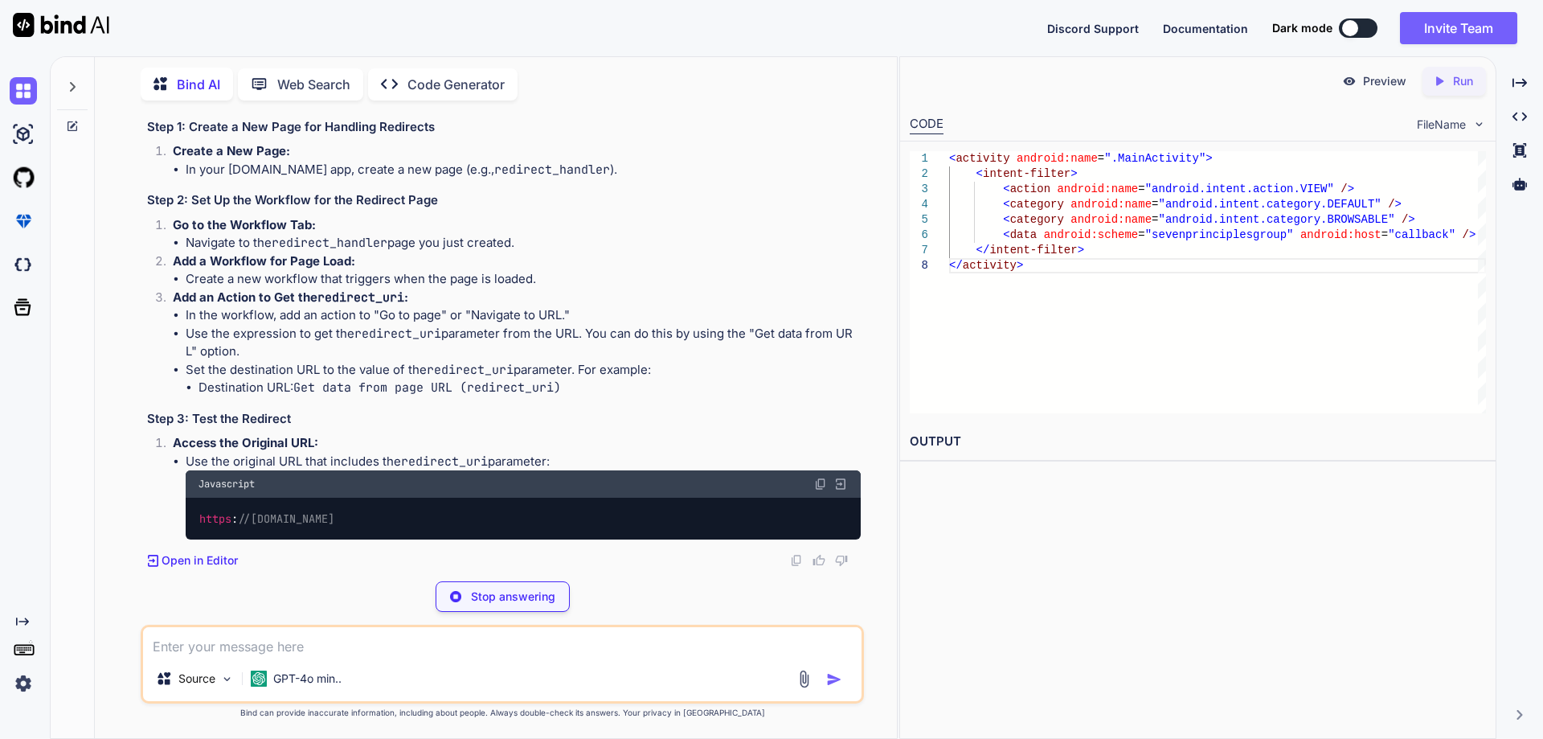
scroll to position [6143, 0]
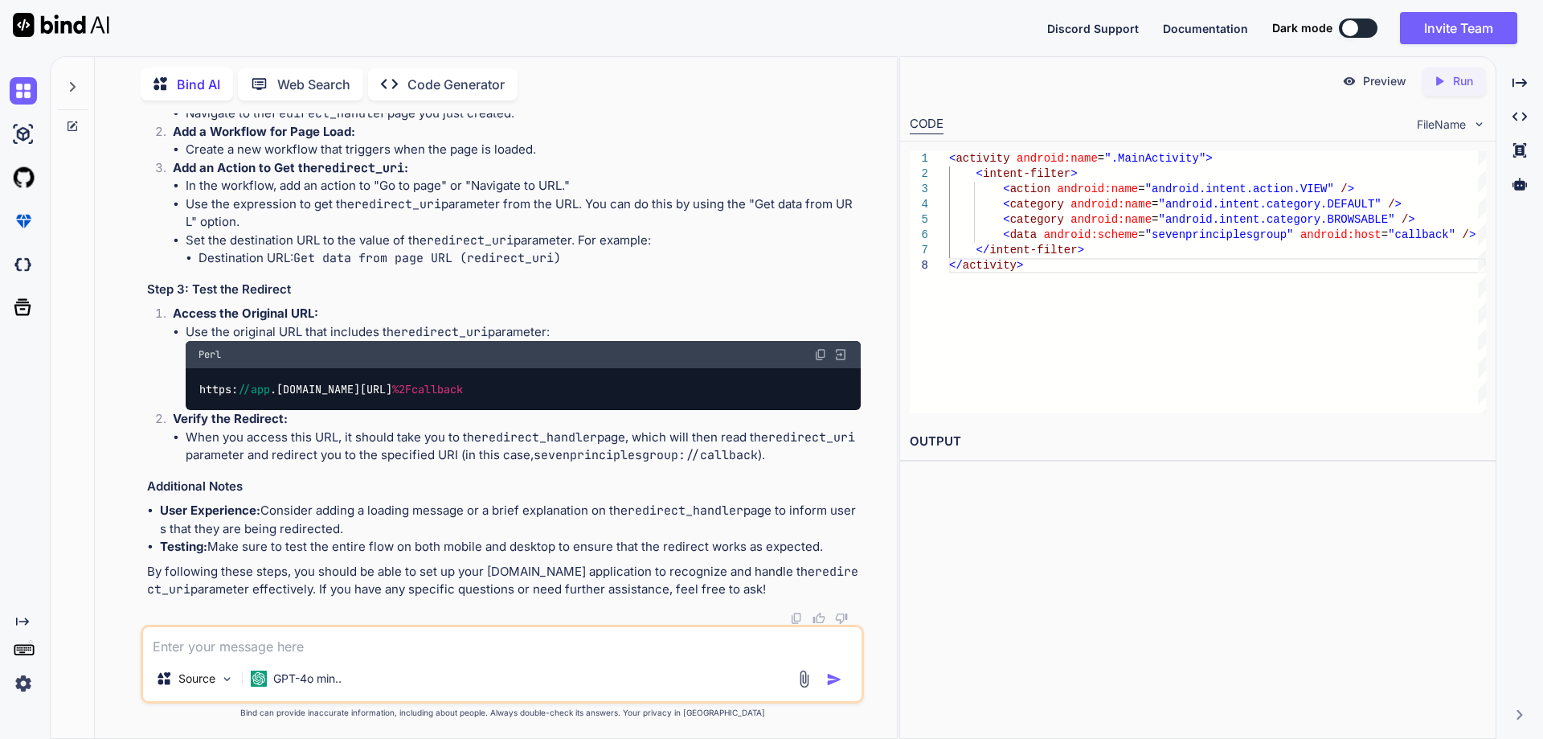
drag, startPoint x: 199, startPoint y: 292, endPoint x: 338, endPoint y: 293, distance: 138.2
click at [338, 80] on h3 "Step 2: Set Up the Workflow for the Redirect Page" at bounding box center [504, 71] width 714 height 18
drag, startPoint x: 351, startPoint y: 292, endPoint x: 417, endPoint y: 293, distance: 65.9
click at [417, 80] on h3 "Step 2: Set Up the Workflow for the Redirect Page" at bounding box center [504, 71] width 714 height 18
drag, startPoint x: 207, startPoint y: 311, endPoint x: 355, endPoint y: 313, distance: 148.7
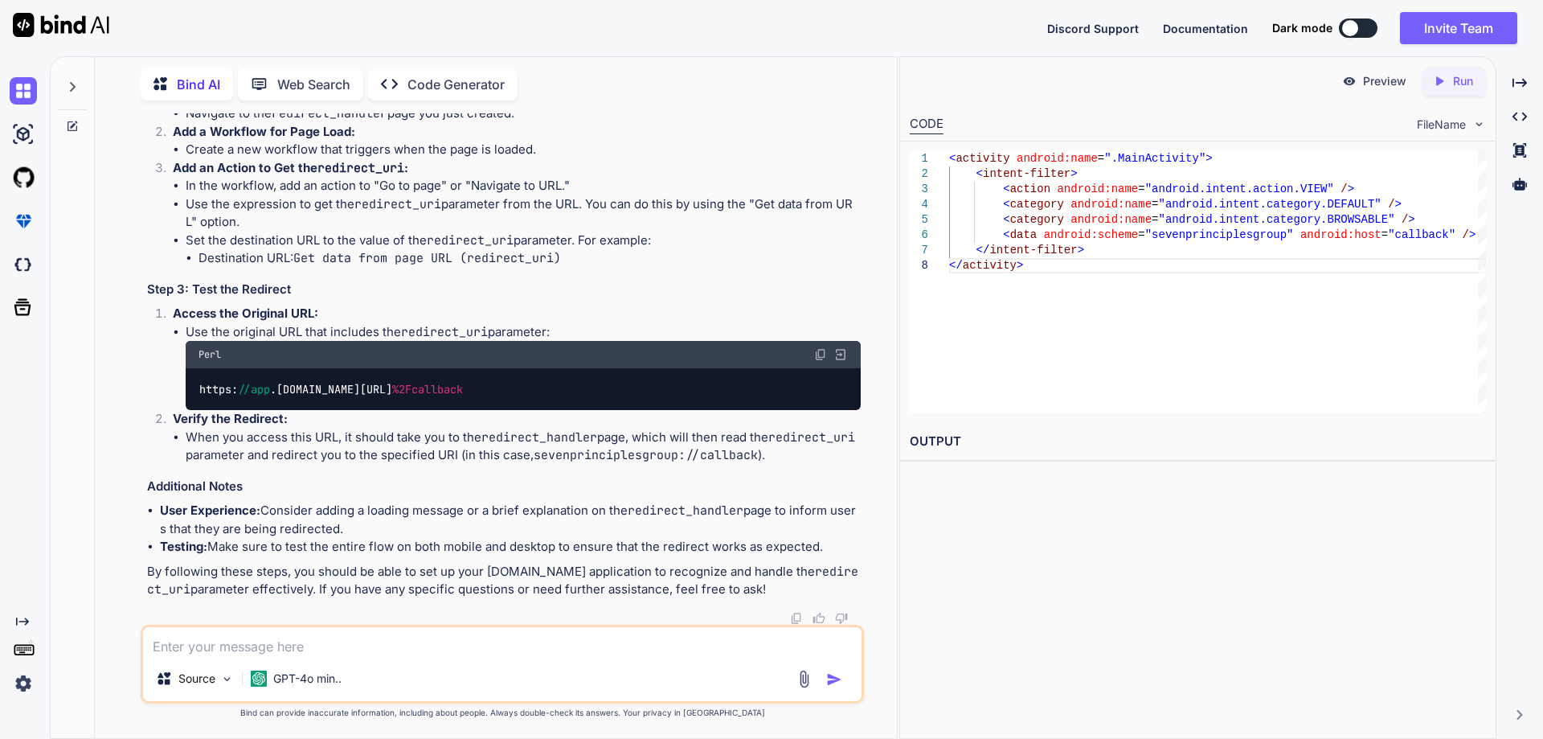
click at [355, 105] on p "Go to the Workflow Tab:" at bounding box center [517, 96] width 688 height 18
drag, startPoint x: 202, startPoint y: 337, endPoint x: 269, endPoint y: 334, distance: 67.6
click at [269, 123] on li "Navigate to the redirect_handler page you just created." at bounding box center [523, 113] width 675 height 18
drag, startPoint x: 285, startPoint y: 335, endPoint x: 387, endPoint y: 331, distance: 103.0
click at [387, 121] on code "redirect_handler" at bounding box center [330, 113] width 116 height 16
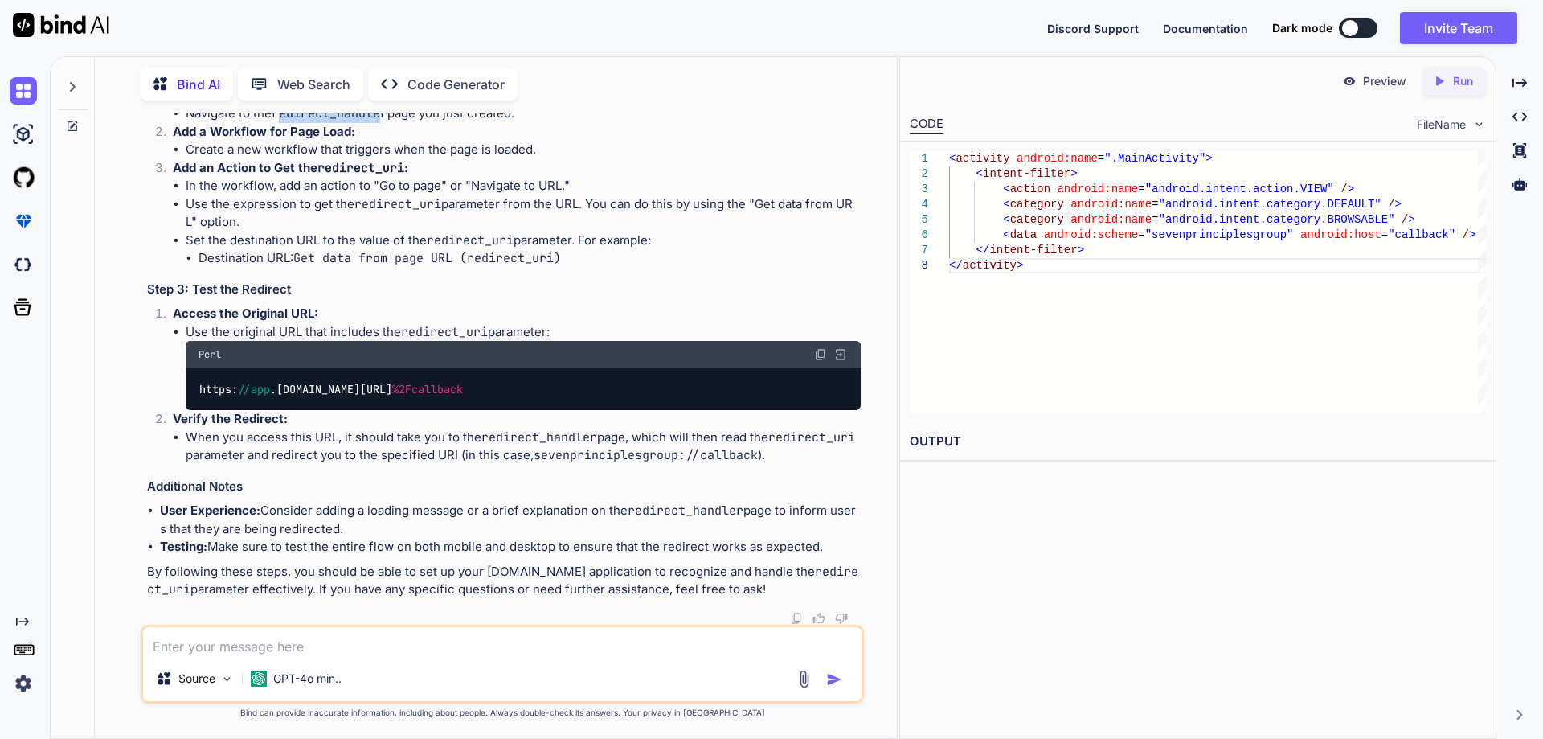
drag, startPoint x: 394, startPoint y: 338, endPoint x: 531, endPoint y: 334, distance: 137.5
click at [531, 123] on li "Navigate to the redirect_handler page you just created." at bounding box center [523, 113] width 675 height 18
drag, startPoint x: 203, startPoint y: 296, endPoint x: 536, endPoint y: 291, distance: 332.8
click at [536, 159] on li "Create a new workflow that triggers when the page is loaded." at bounding box center [523, 150] width 675 height 18
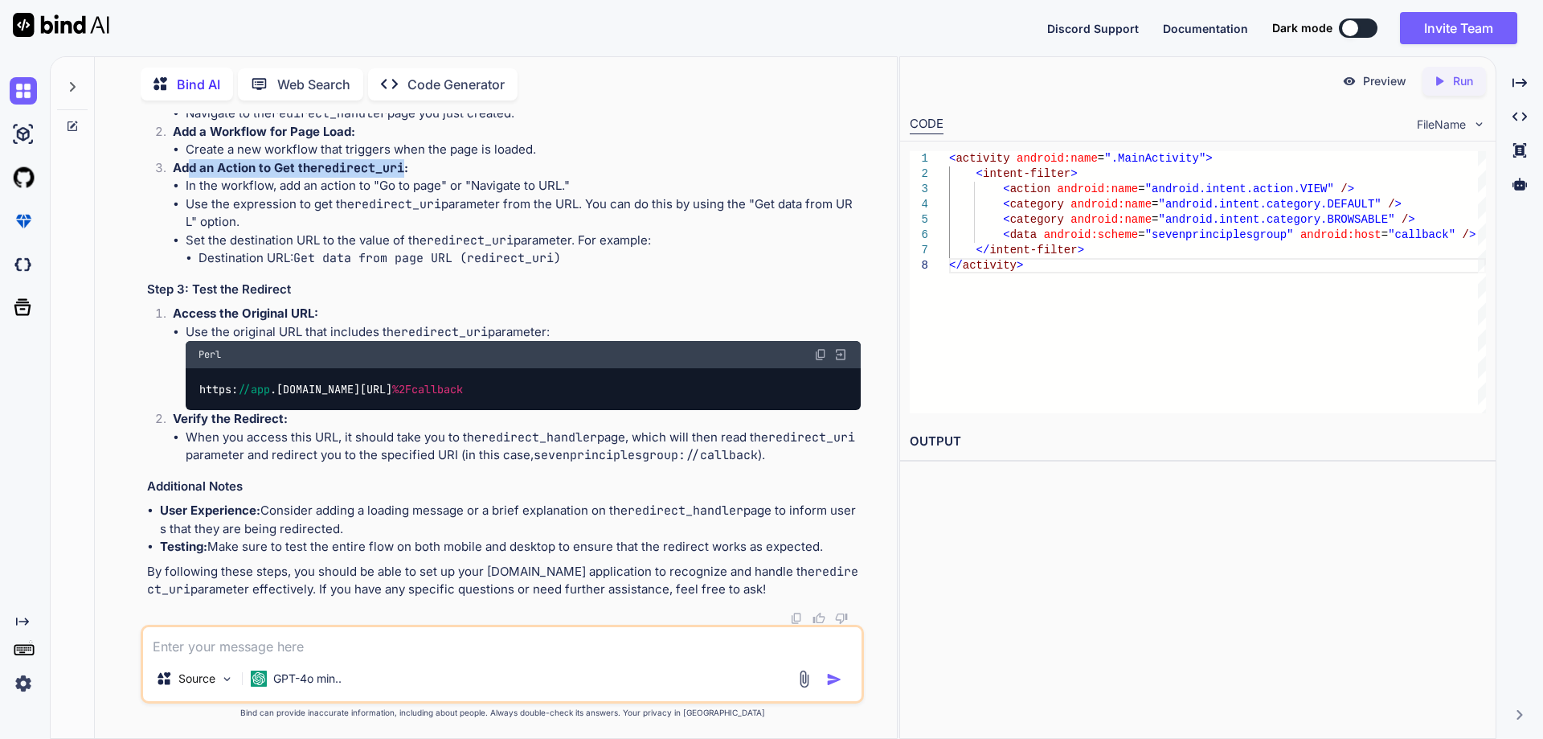
drag, startPoint x: 188, startPoint y: 307, endPoint x: 405, endPoint y: 313, distance: 217.1
click at [405, 175] on strong "Add an Action to Get the redirect_uri :" at bounding box center [290, 167] width 235 height 15
drag, startPoint x: 221, startPoint y: 330, endPoint x: 264, endPoint y: 326, distance: 42.7
click at [264, 195] on li "In the workflow, add an action to "Go to page" or "Navigate to URL."" at bounding box center [523, 186] width 675 height 18
drag, startPoint x: 285, startPoint y: 323, endPoint x: 364, endPoint y: 322, distance: 79.6
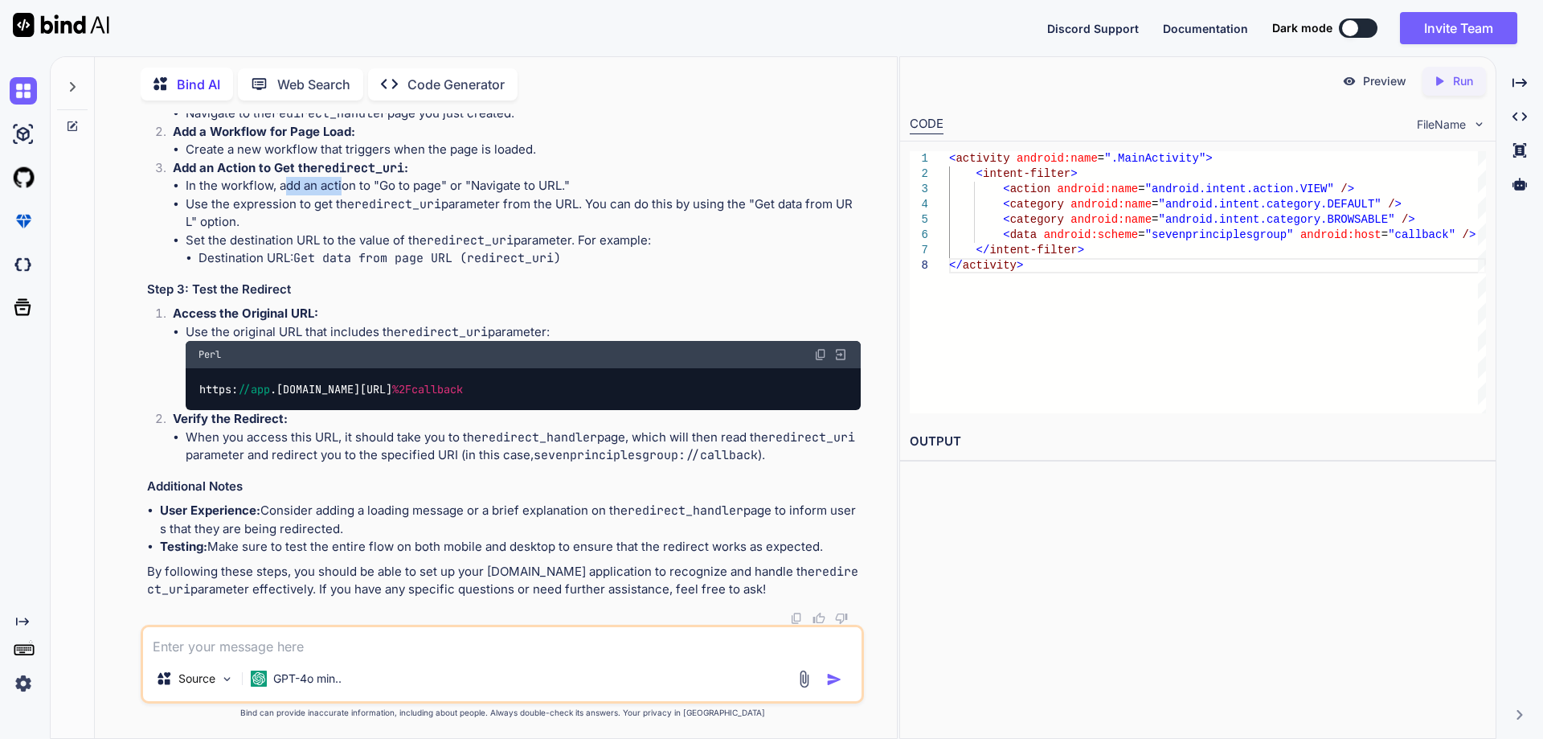
click at [349, 195] on li "In the workflow, add an action to "Go to page" or "Navigate to URL."" at bounding box center [523, 186] width 675 height 18
click at [359, 195] on li "In the workflow, add an action to "Go to page" or "Navigate to URL."" at bounding box center [523, 186] width 675 height 18
drag, startPoint x: 476, startPoint y: 323, endPoint x: 563, endPoint y: 323, distance: 87.6
click at [563, 195] on li "In the workflow, add an action to "Go to page" or "Navigate to URL."" at bounding box center [523, 186] width 675 height 18
drag, startPoint x: 193, startPoint y: 345, endPoint x: 579, endPoint y: 346, distance: 385.8
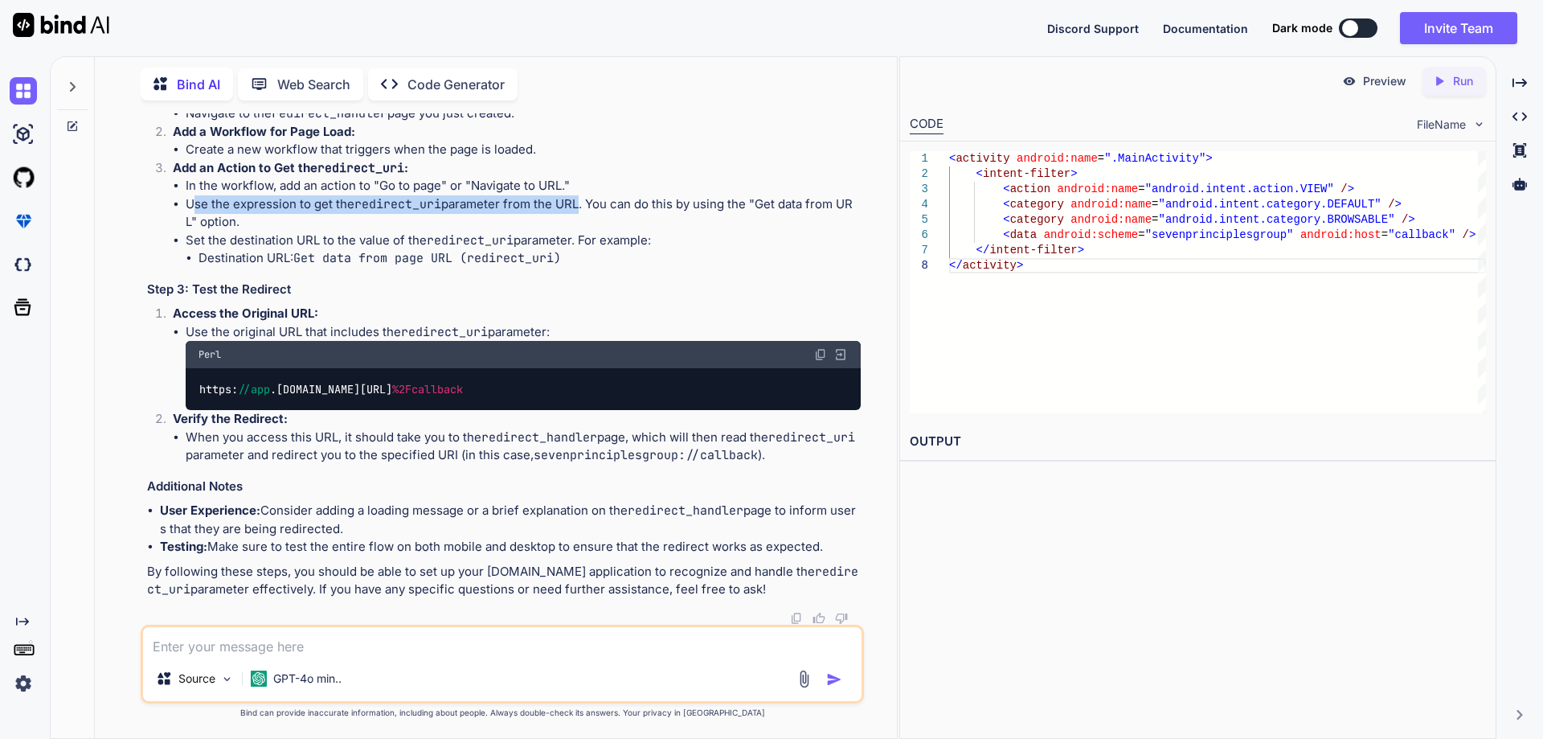
click at [579, 231] on li "Use the expression to get the redirect_uri parameter from the URL. You can do t…" at bounding box center [523, 213] width 675 height 36
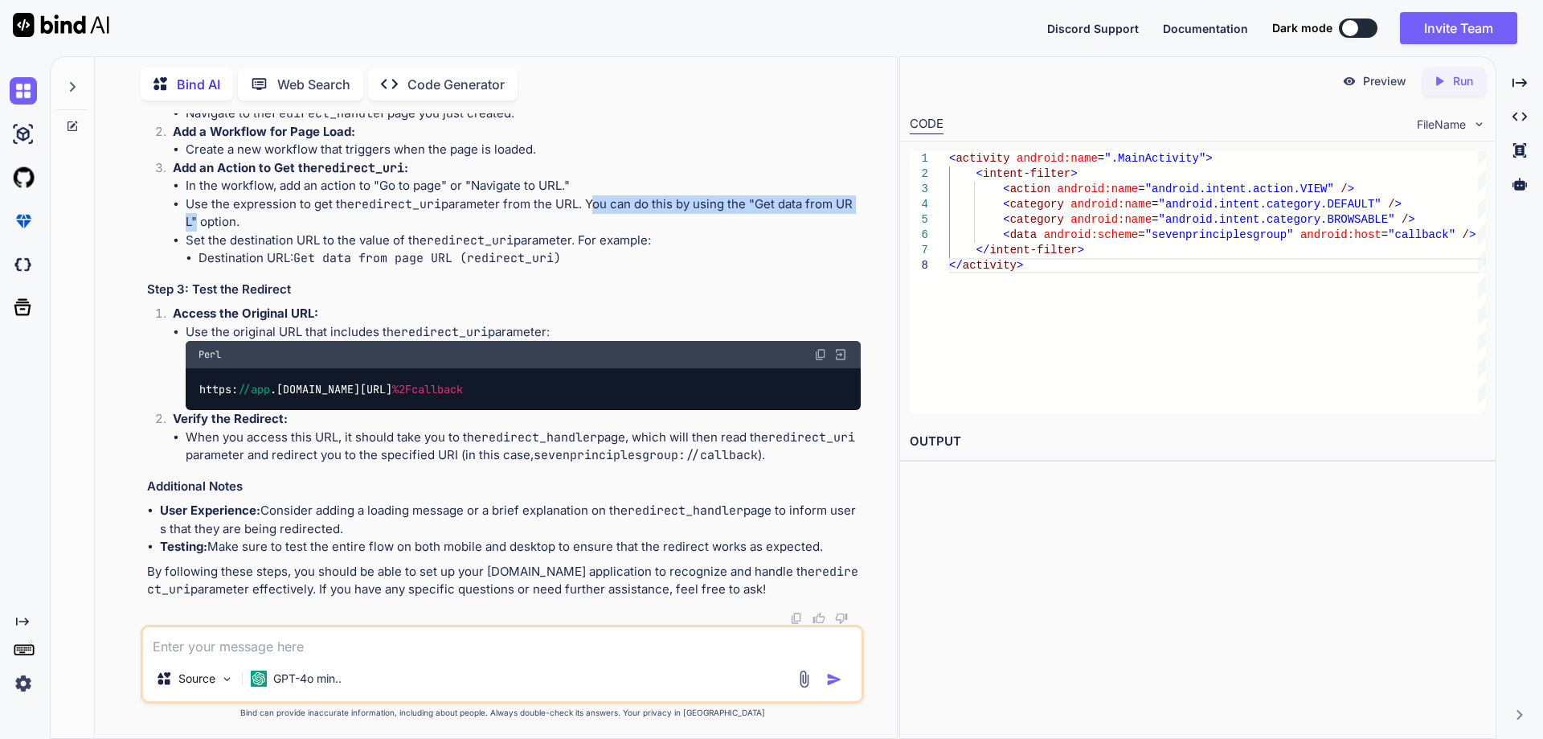
drag, startPoint x: 590, startPoint y: 345, endPoint x: 194, endPoint y: 365, distance: 396.7
click at [194, 231] on li "Use the expression to get the redirect_uri parameter from the URL. You can do t…" at bounding box center [523, 213] width 675 height 36
drag, startPoint x: 204, startPoint y: 365, endPoint x: 266, endPoint y: 365, distance: 61.9
click at [266, 231] on li "Use the expression to get the redirect_uri parameter from the URL. You can do t…" at bounding box center [523, 213] width 675 height 36
drag, startPoint x: 186, startPoint y: 379, endPoint x: 300, endPoint y: 379, distance: 113.3
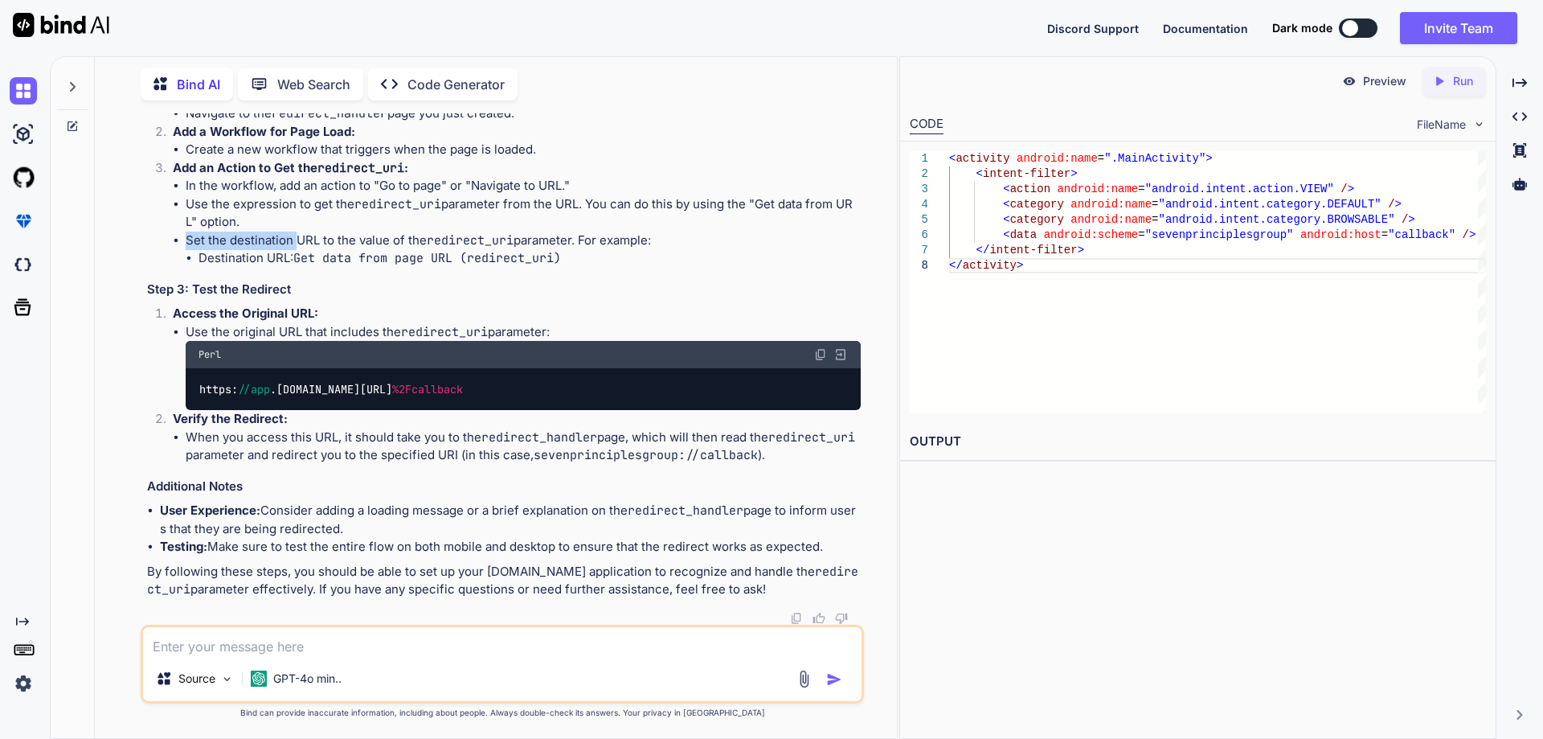
click at [300, 268] on li "Set the destination URL to the value of the redirect_uri parameter. For example…" at bounding box center [523, 249] width 675 height 36
click at [299, 268] on li "Set the destination URL to the value of the redirect_uri parameter. For example…" at bounding box center [523, 249] width 675 height 36
drag, startPoint x: 299, startPoint y: 379, endPoint x: 565, endPoint y: 382, distance: 266.0
click at [565, 268] on li "Set the destination URL to the value of the redirect_uri parameter. For example…" at bounding box center [523, 249] width 675 height 36
drag, startPoint x: 211, startPoint y: 402, endPoint x: 276, endPoint y: 401, distance: 65.1
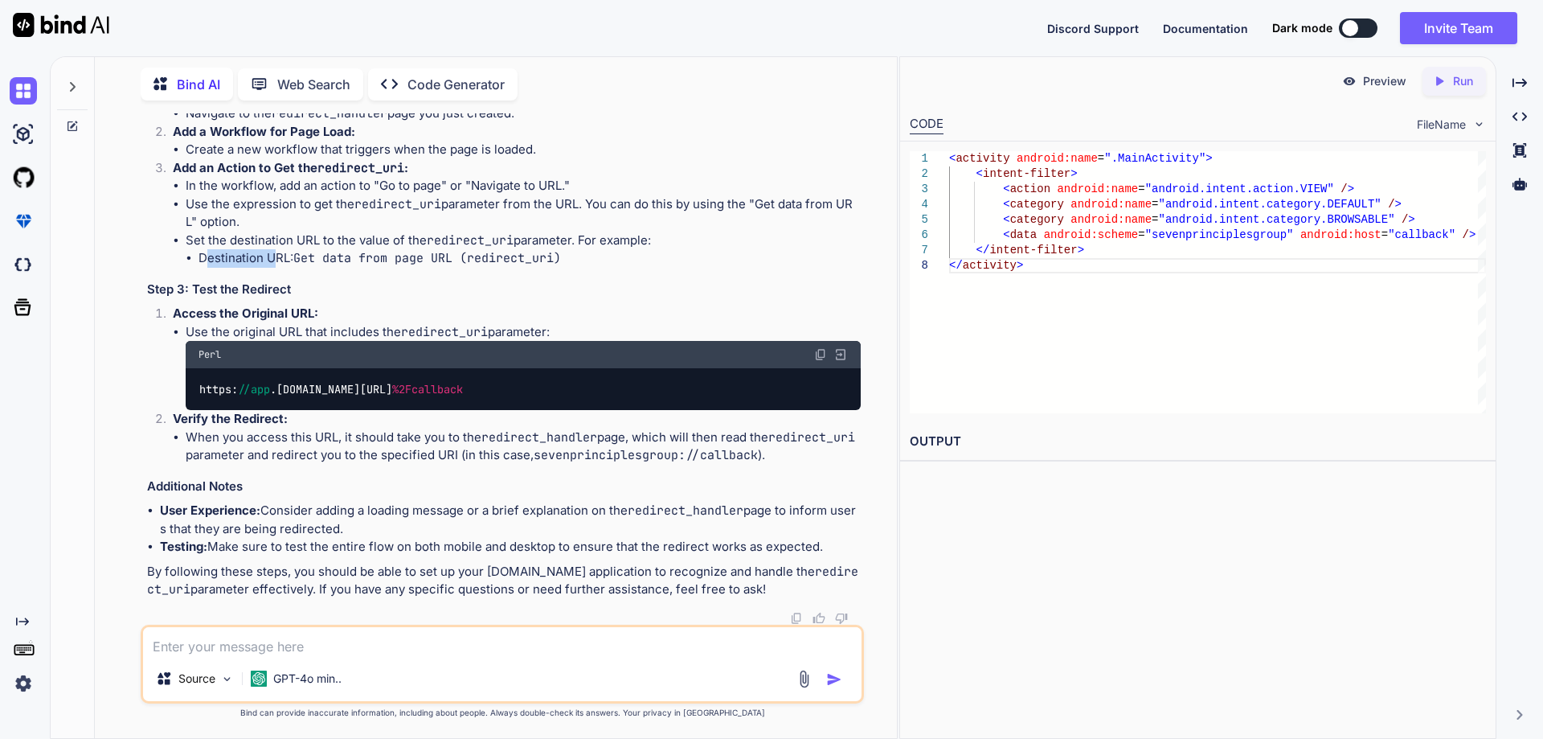
click at [276, 268] on li "Destination URL: Get data from page URL (redirect_uri)" at bounding box center [530, 258] width 662 height 18
drag, startPoint x: 305, startPoint y: 402, endPoint x: 452, endPoint y: 402, distance: 146.3
click at [452, 266] on code "Get data from page URL (redirect_uri)" at bounding box center [427, 258] width 268 height 16
drag, startPoint x: 518, startPoint y: 400, endPoint x: 561, endPoint y: 400, distance: 43.4
click at [561, 266] on code "Get data from page URL (redirect_uri)" at bounding box center [427, 258] width 268 height 16
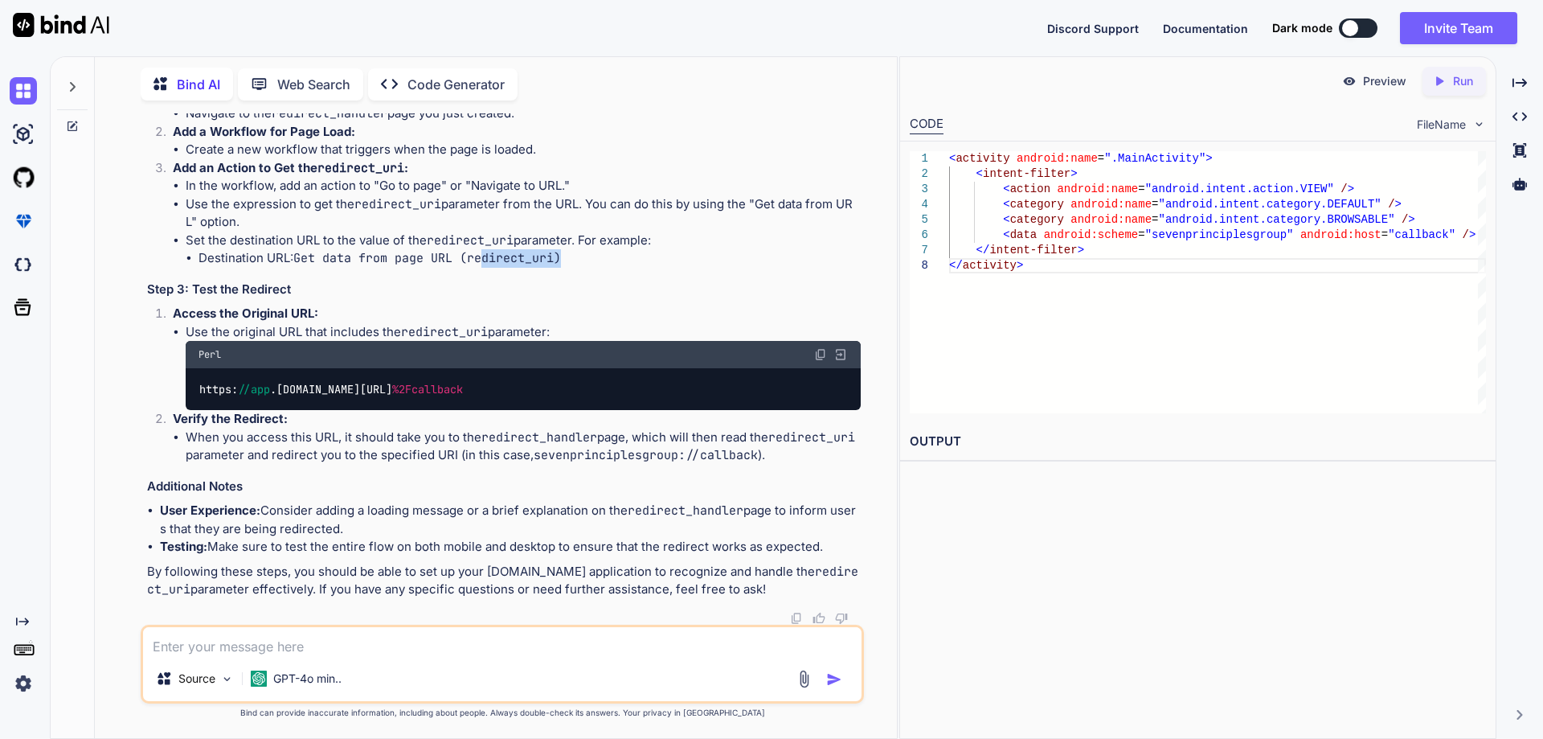
scroll to position [6303, 0]
drag, startPoint x: 221, startPoint y: 392, endPoint x: 428, endPoint y: 394, distance: 206.6
click at [375, 394] on li "Use the original URL that includes the redirect_uri parameter: Perl https: //ap…" at bounding box center [523, 367] width 675 height 88
drag, startPoint x: 555, startPoint y: 391, endPoint x: 170, endPoint y: 399, distance: 385.9
click at [170, 399] on li "Access the Original URL: Use the original URL that includes the redirect_uri pa…" at bounding box center [510, 357] width 701 height 105
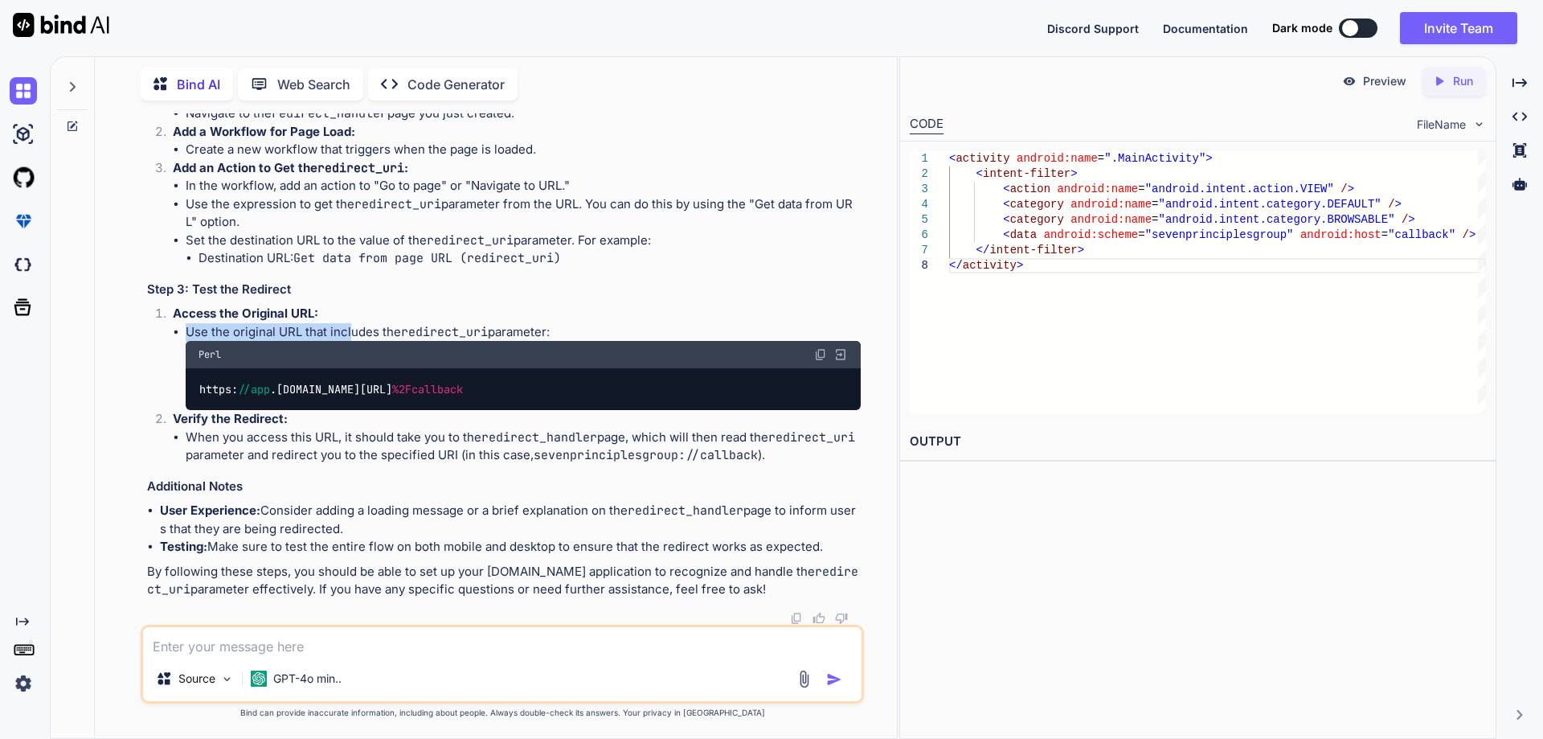
scroll to position [6379, 0]
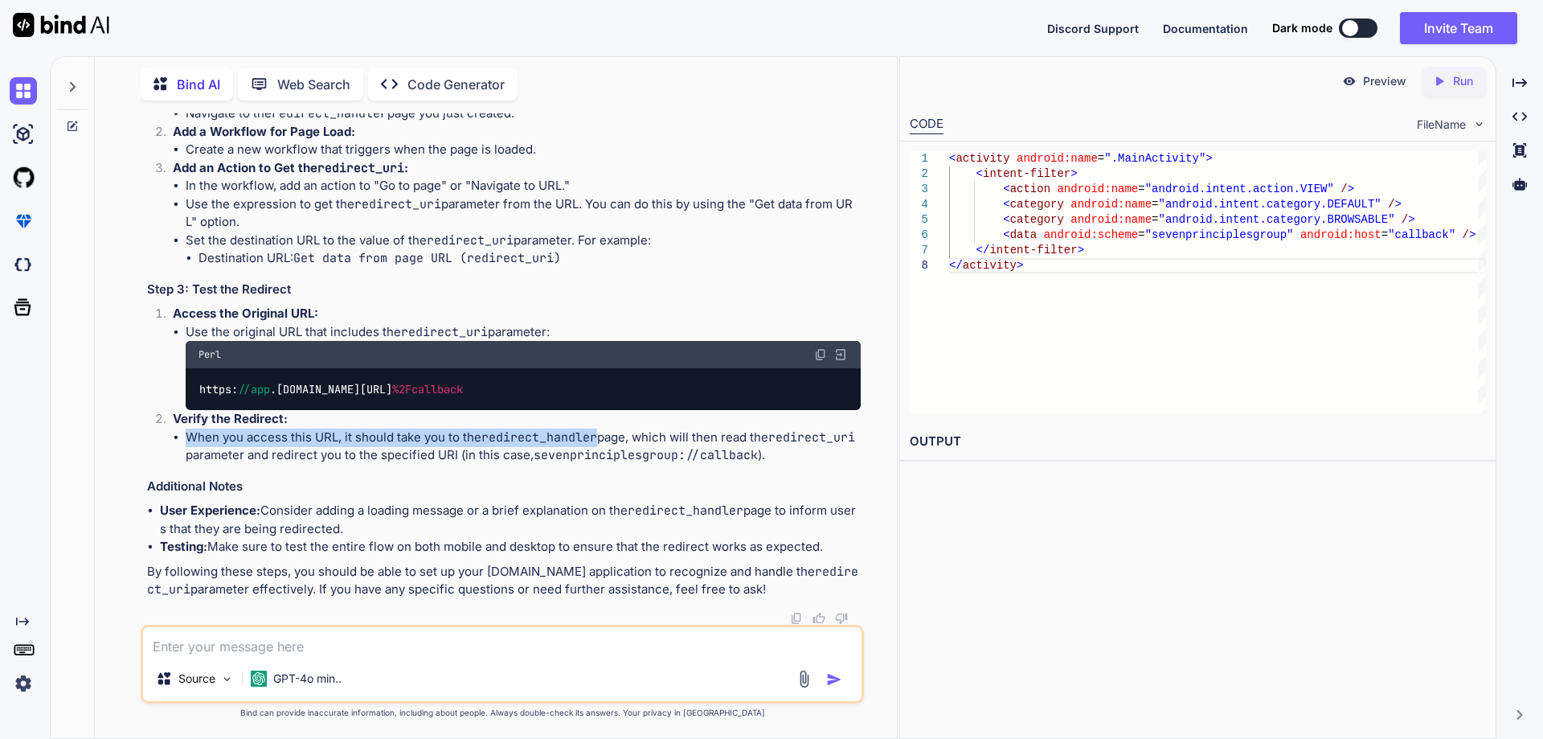
drag, startPoint x: 186, startPoint y: 438, endPoint x: 600, endPoint y: 443, distance: 413.9
click at [600, 443] on li "When you access this URL, it should take you to the redirect_handler page, whic…" at bounding box center [523, 446] width 675 height 36
click at [386, 655] on textarea at bounding box center [502, 641] width 719 height 29
click at [181, 649] on textarea "i amek a page in" at bounding box center [502, 641] width 719 height 29
click at [180, 649] on textarea "i amek a page in" at bounding box center [502, 641] width 719 height 29
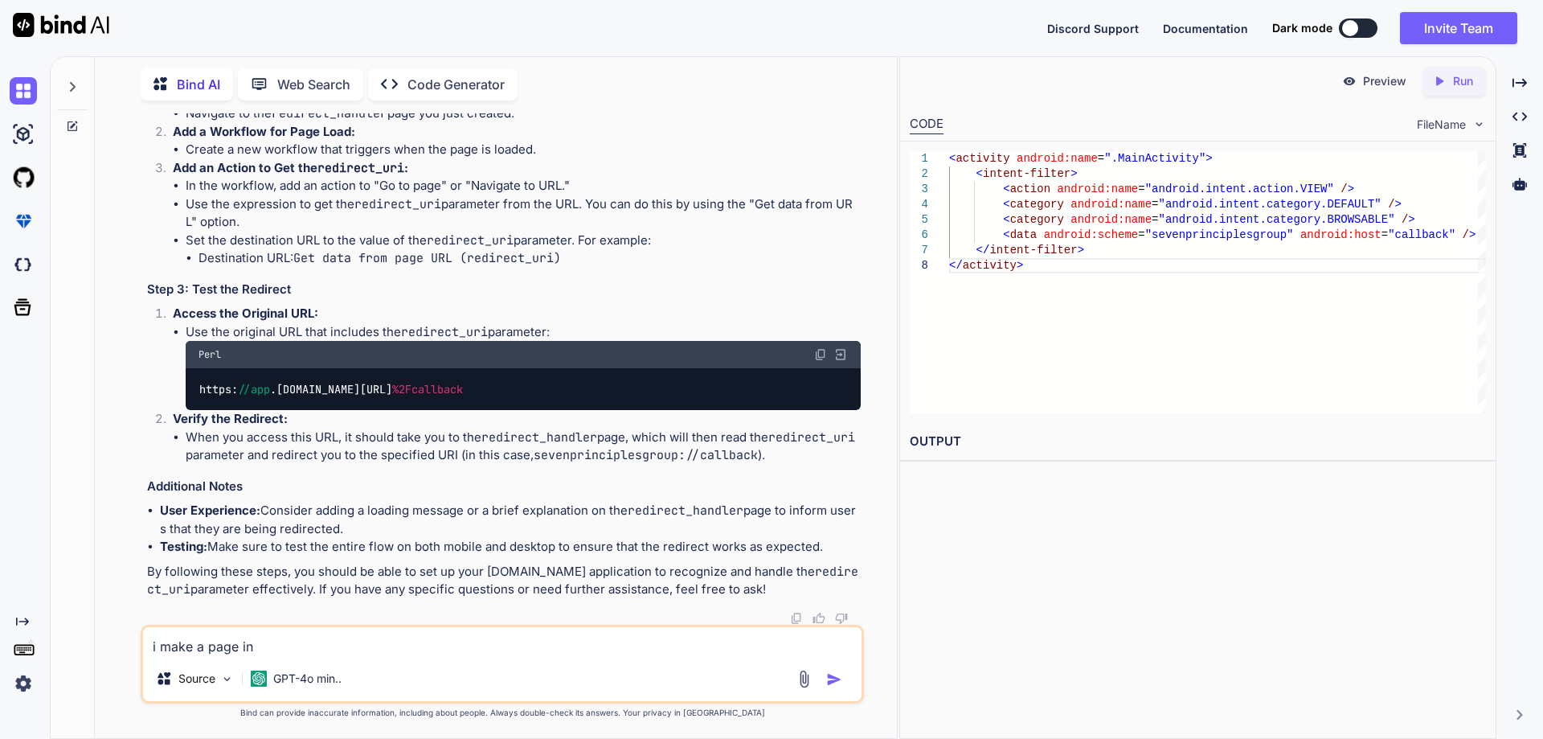
click at [274, 657] on div "i make a page in Source GPT-4o min.." at bounding box center [502, 663] width 723 height 79
click at [280, 653] on textarea "i make a page in" at bounding box center [502, 641] width 719 height 29
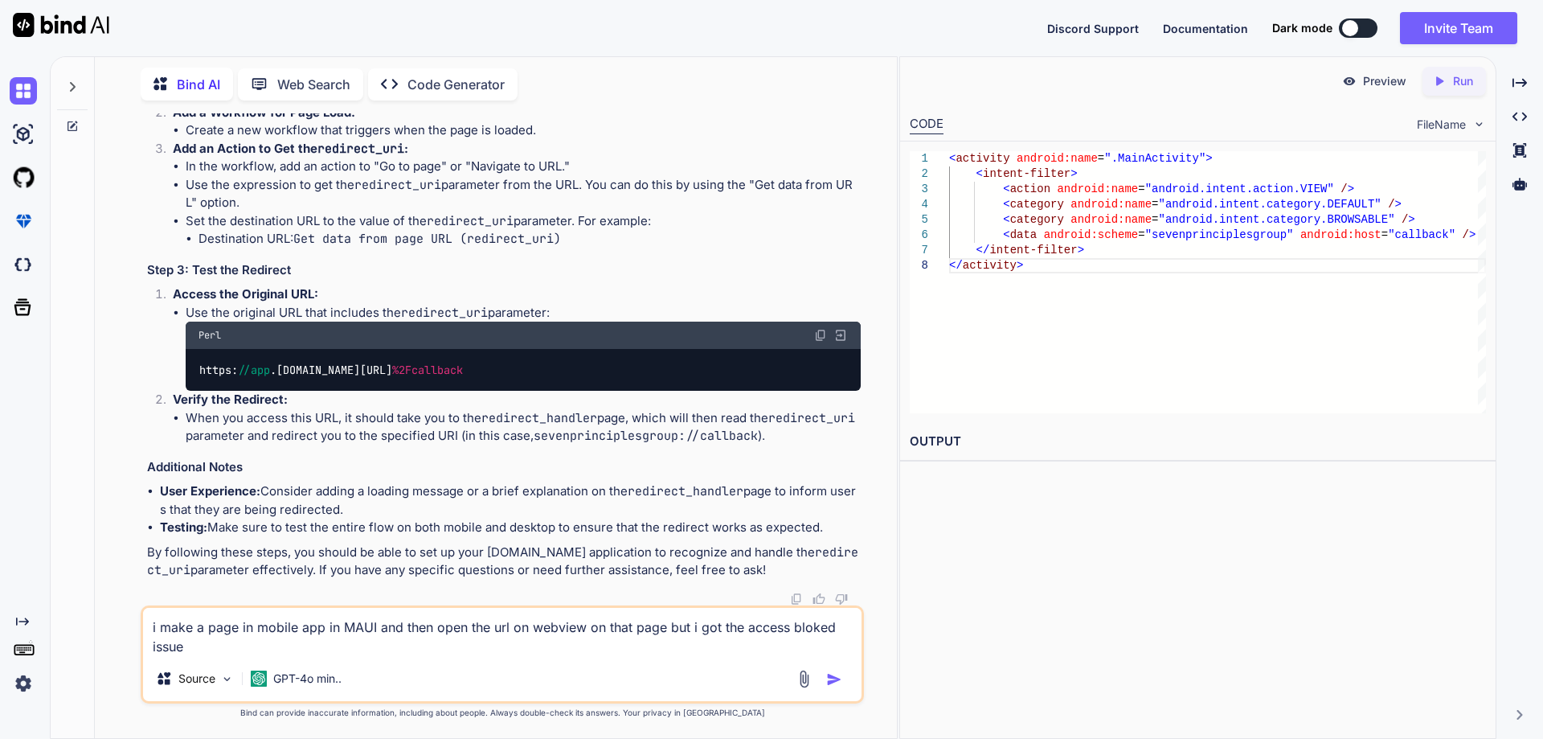
click at [222, 649] on textarea "i make a page in mobile app in MAUI and then open the url on webview on that pa…" at bounding box center [502, 632] width 719 height 48
click at [407, 653] on textarea "i make a page in mobile app in MAUI and then open the url on webview on that pa…" at bounding box center [502, 632] width 719 height 48
click at [207, 676] on p "Source" at bounding box center [196, 678] width 37 height 16
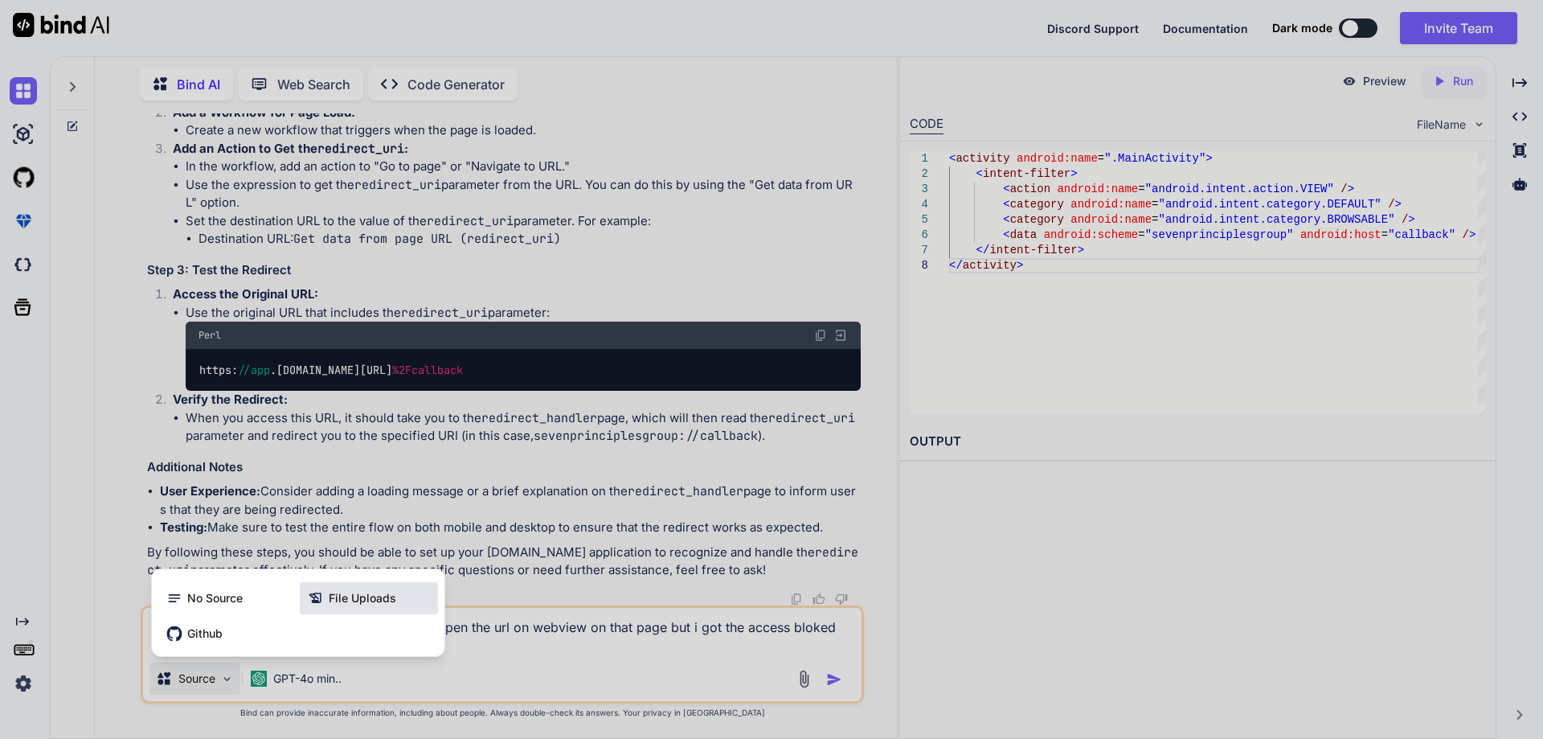
click at [350, 605] on span "File Uploads" at bounding box center [363, 598] width 68 height 16
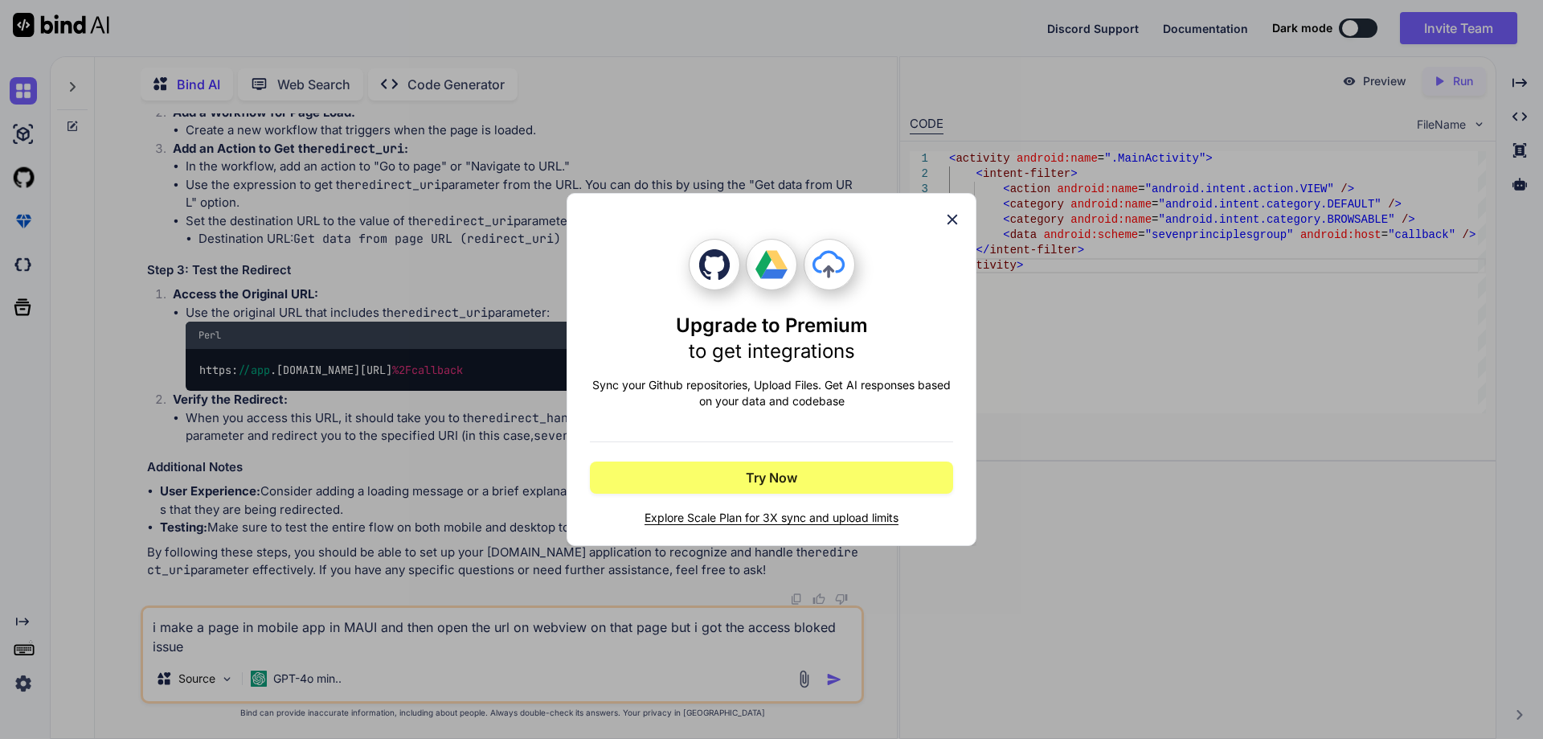
click at [949, 219] on icon at bounding box center [953, 220] width 18 height 18
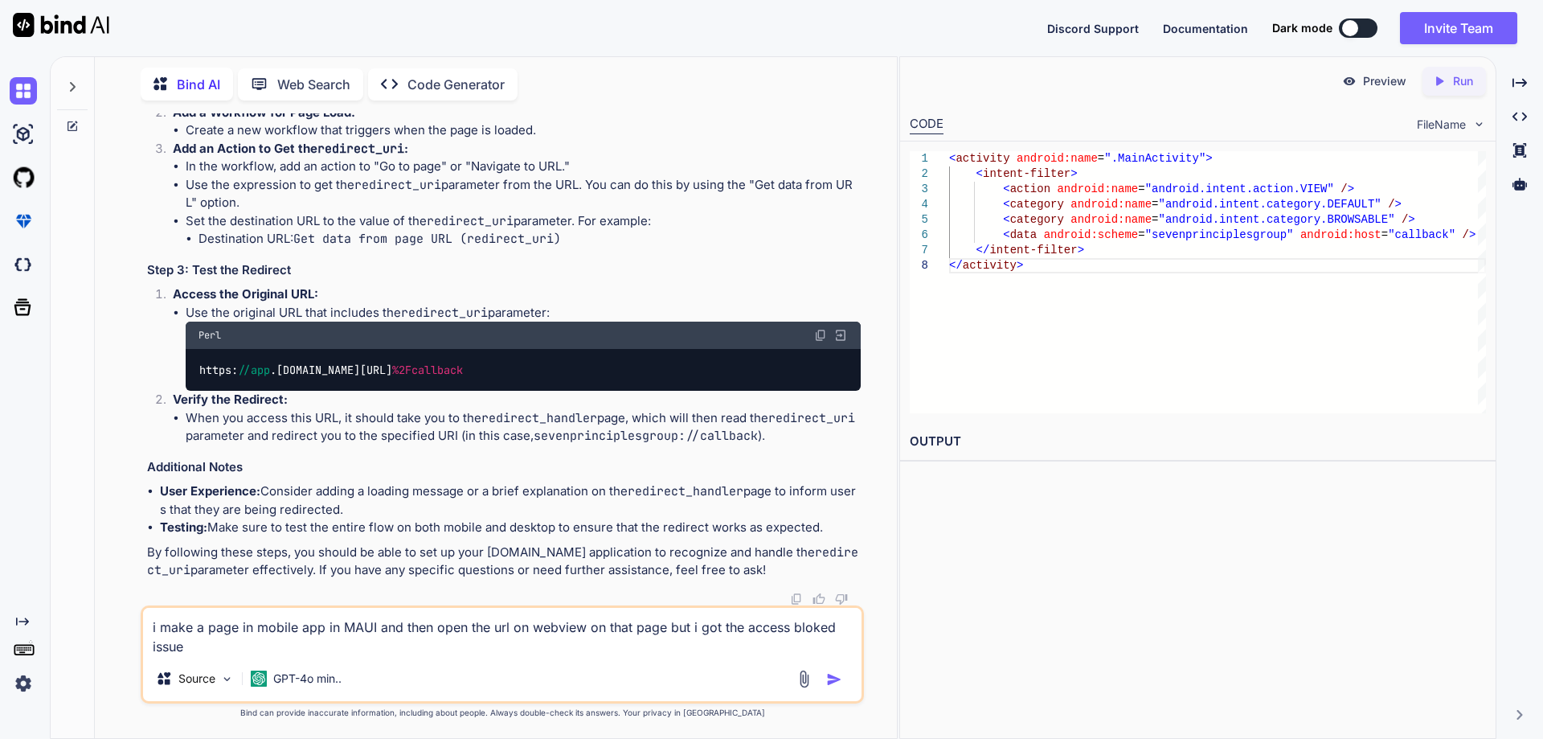
click at [231, 650] on textarea "i make a page in mobile app in MAUI and then open the url on webview on that pa…" at bounding box center [502, 632] width 719 height 48
click at [626, 649] on textarea "i make a page in mobile app in MAUI and then open the url on webview on that pa…" at bounding box center [502, 632] width 719 height 48
paste textarea "Access blocked: Seven [PERSON_NAME]'s request does not comply with Google's pol…"
type textarea "i make a page in mobile app in MAUI and then open the url on webview on that pa…"
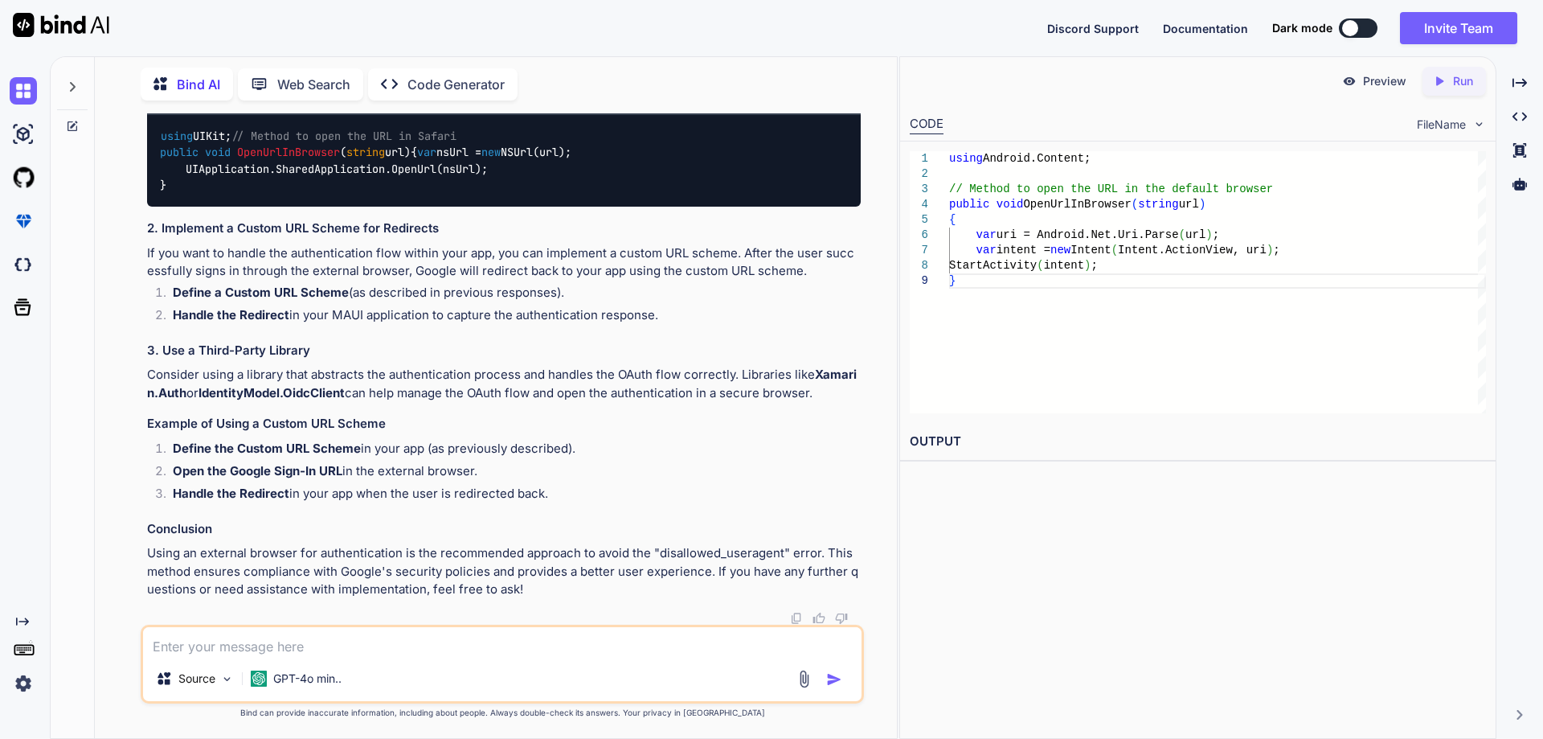
scroll to position [7274, 0]
click at [440, 648] on textarea at bounding box center [502, 641] width 719 height 29
click at [609, 652] on textarea "is there any option to open the url in mobile app page instead" at bounding box center [502, 641] width 719 height 29
type textarea "is there any option to open the url in mobile app page instead chrome"
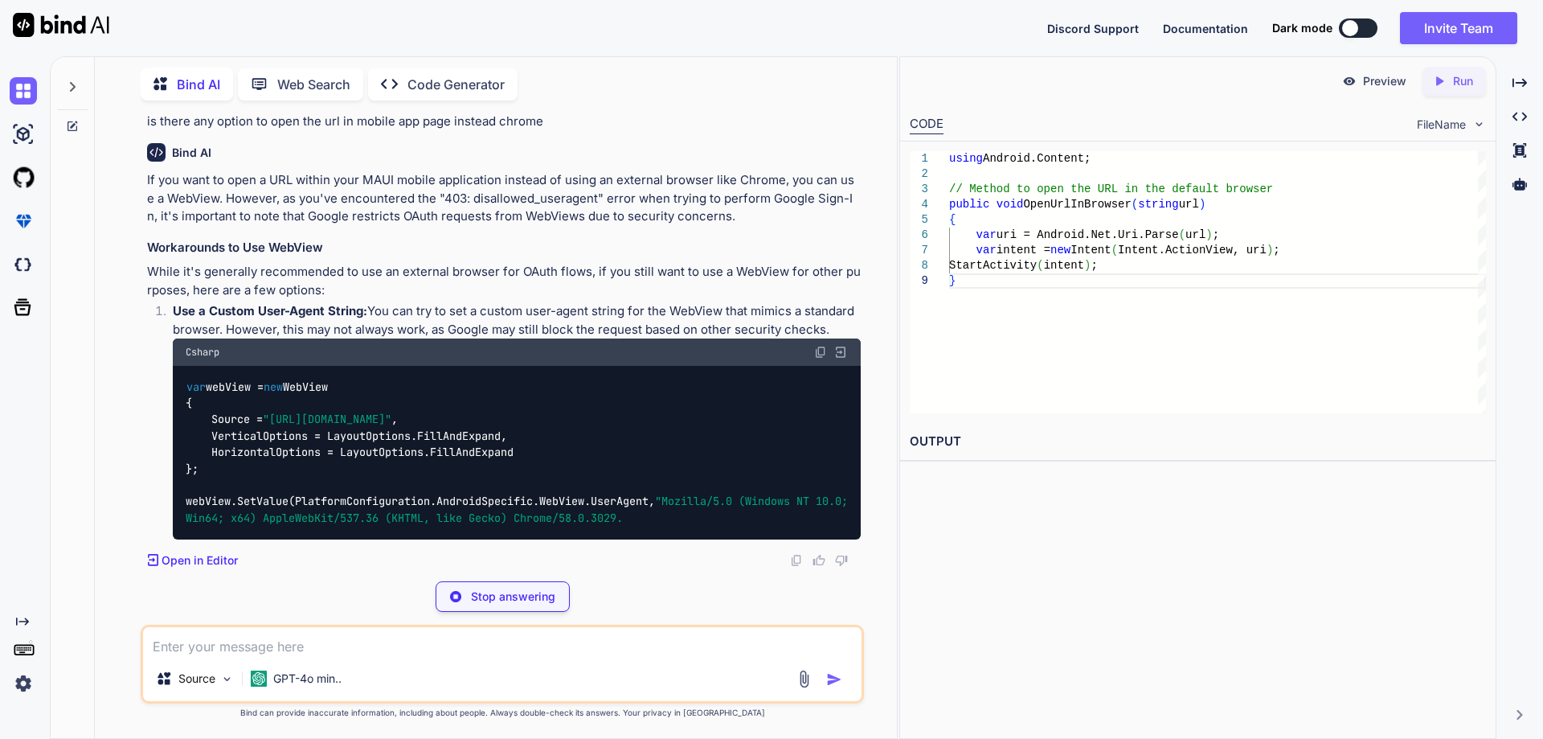
scroll to position [8244, 0]
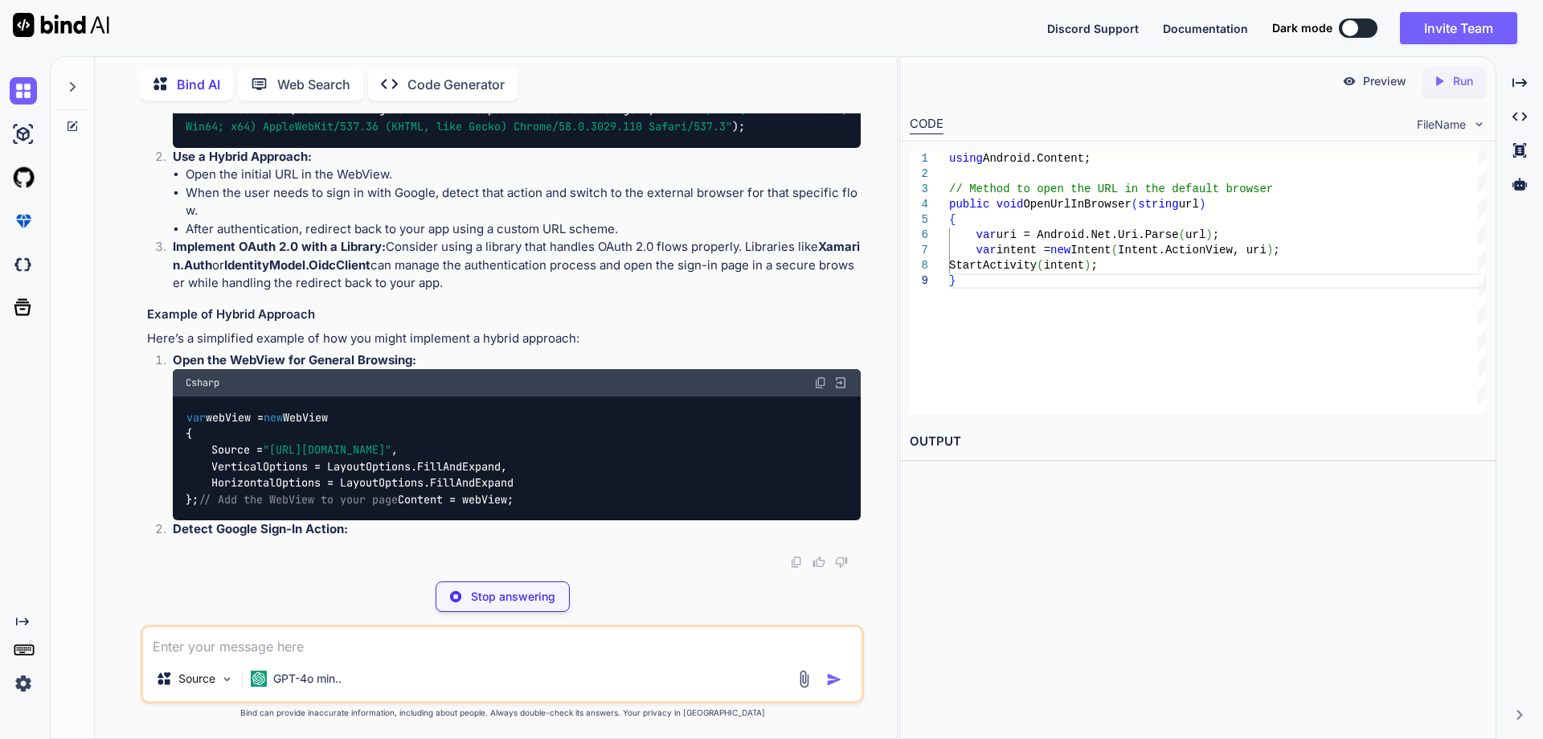
click at [376, 135] on code "var webView = new WebView { Source = "[URL][DOMAIN_NAME]" , VerticalOptions = L…" at bounding box center [520, 61] width 669 height 148
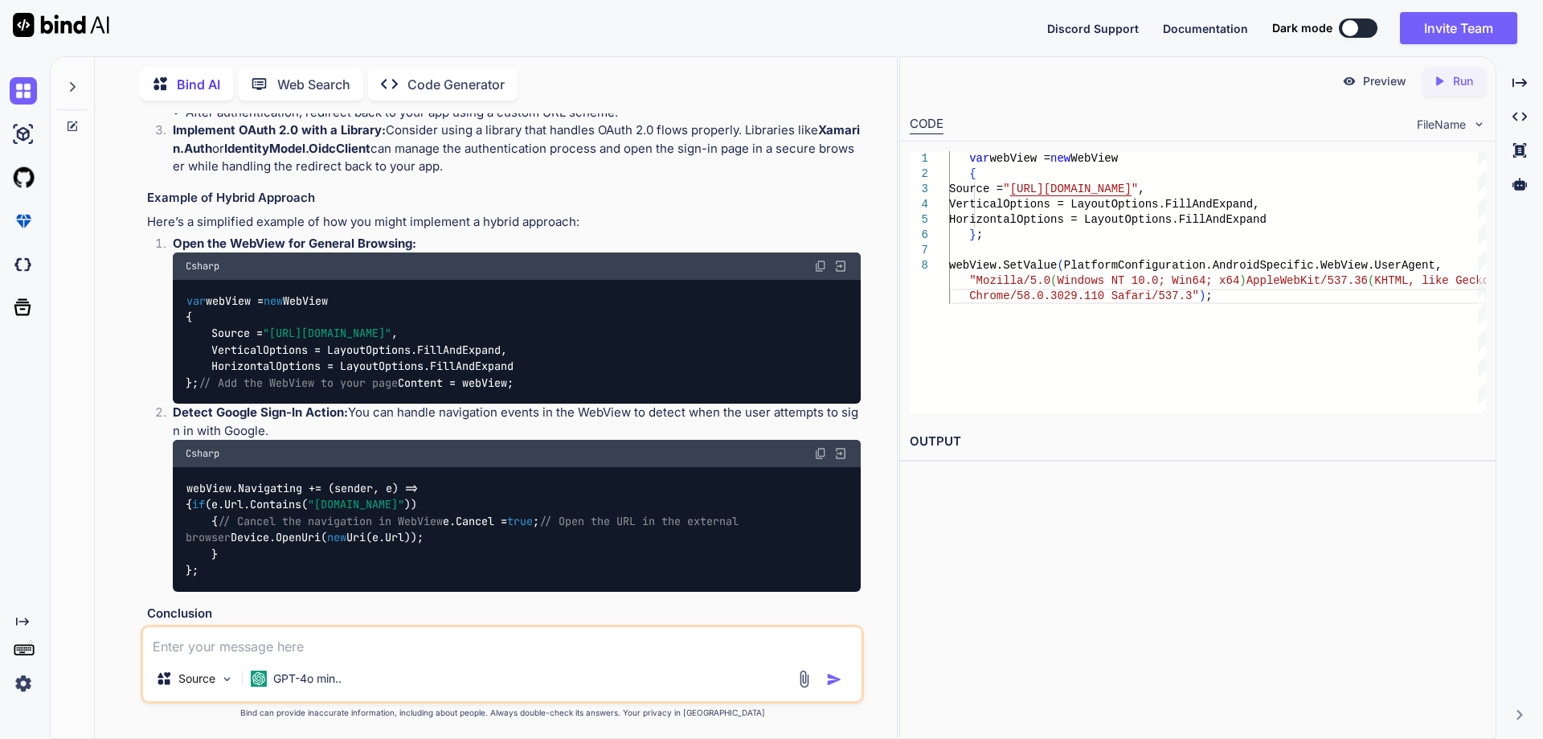
drag, startPoint x: 795, startPoint y: 520, endPoint x: 186, endPoint y: 391, distance: 622.6
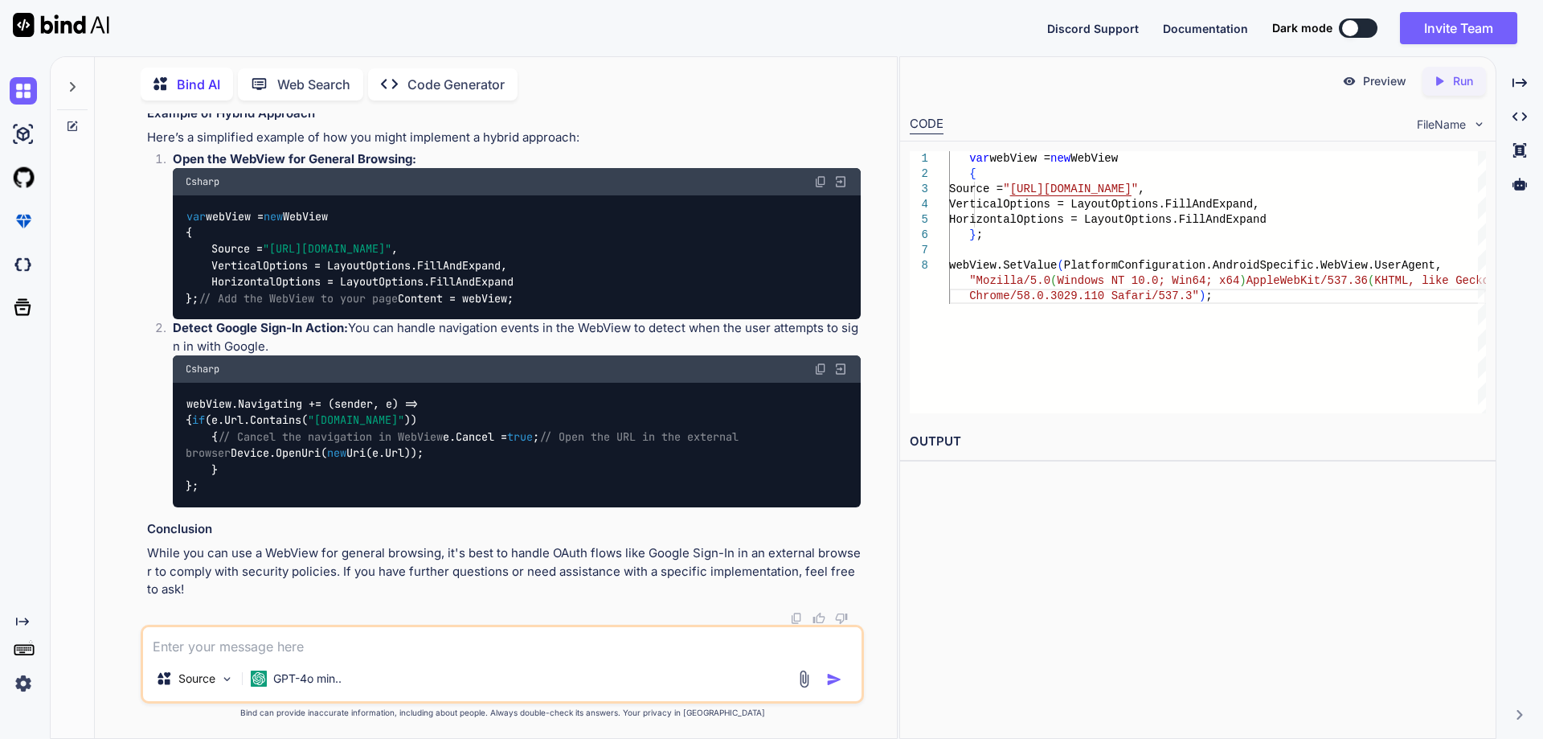
scroll to position [8342, 0]
drag, startPoint x: 186, startPoint y: 403, endPoint x: 797, endPoint y: 421, distance: 611.1
copy code "webView.SetValue(PlatformConfiguration.AndroidSpecific.WebView.UserAgent, "Mozi…"
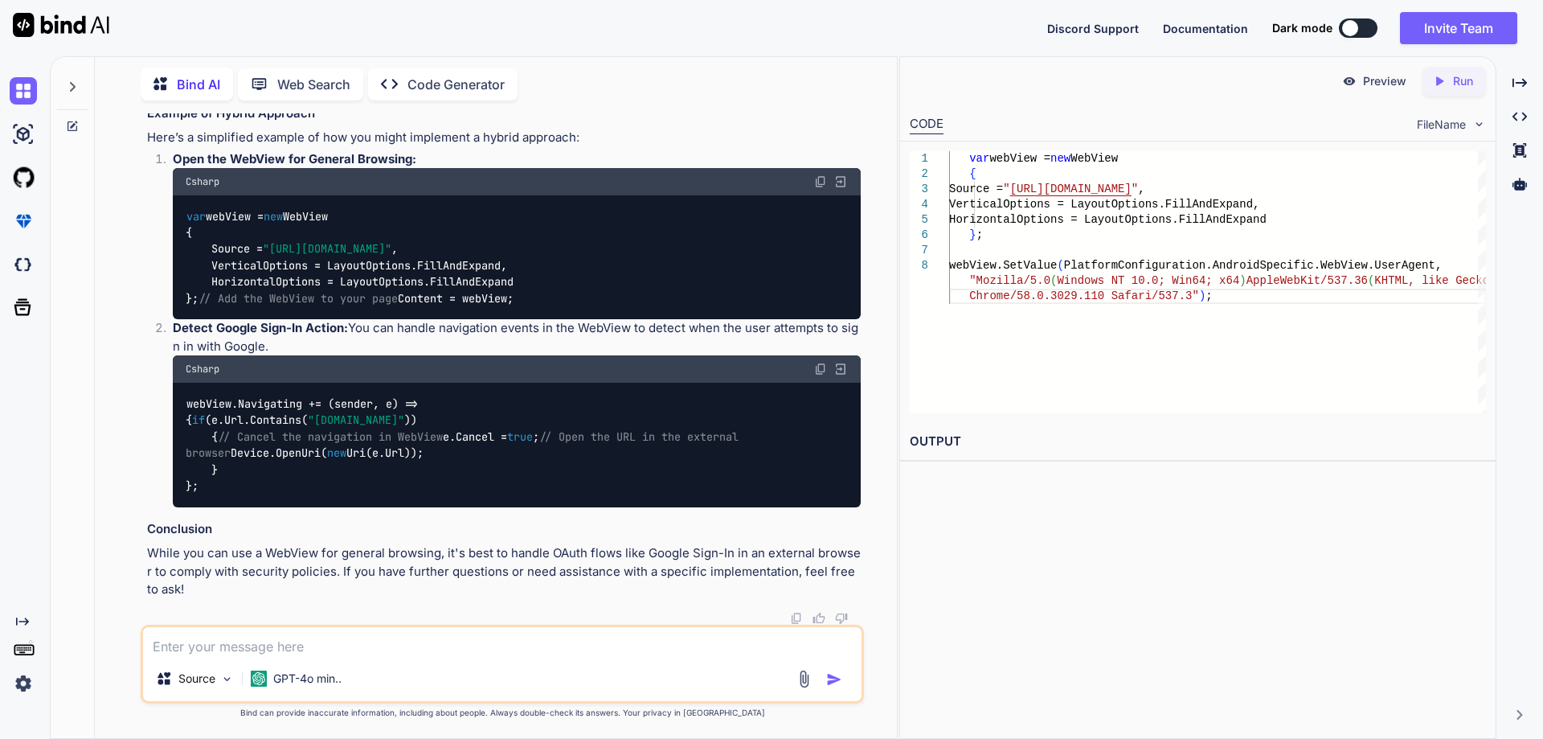
click at [362, 644] on textarea at bounding box center [502, 641] width 719 height 29
paste textarea "UserAgent"
drag, startPoint x: 657, startPoint y: 401, endPoint x: 178, endPoint y: 395, distance: 479.8
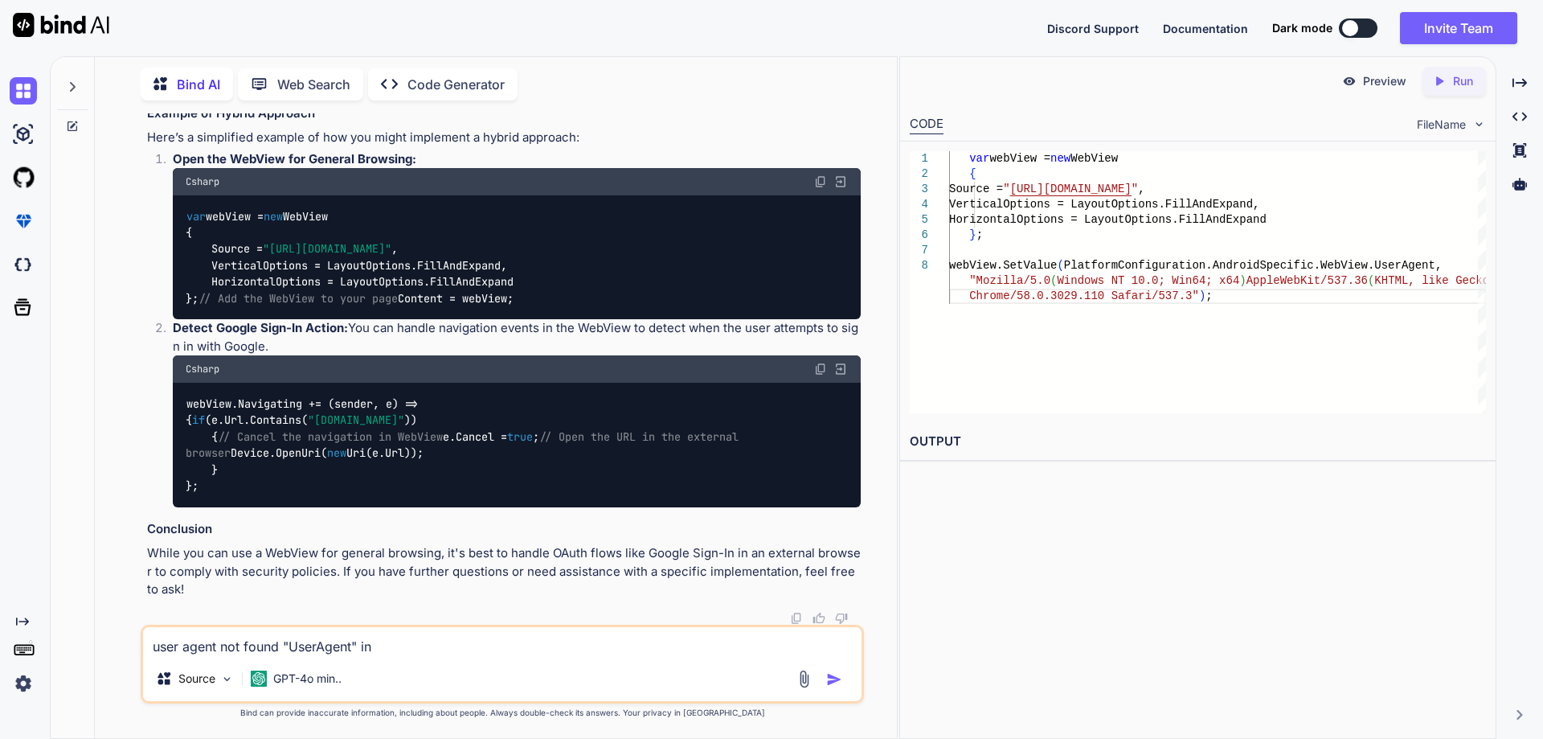
copy code "webView.SetValue(PlatformConfiguration.AndroidSpecific.WebView.UserAgent"
click at [391, 641] on textarea "user agent not found "UserAgent" in" at bounding box center [502, 641] width 719 height 29
paste textarea "webView.SetValue(PlatformConfiguration.AndroidSpecific.WebView.UserAgent"
type textarea "user agent not found "UserAgent" in webView.SetValue(PlatformConfiguration.Andr…"
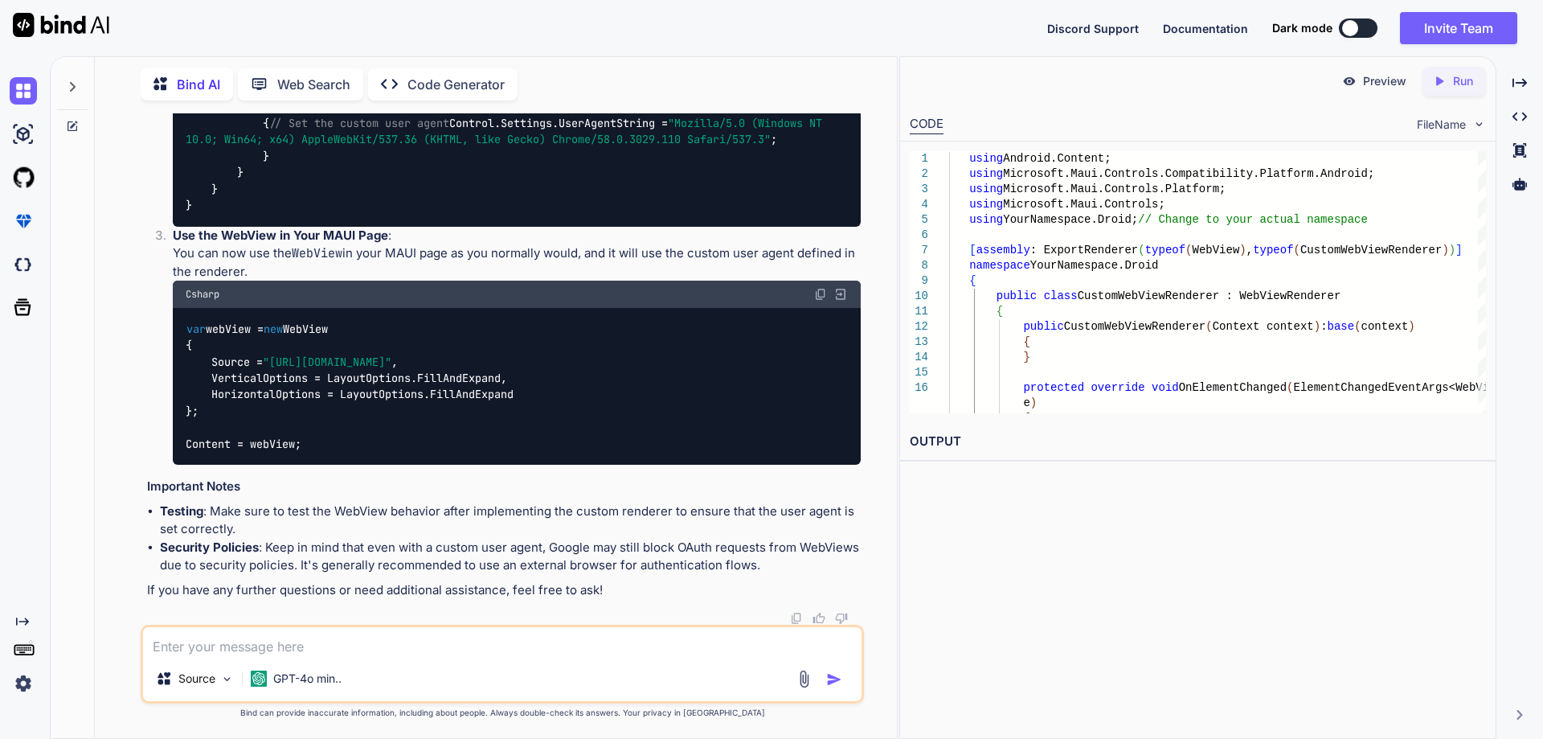
scroll to position [9848, 0]
click at [377, 146] on span ""Mozilla/5.0 (Windows NT 10.0; Win64; x64) AppleWebKit/537.36 (KHTML, like Geck…" at bounding box center [507, 131] width 643 height 31
click at [381, 213] on code "using Android.Content; using [DOMAIN_NAME]; using Microsoft.Maui.Controls.Platf…" at bounding box center [514, 106] width 657 height 213
click at [360, 213] on code "using Android.Content; using [DOMAIN_NAME]; using Microsoft.Maui.Controls.Platf…" at bounding box center [514, 106] width 657 height 213
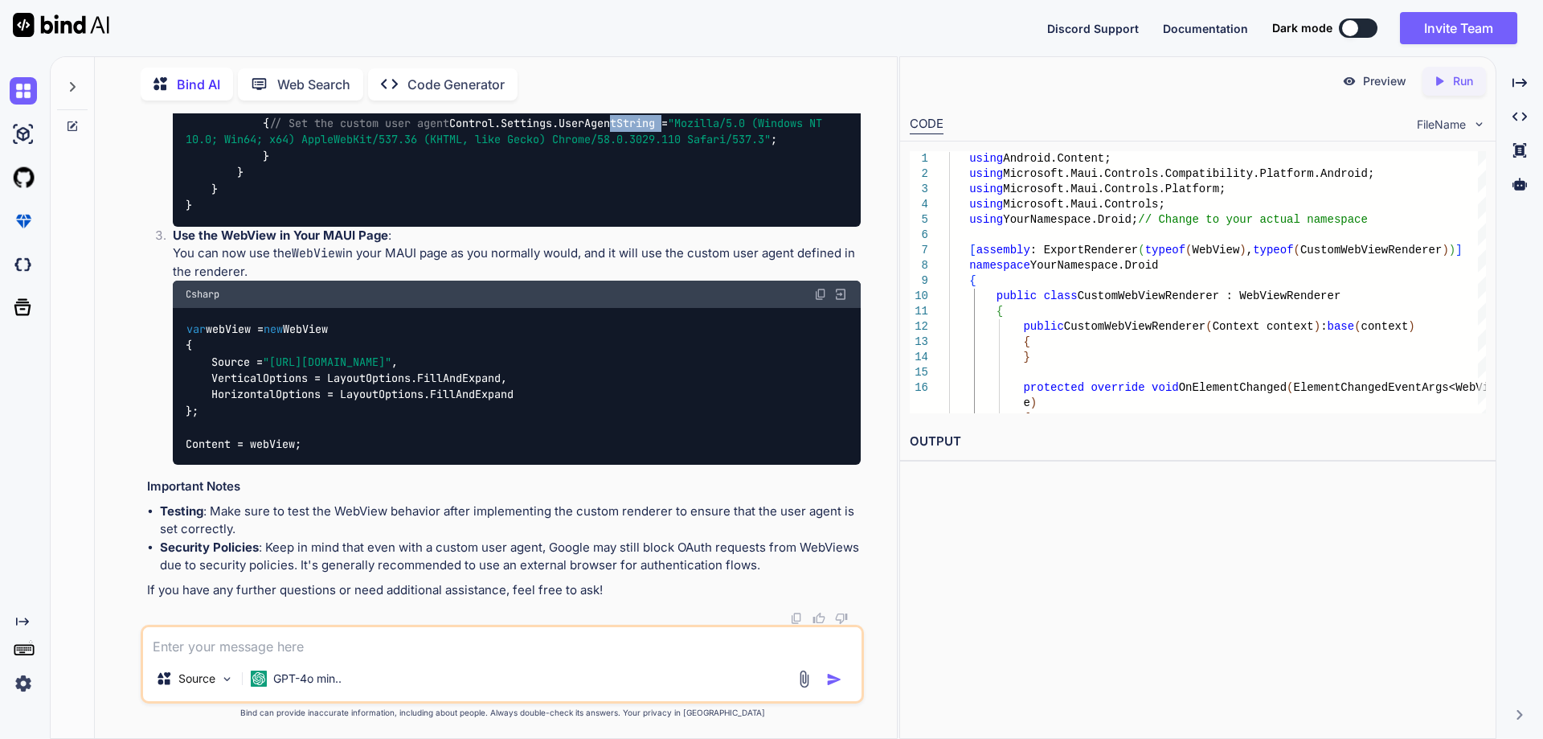
click at [360, 213] on code "using Android.Content; using [DOMAIN_NAME]; using Microsoft.Maui.Controls.Platf…" at bounding box center [514, 106] width 657 height 213
click at [364, 648] on textarea at bounding box center [502, 641] width 719 height 29
type textarea "any other option to do that"
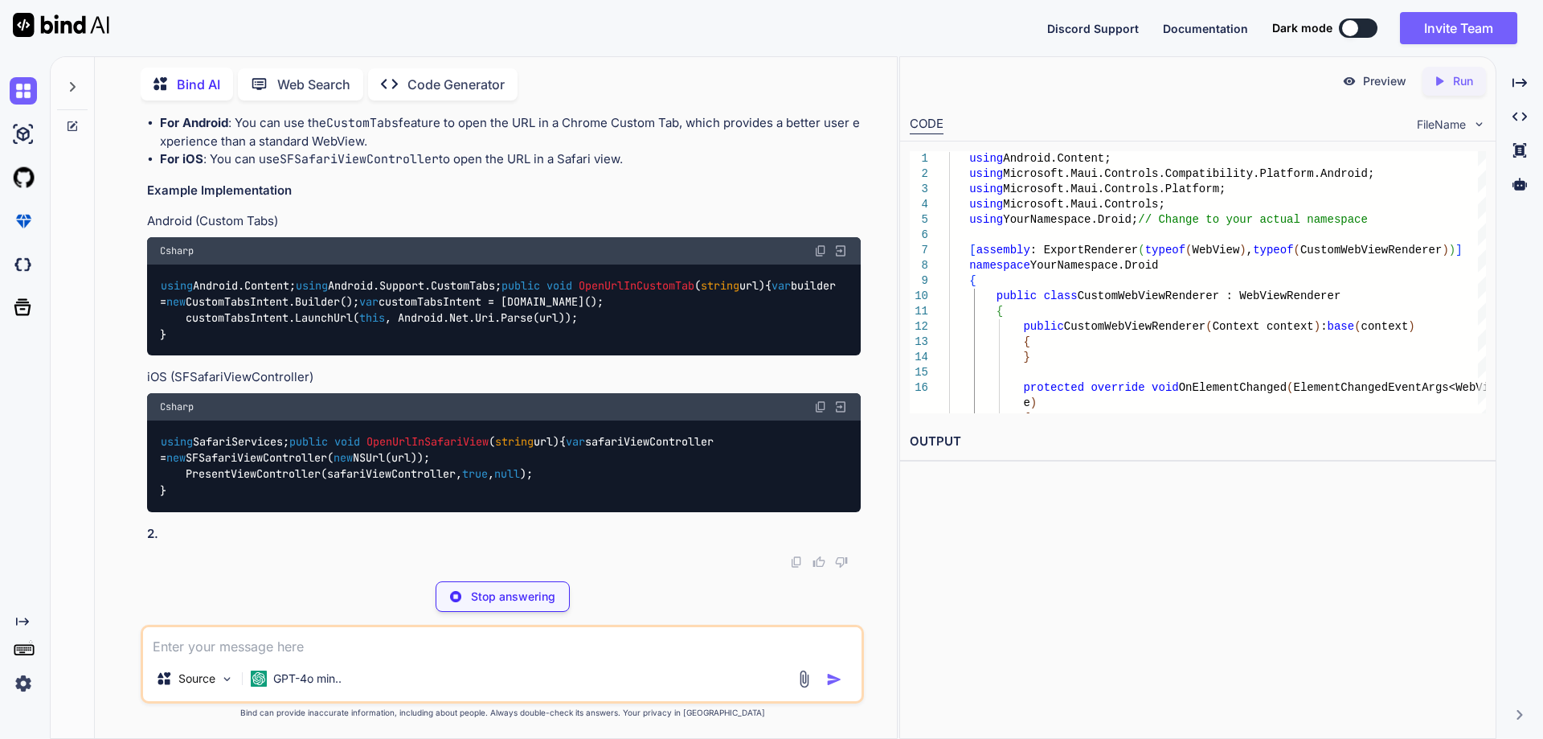
scroll to position [11020, 0]
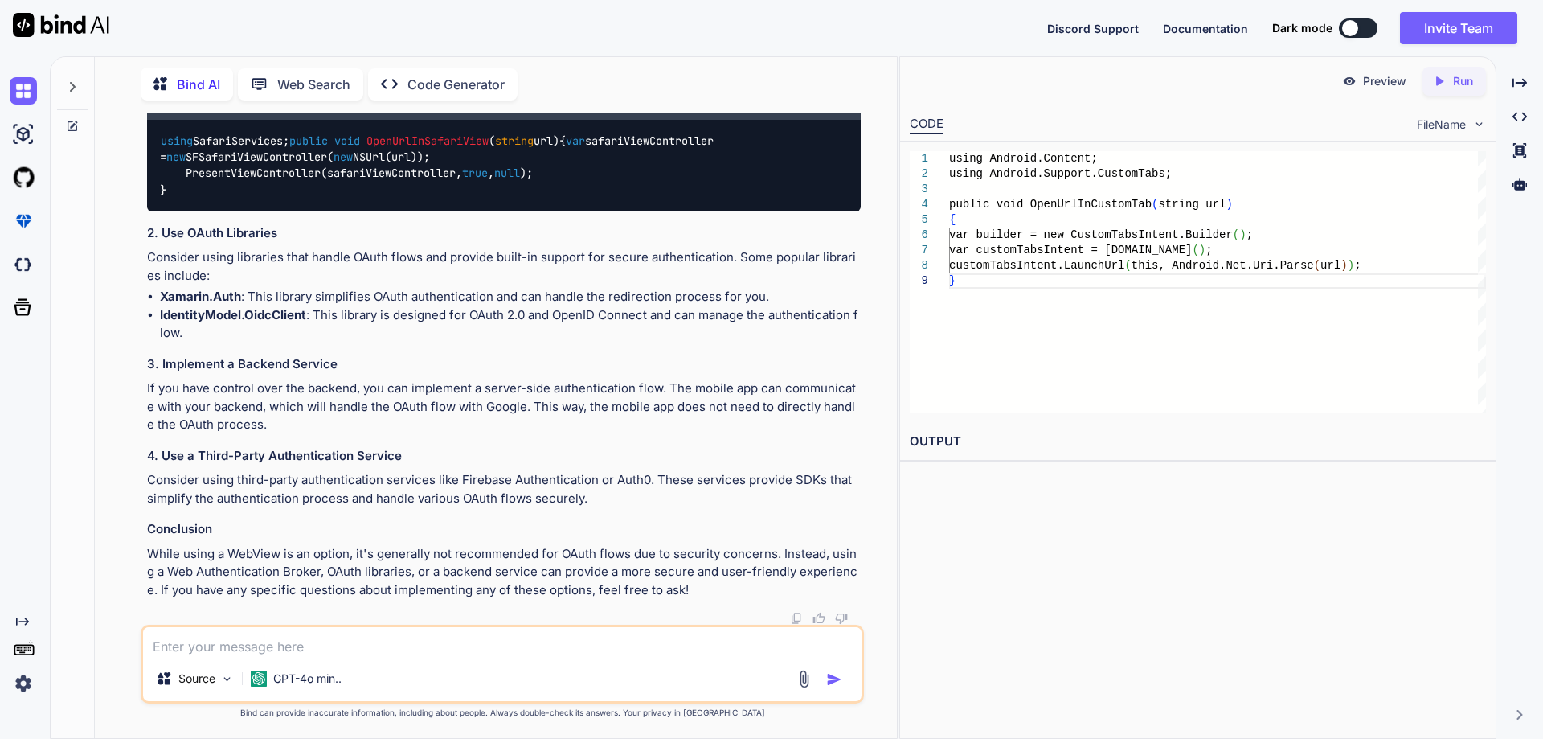
click at [361, 43] on code "using Android.Content; using Android.Support.CustomTabs; public void OpenUrlInC…" at bounding box center [501, 10] width 682 height 66
